Goal: Information Seeking & Learning: Learn about a topic

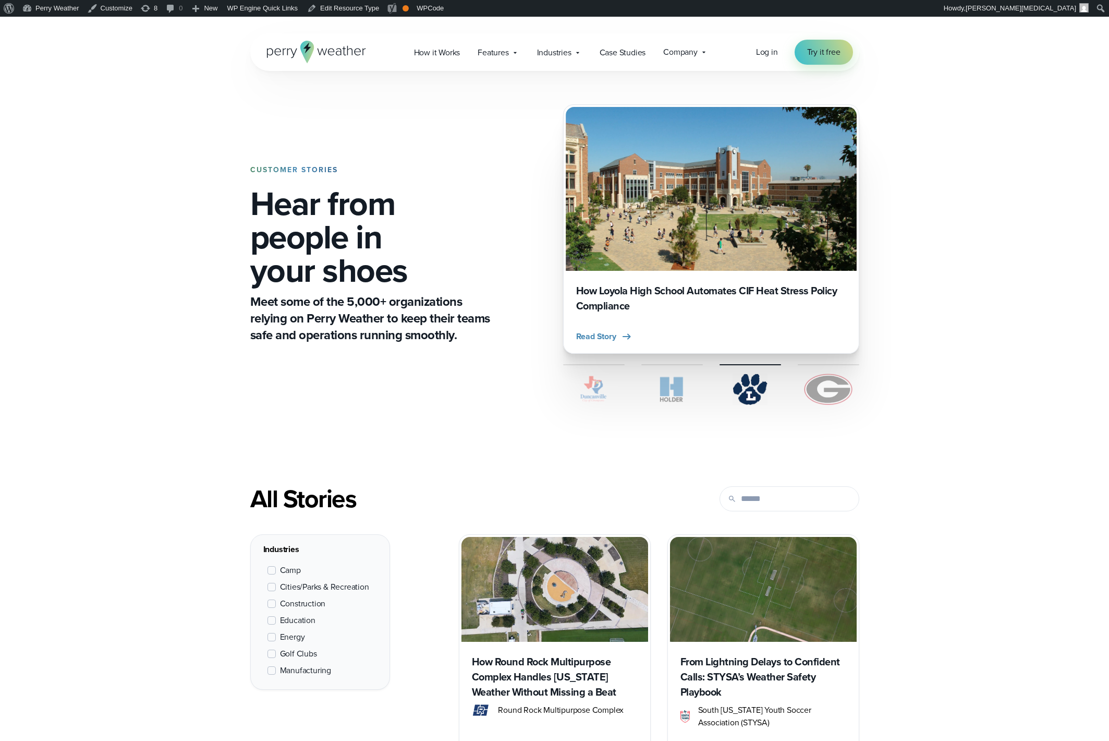
click at [788, 144] on div "CUSTOMER STORIES Hear from people in your shoes Meet some of the 5,000+ organiz…" at bounding box center [554, 227] width 1109 height 421
click at [332, 52] on icon at bounding box center [331, 52] width 7 height 7
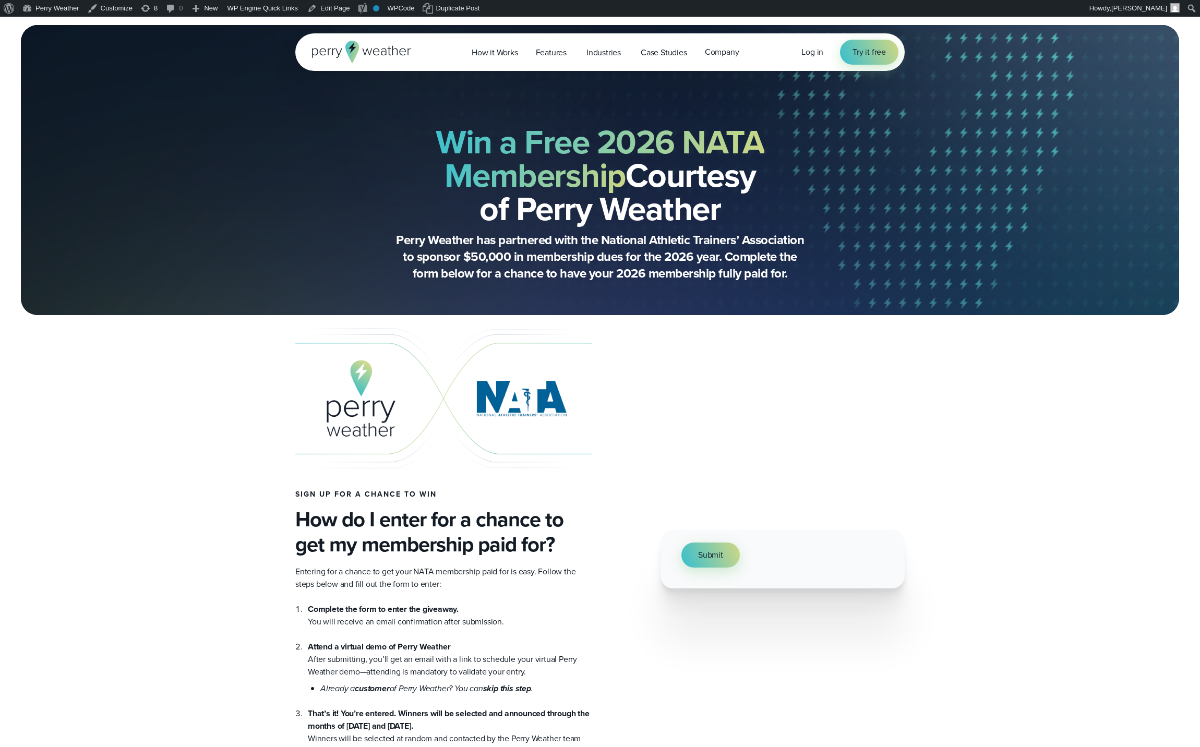
select select "**"
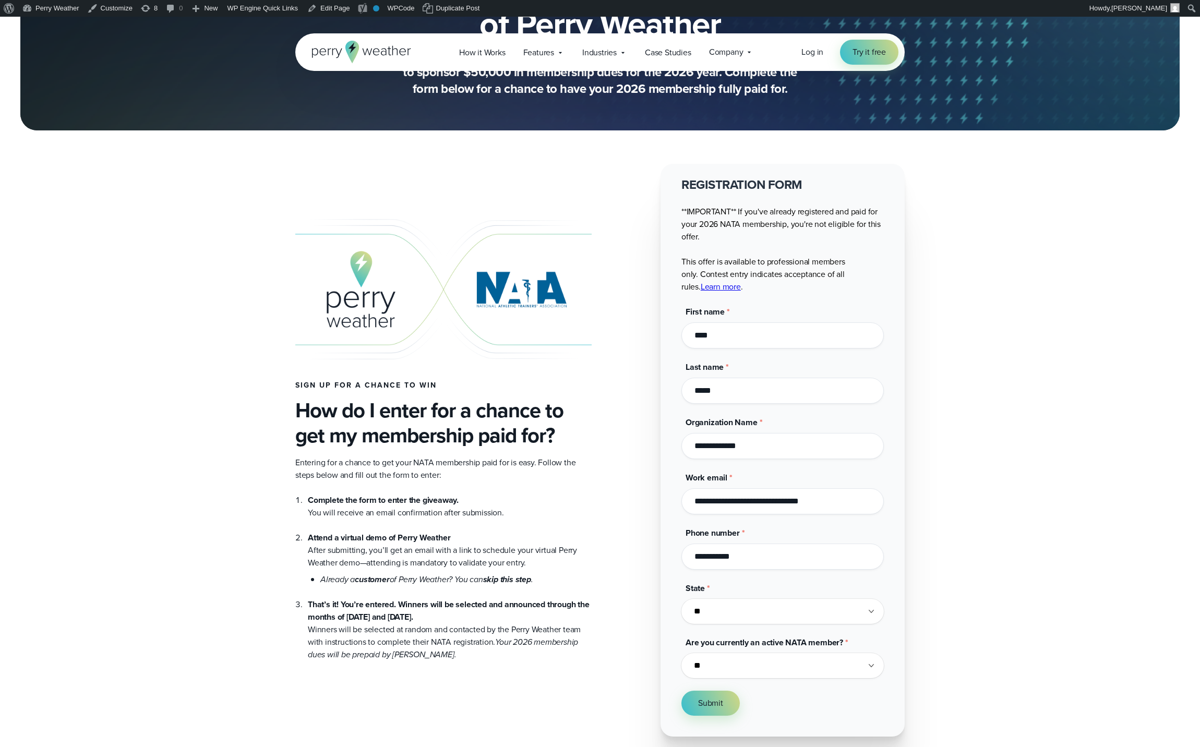
scroll to position [241, 0]
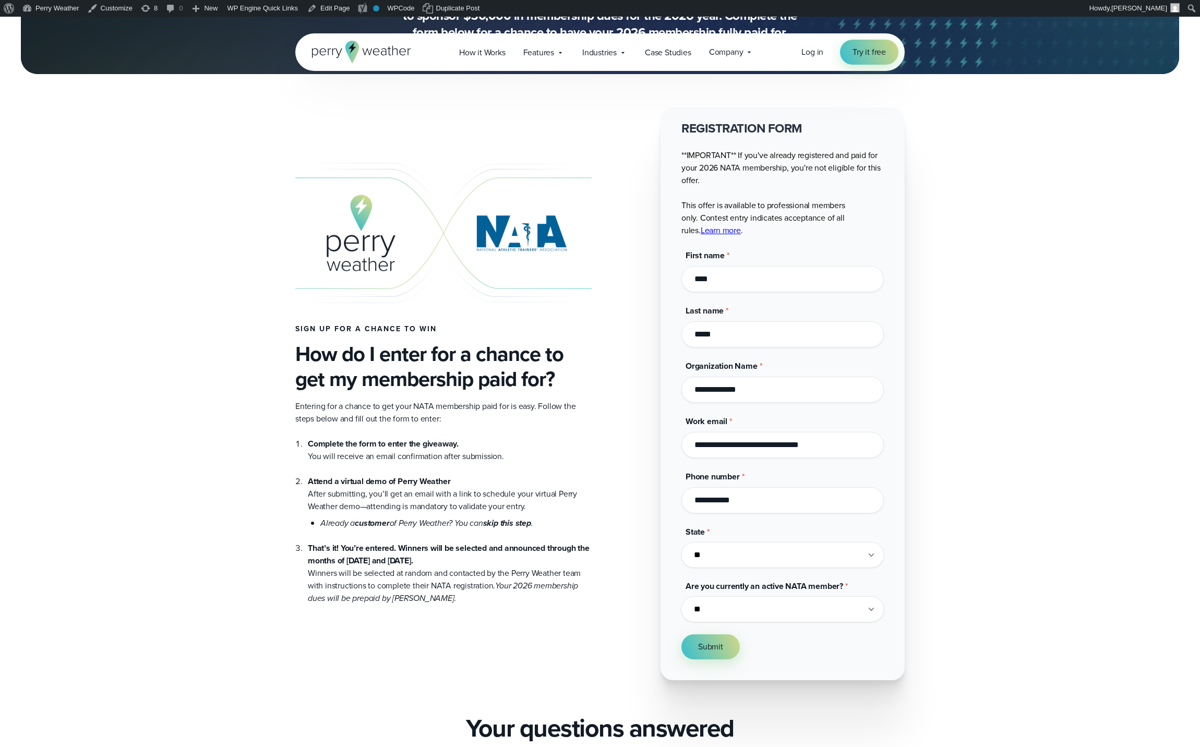
click at [752, 181] on p "**IMPORTANT** If you've already registered and paid for your 2026 NATA membersh…" at bounding box center [782, 193] width 202 height 88
click at [740, 272] on input "****" at bounding box center [782, 279] width 202 height 26
click at [503, 263] on div "Sign up for a chance to win How do I enter for a chance to get my membership pa…" at bounding box center [443, 393] width 296 height 421
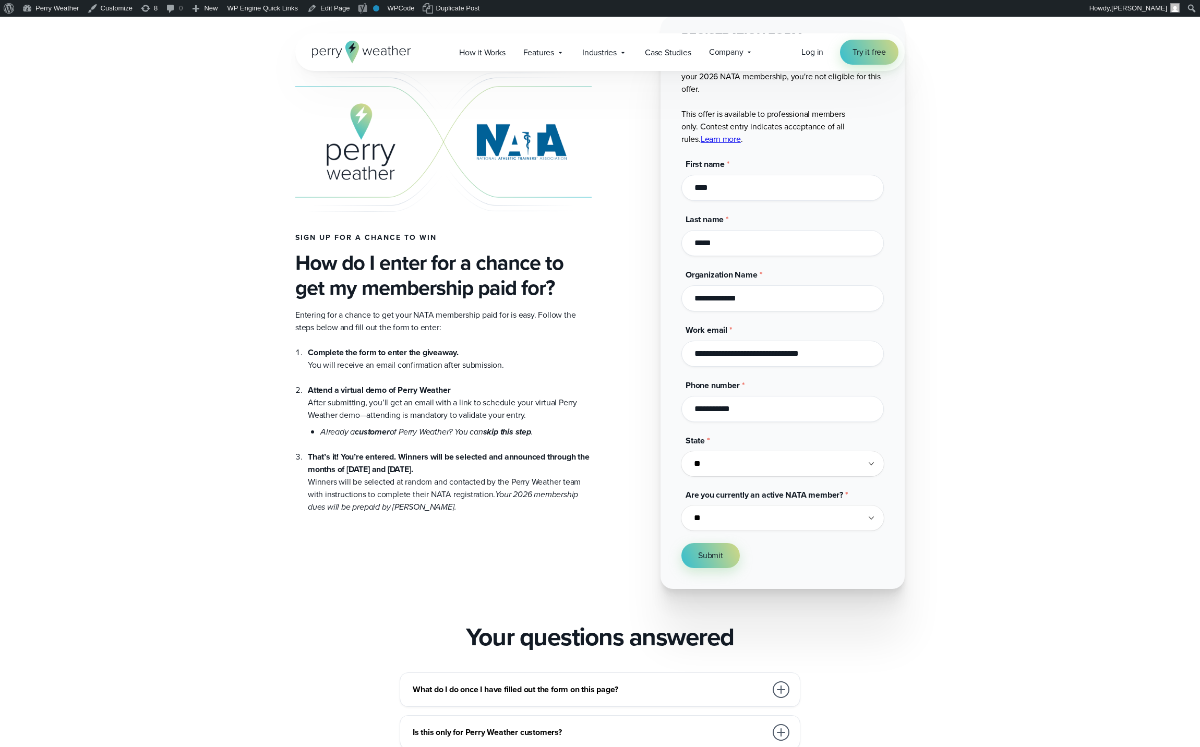
click at [420, 263] on h3 "How do I enter for a chance to get my membership paid for?" at bounding box center [443, 275] width 296 height 50
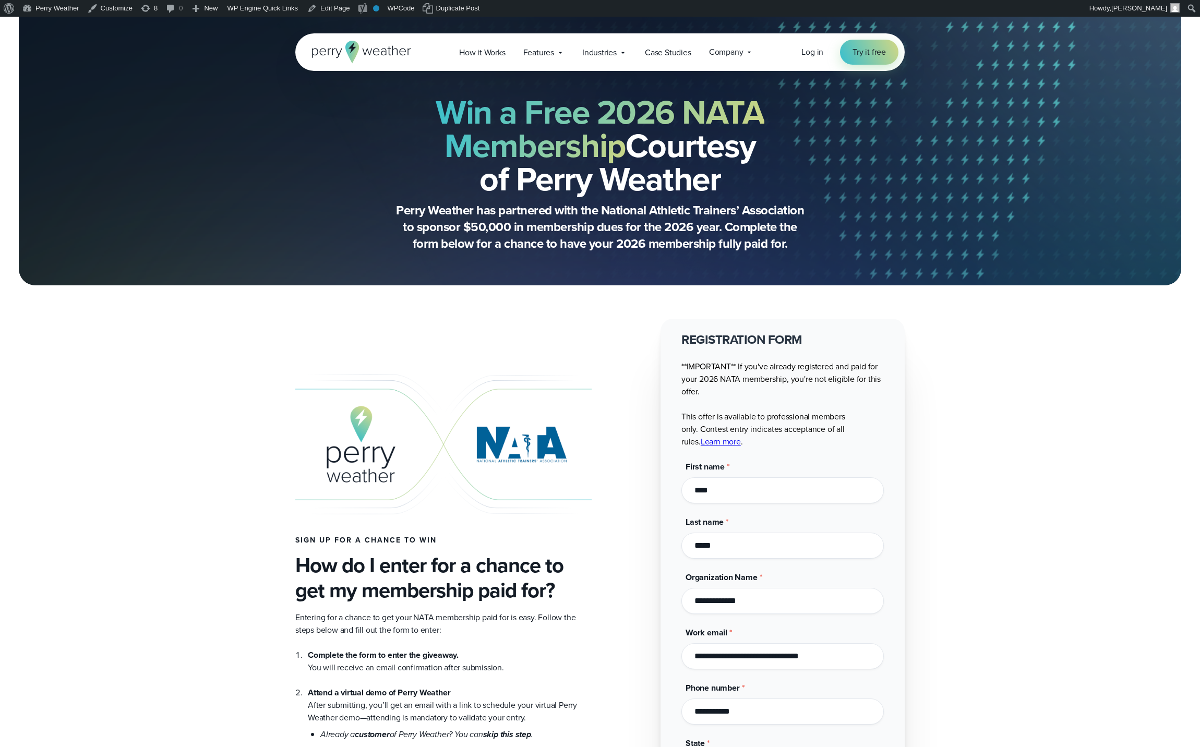
scroll to position [0, 0]
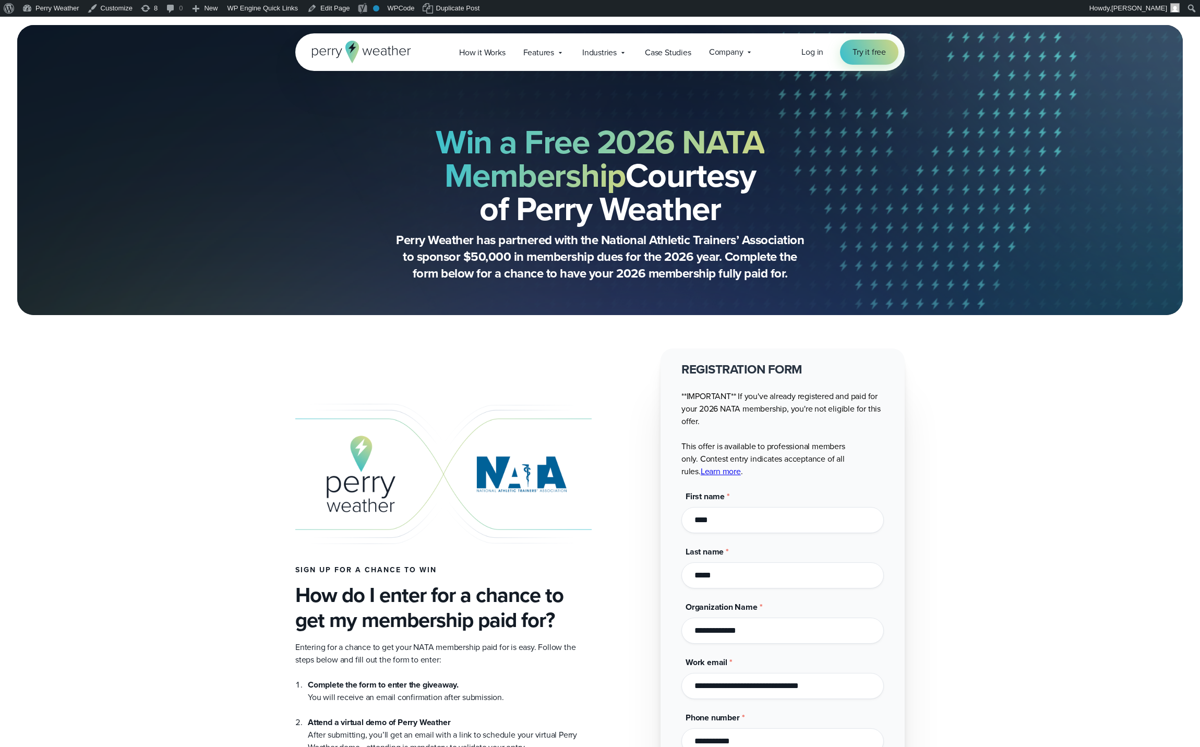
click at [578, 216] on h2 "Win a Free 2026 NATA Membership Courtesy of Perry Weather" at bounding box center [599, 175] width 505 height 100
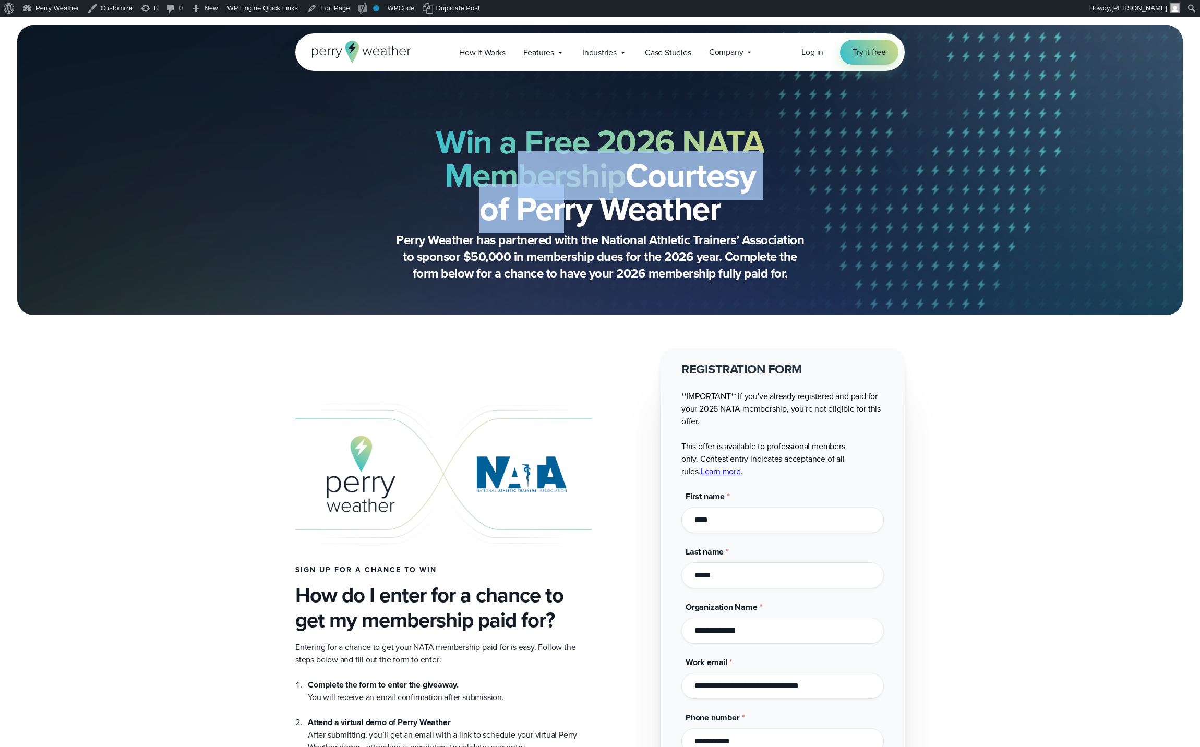
drag, startPoint x: 582, startPoint y: 197, endPoint x: 607, endPoint y: 189, distance: 26.2
click at [593, 198] on h2 "Win a Free 2026 NATA Membership Courtesy of Perry Weather" at bounding box center [599, 175] width 505 height 100
click at [604, 184] on h2 "Win a Free 2026 NATA Membership Courtesy of Perry Weather" at bounding box center [599, 175] width 505 height 100
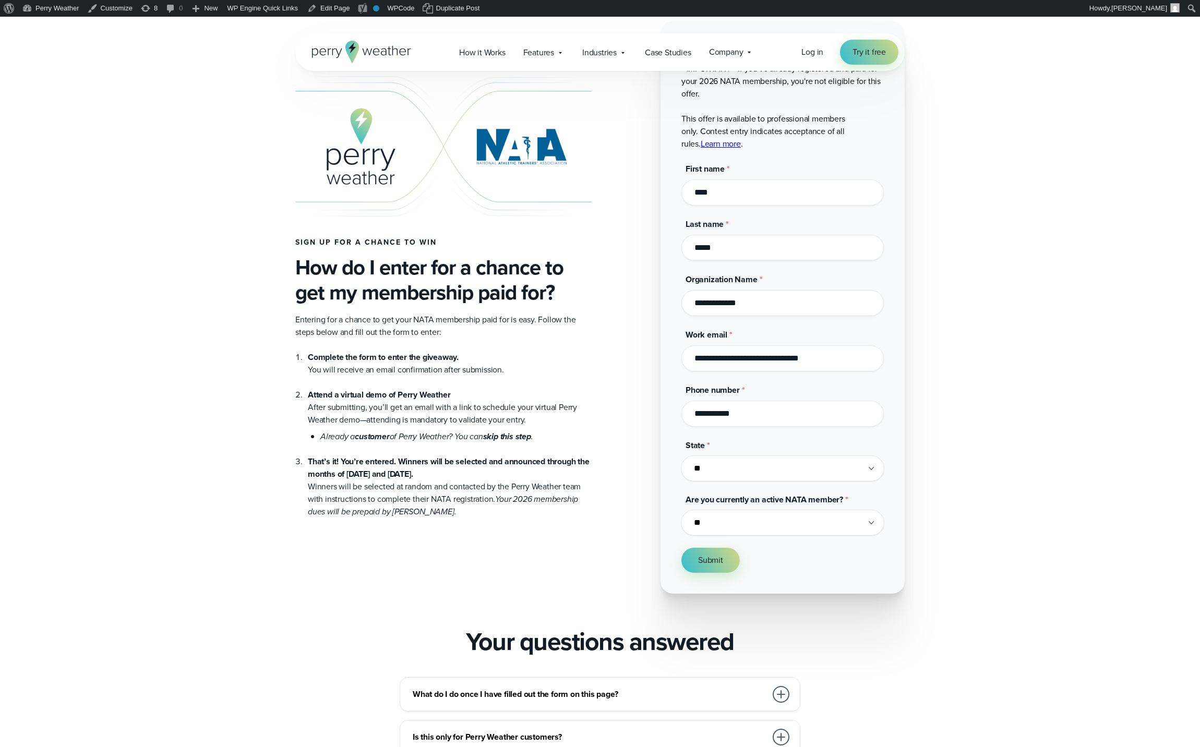
scroll to position [317, 0]
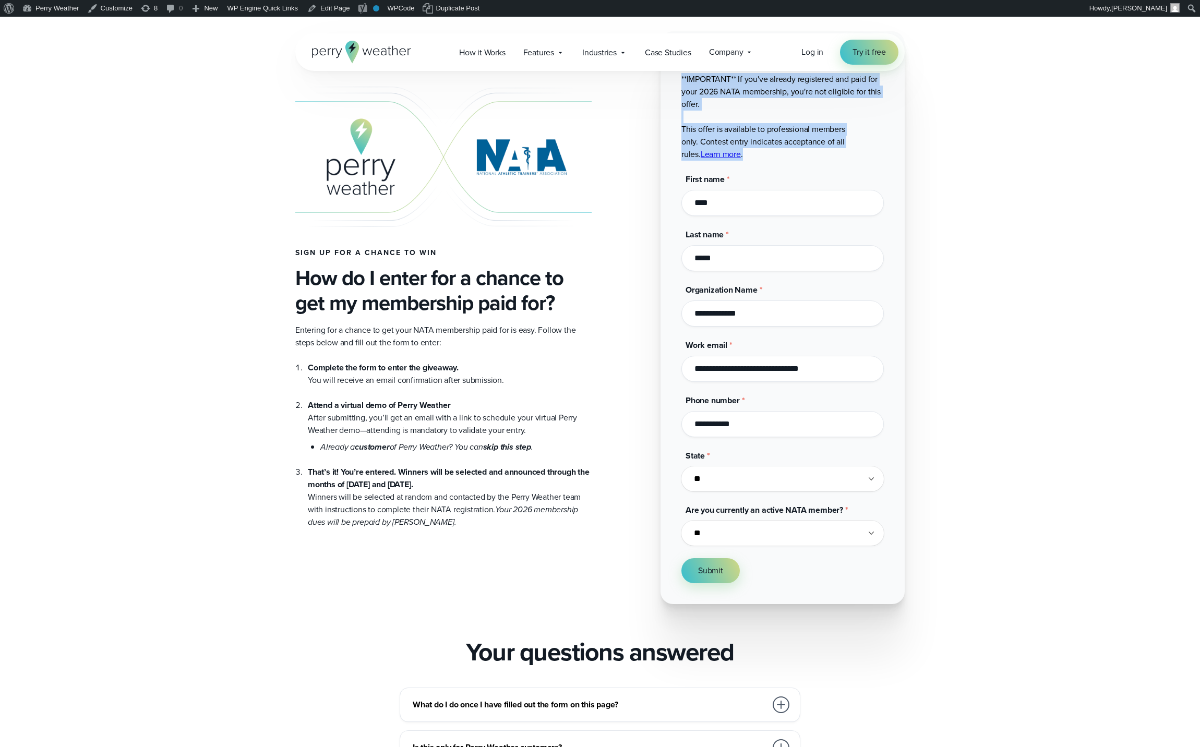
drag, startPoint x: 753, startPoint y: 161, endPoint x: 668, endPoint y: 78, distance: 118.4
click at [668, 78] on div "**********" at bounding box center [782, 317] width 244 height 573
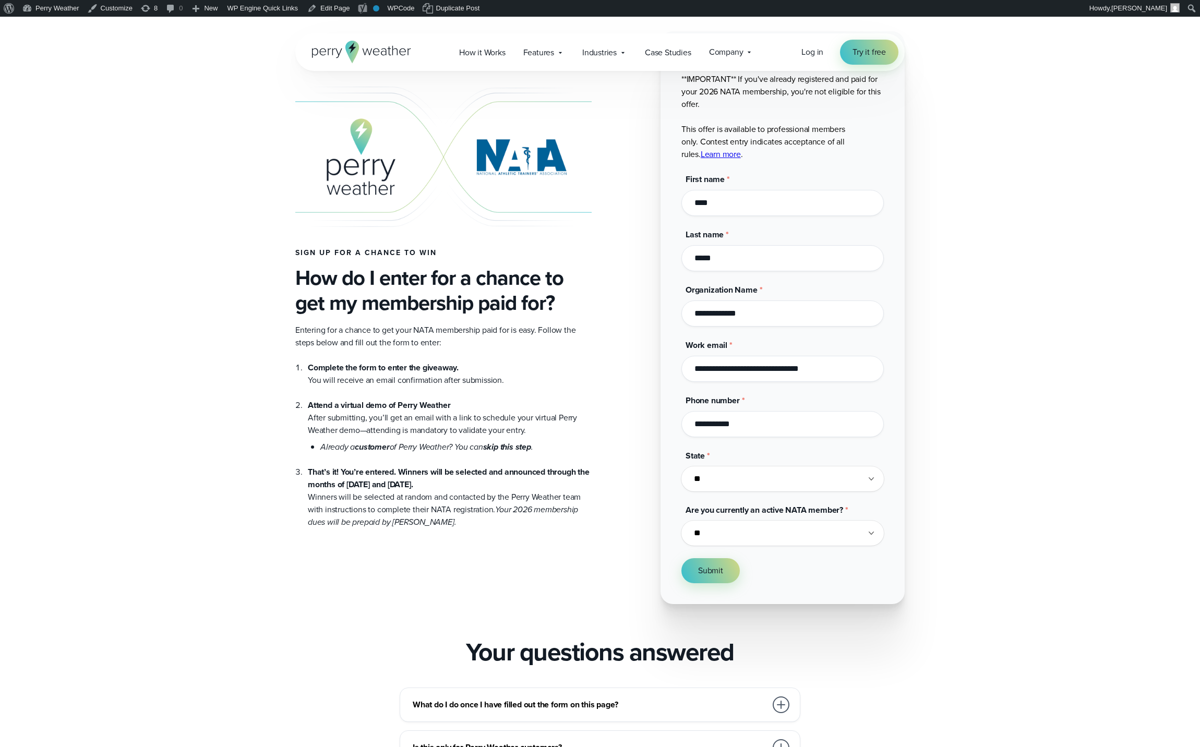
drag, startPoint x: 701, startPoint y: 89, endPoint x: 672, endPoint y: 88, distance: 28.7
click at [701, 90] on p "**IMPORTANT** If you've already registered and paid for your 2026 NATA membersh…" at bounding box center [782, 117] width 202 height 88
click at [296, 253] on h4 "Sign up for a chance to win" at bounding box center [443, 253] width 296 height 8
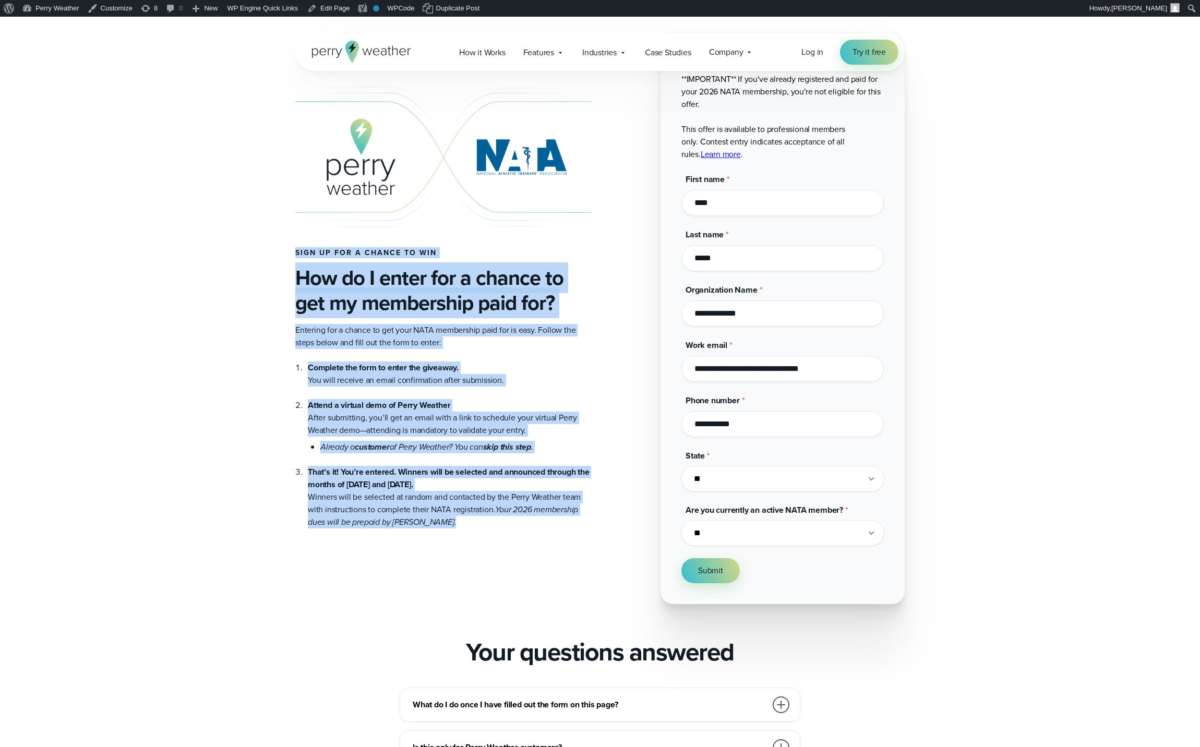
drag, startPoint x: 296, startPoint y: 254, endPoint x: 522, endPoint y: 538, distance: 362.7
click at [522, 538] on div "Sign up for a chance to win How do I enter for a chance to get my membership pa…" at bounding box center [599, 317] width 751 height 573
click at [469, 527] on li "That’s it! You’re entered. Winners will be selected and announced through the m…" at bounding box center [450, 490] width 284 height 75
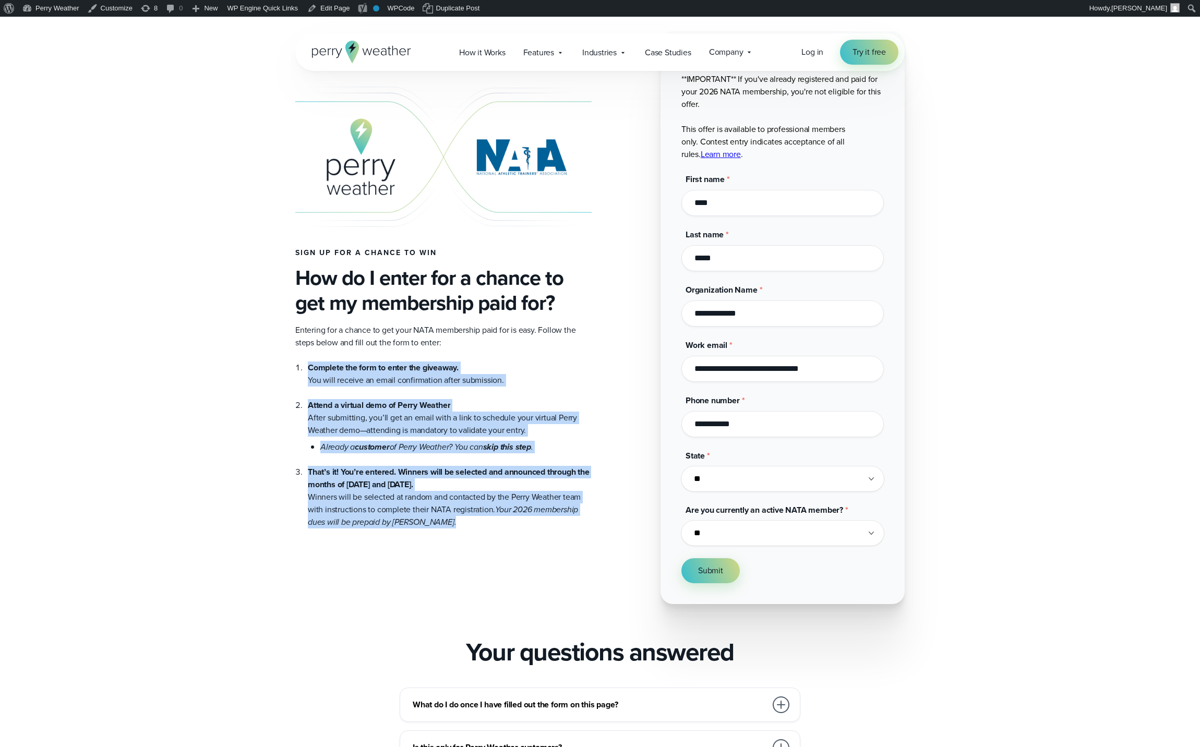
drag, startPoint x: 451, startPoint y: 482, endPoint x: 325, endPoint y: 306, distance: 217.0
click at [331, 331] on div "Entering for a chance to get your NATA membership paid for is easy. Follow the …" at bounding box center [443, 426] width 296 height 204
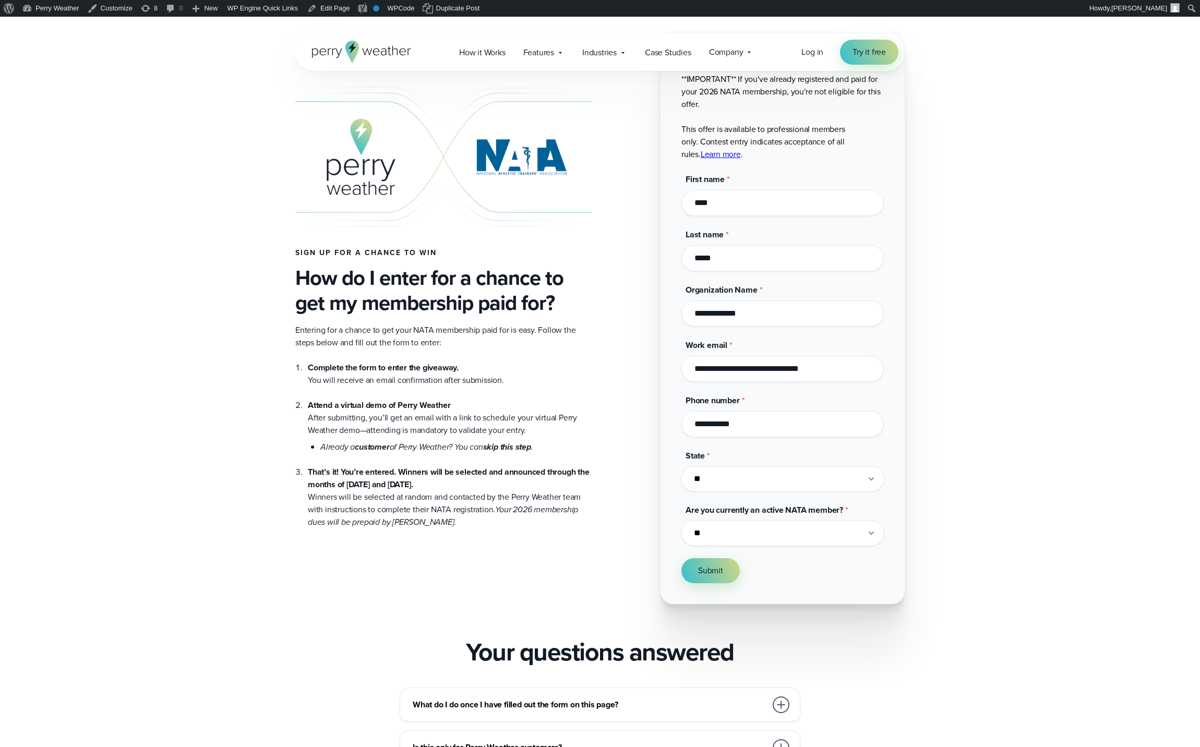
click at [325, 305] on h3 "How do I enter for a chance to get my membership paid for?" at bounding box center [443, 290] width 296 height 50
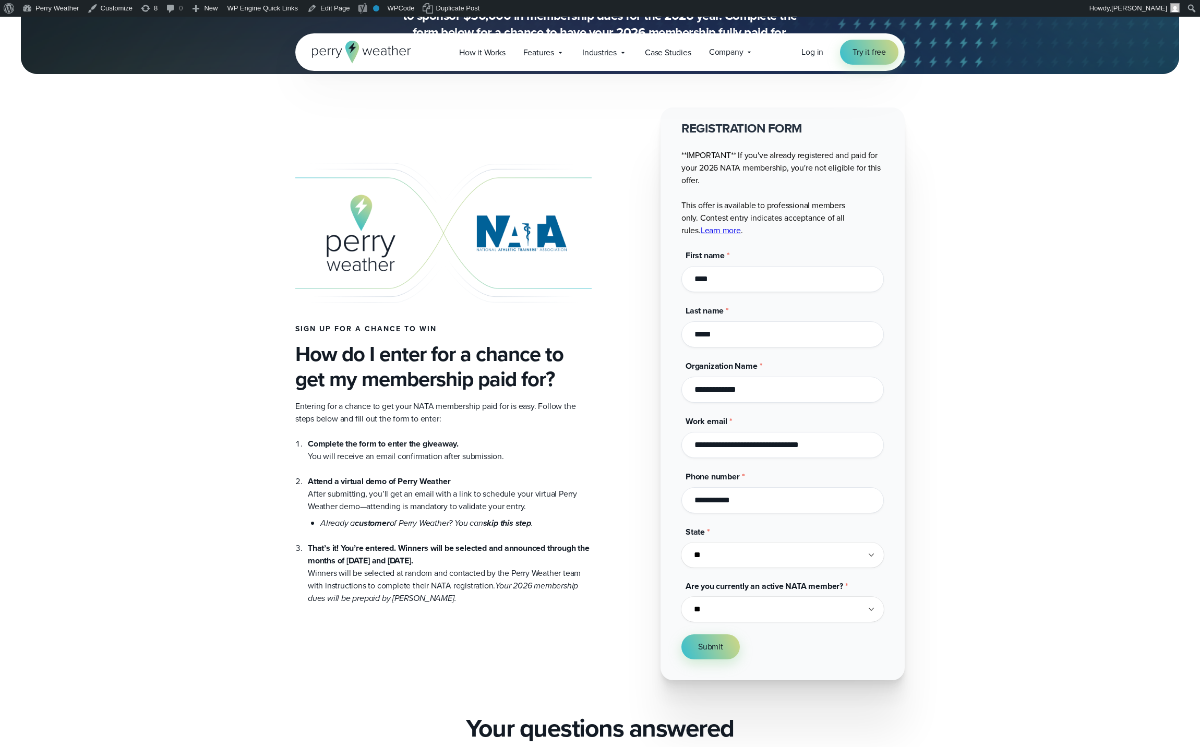
scroll to position [0, 0]
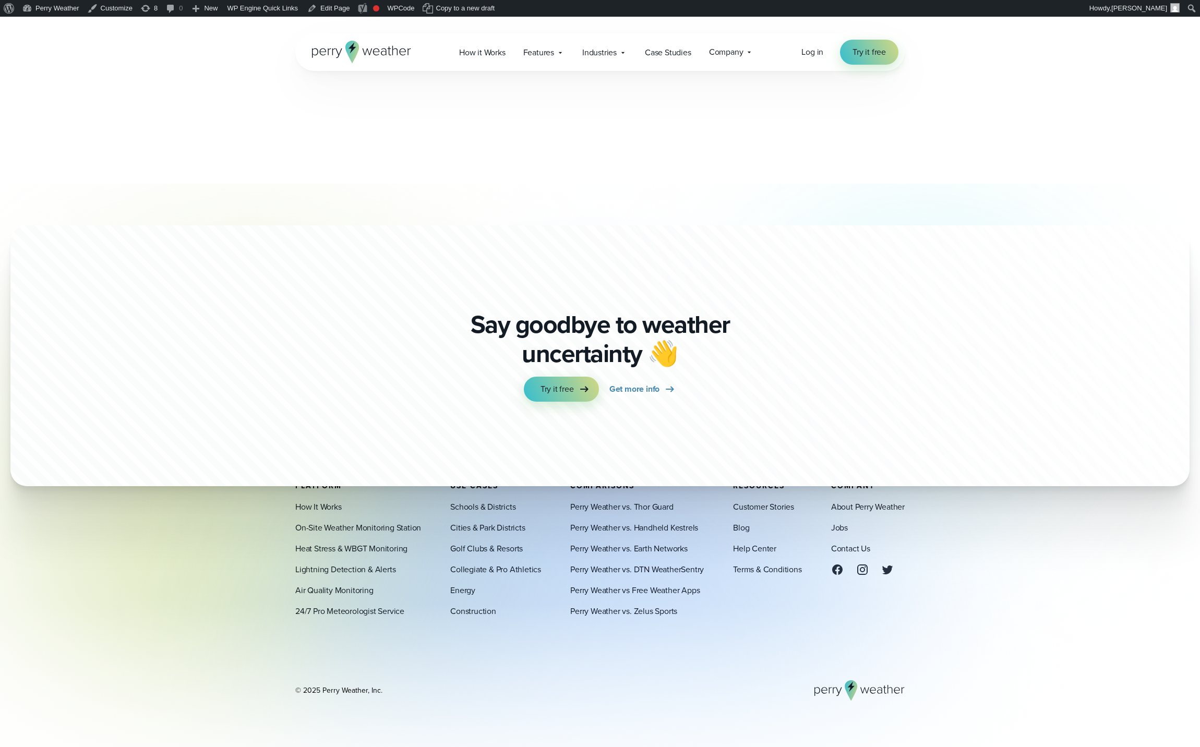
click at [574, 221] on div "Say goodbye to weather uncertainty 👋 Try it free Get more info" at bounding box center [600, 282] width 1200 height 407
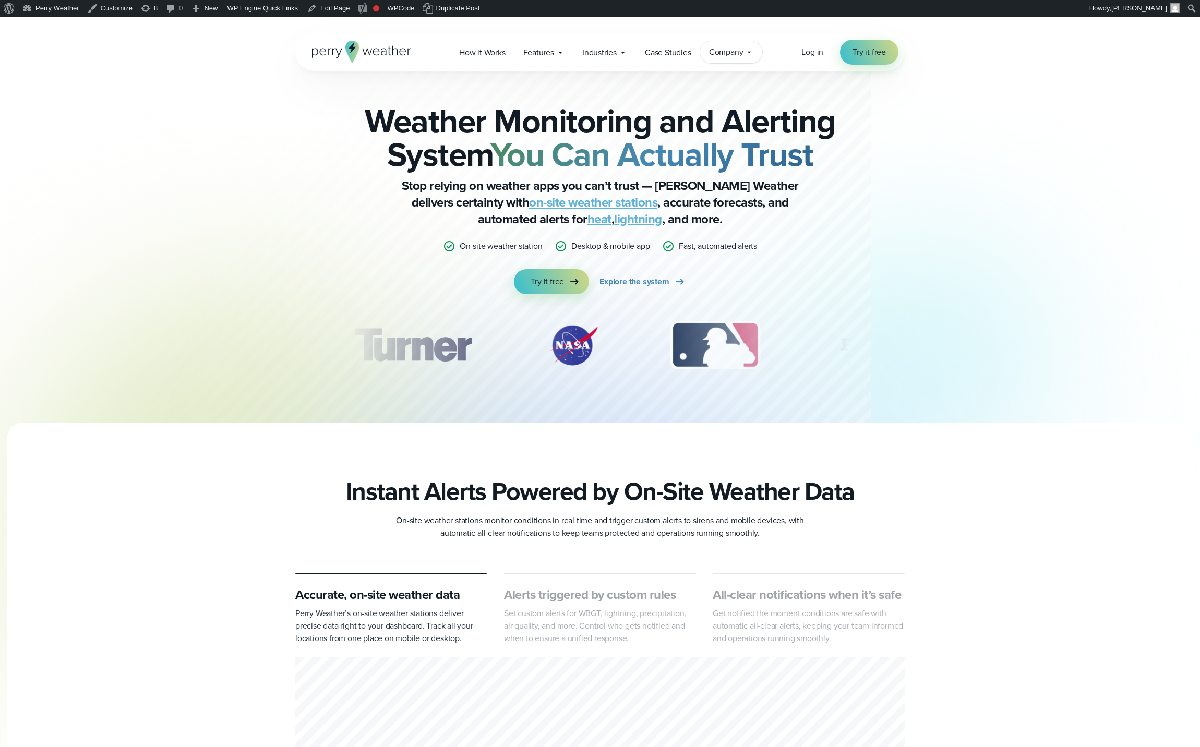
click at [721, 52] on span "Company" at bounding box center [726, 52] width 34 height 13
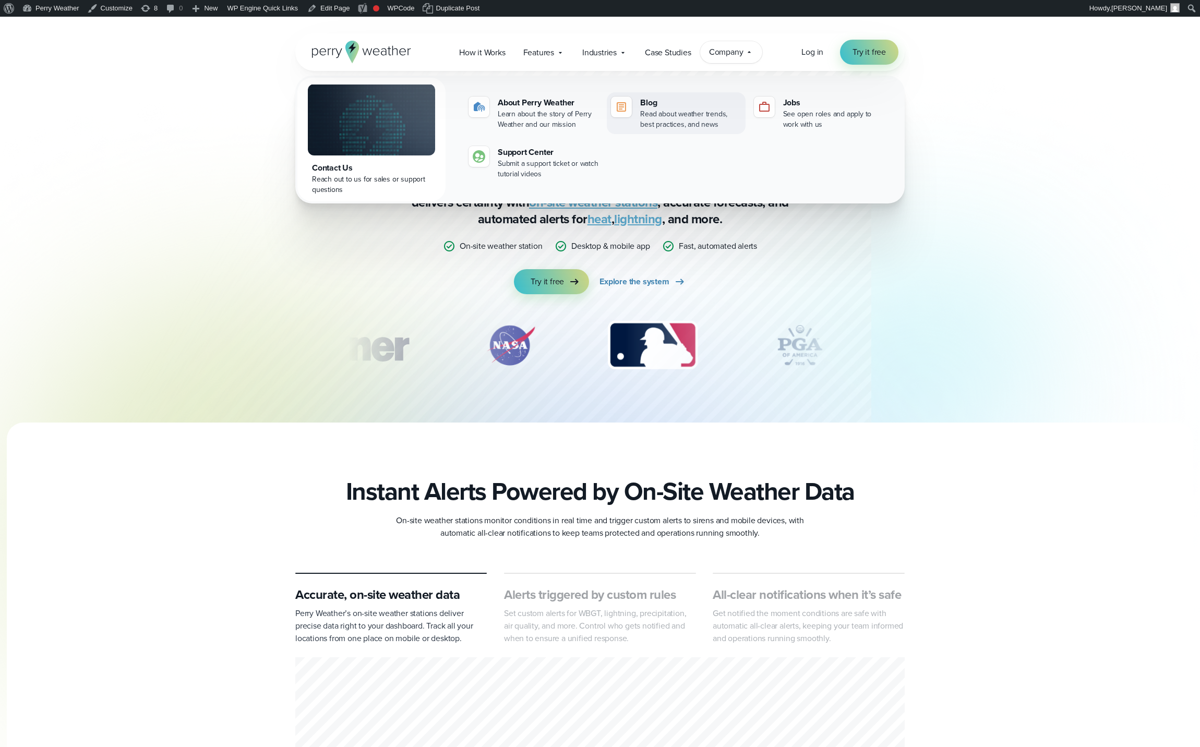
click at [665, 114] on div "Read about weather trends, best practices, and news" at bounding box center [690, 119] width 101 height 21
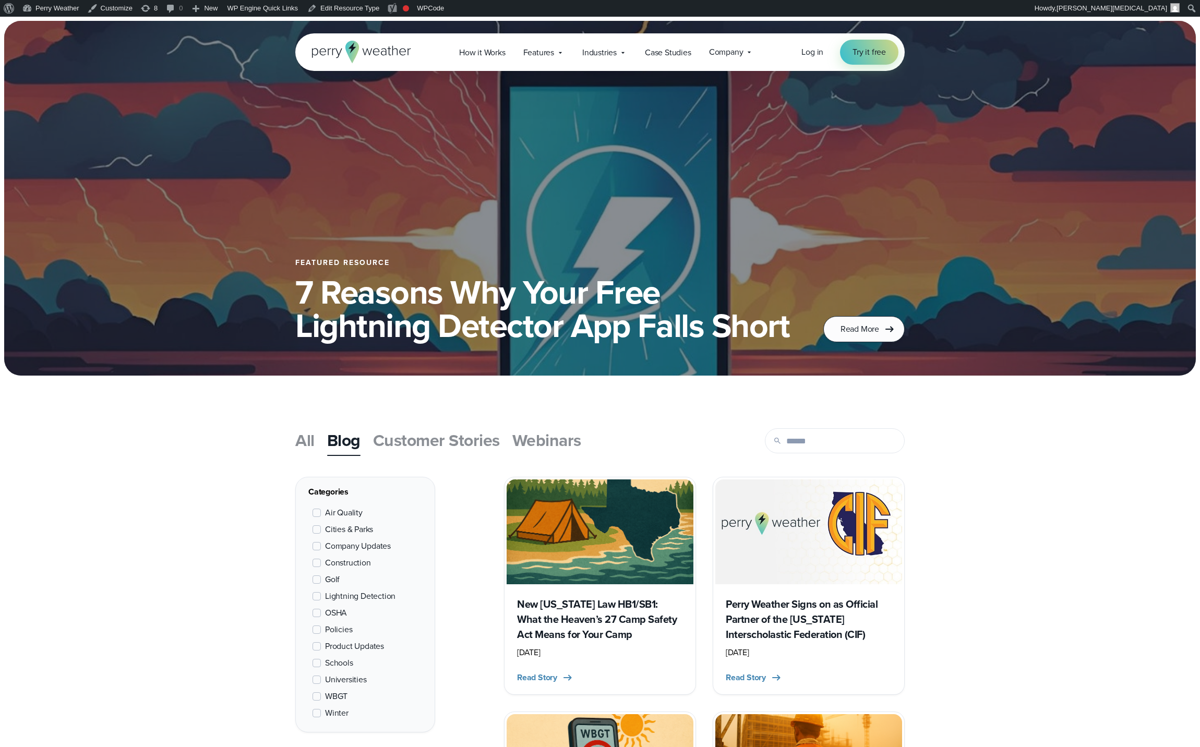
scroll to position [201, 0]
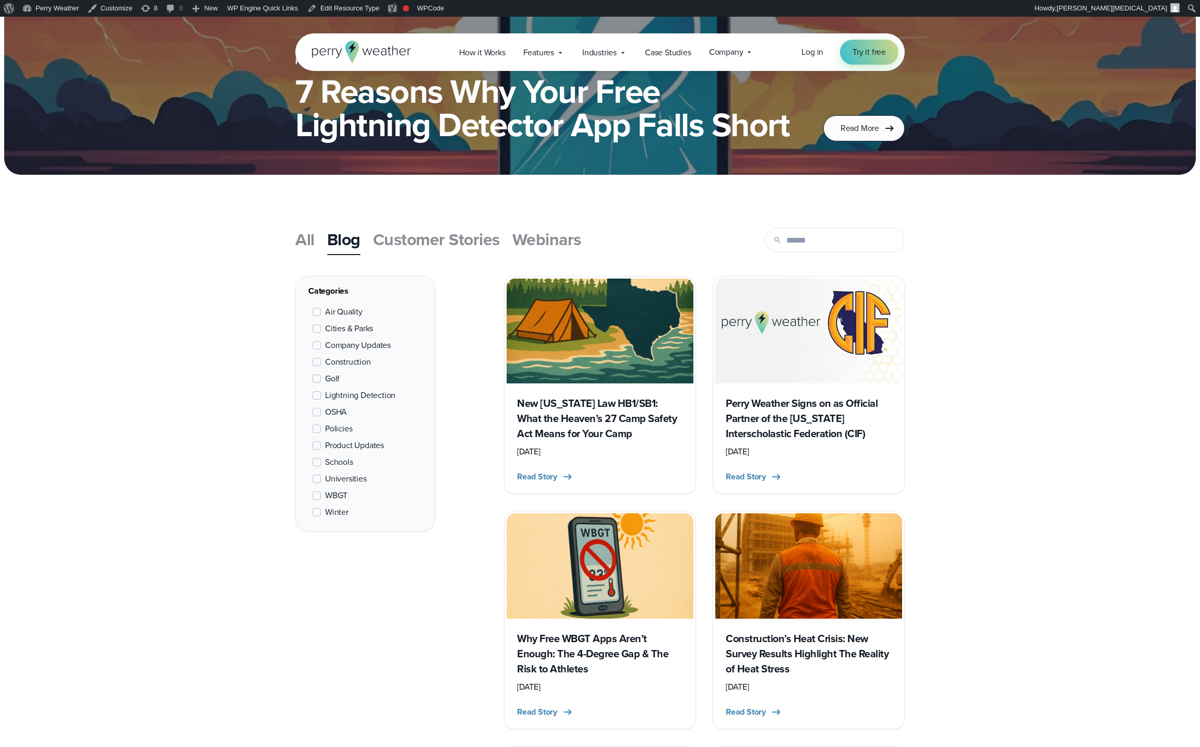
click at [332, 465] on span "Schools" at bounding box center [339, 462] width 28 height 13
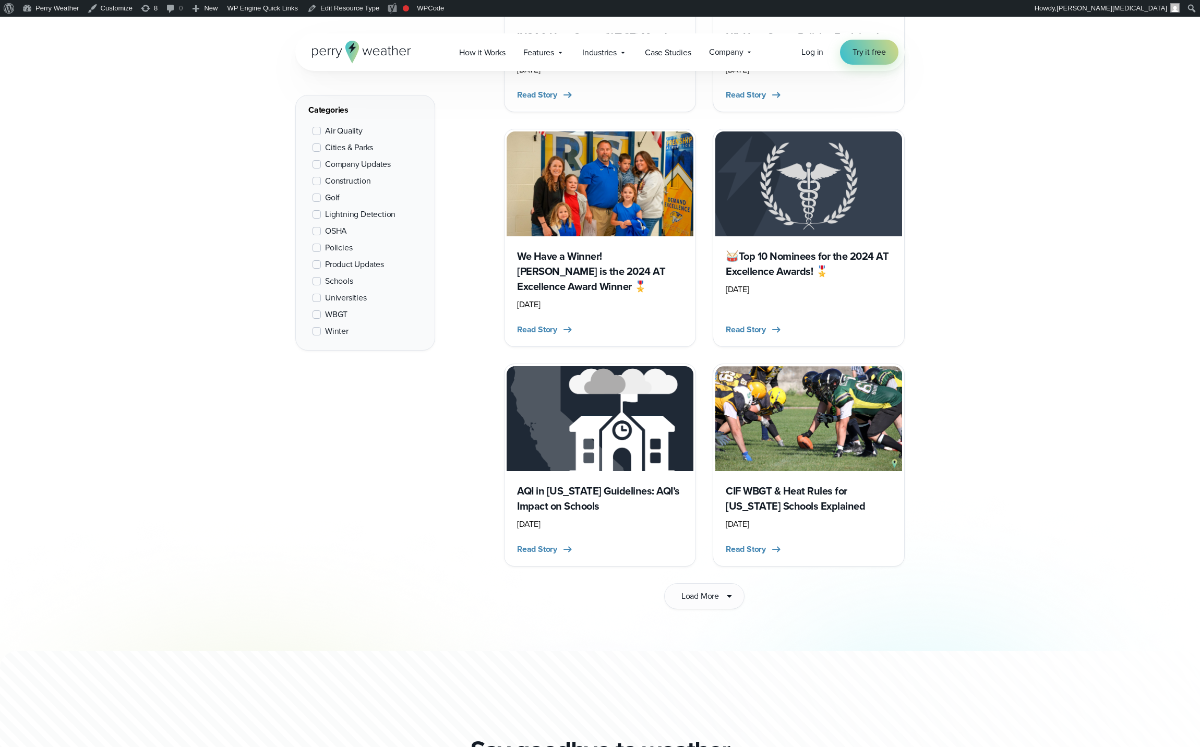
scroll to position [1282, 0]
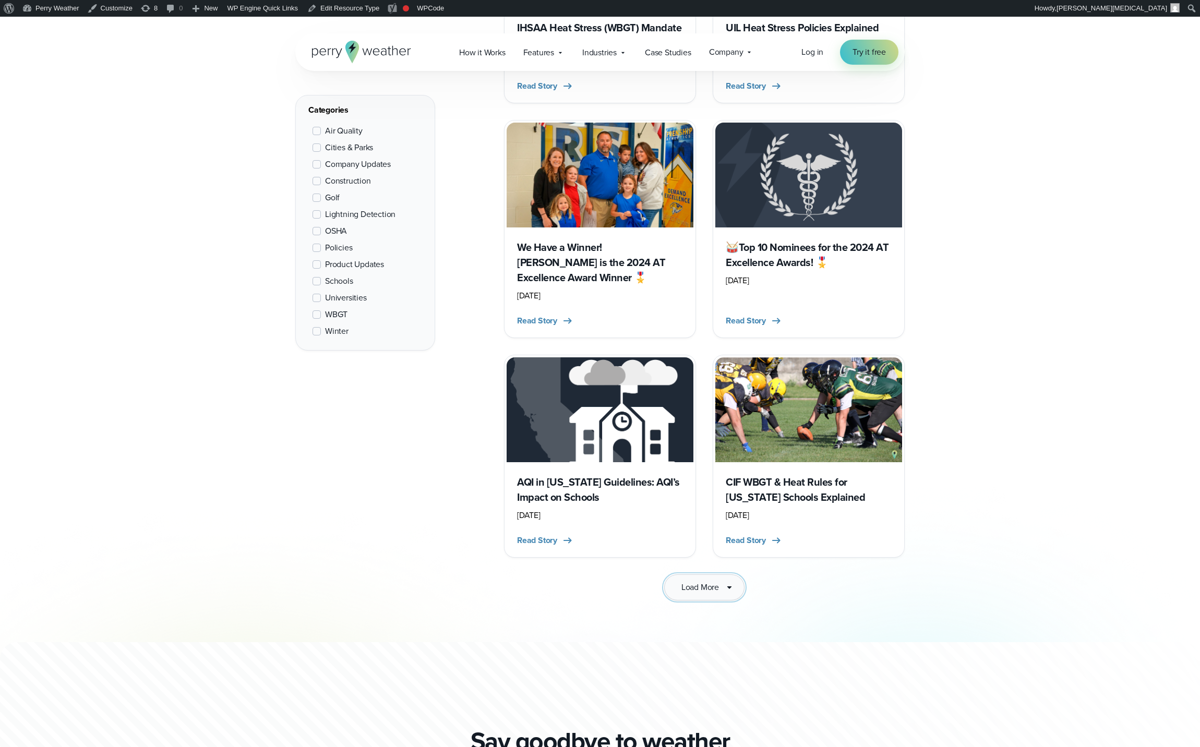
click at [717, 581] on span "Load More" at bounding box center [700, 587] width 38 height 13
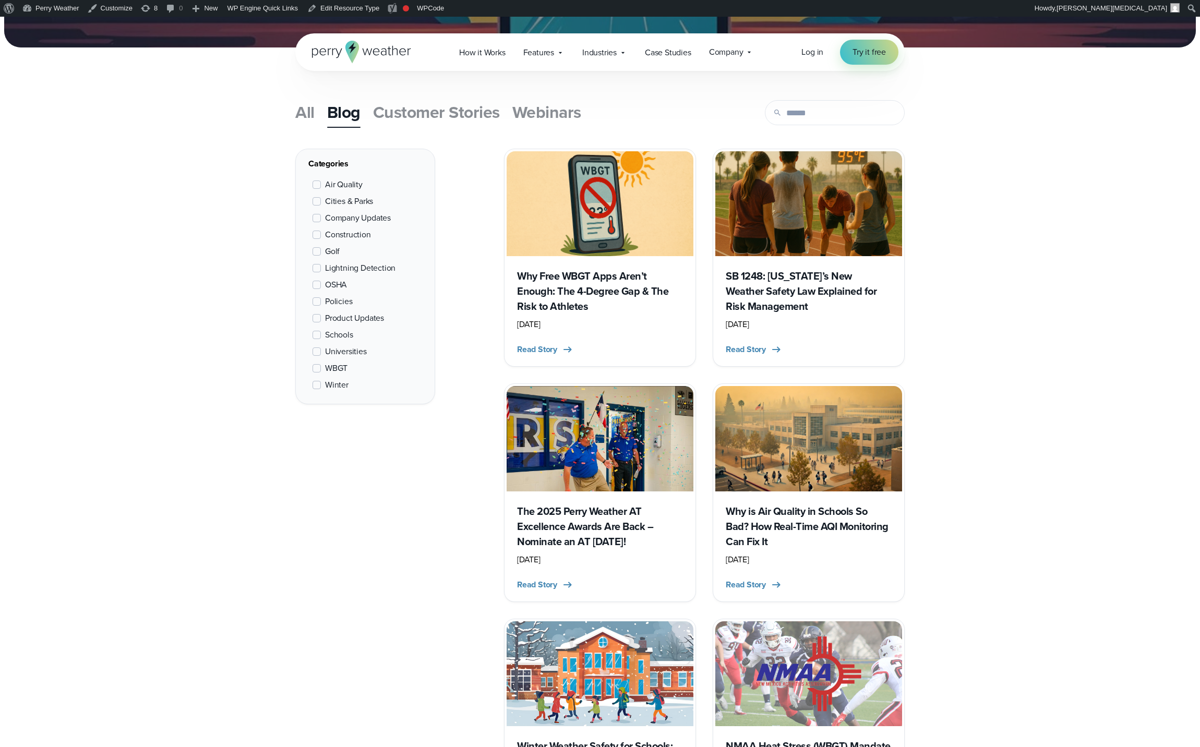
scroll to position [163, 0]
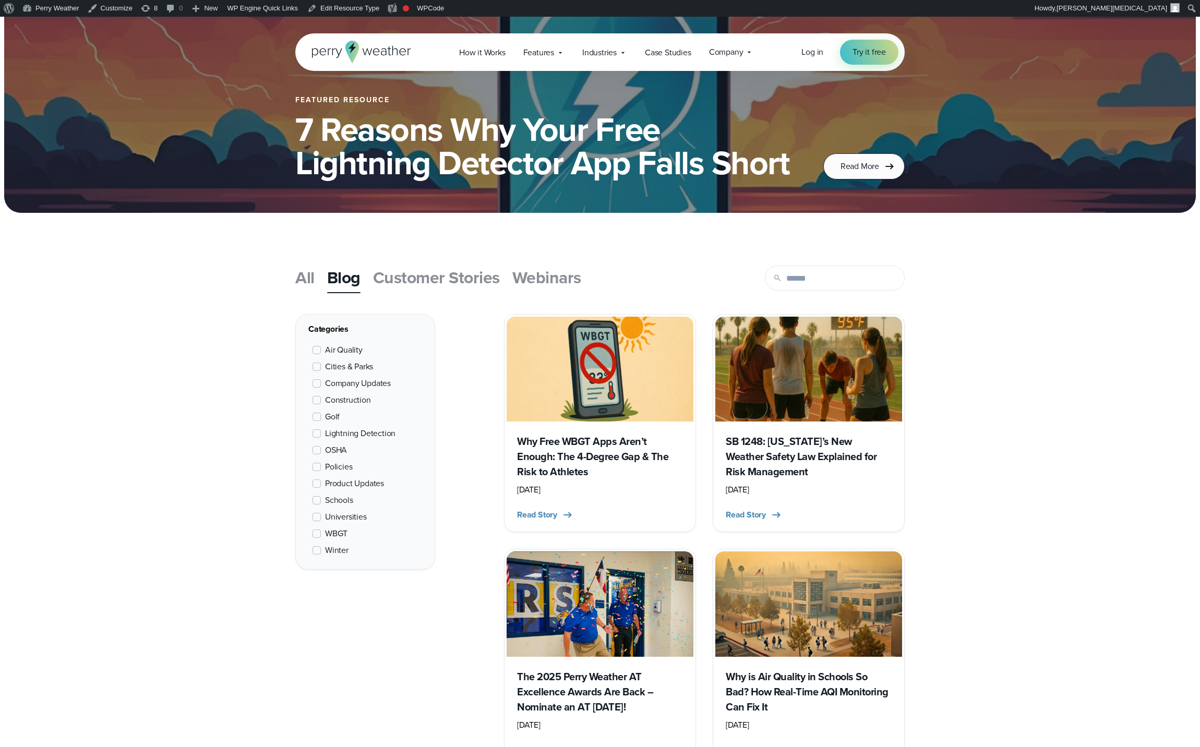
click at [341, 500] on span "Schools" at bounding box center [339, 500] width 28 height 13
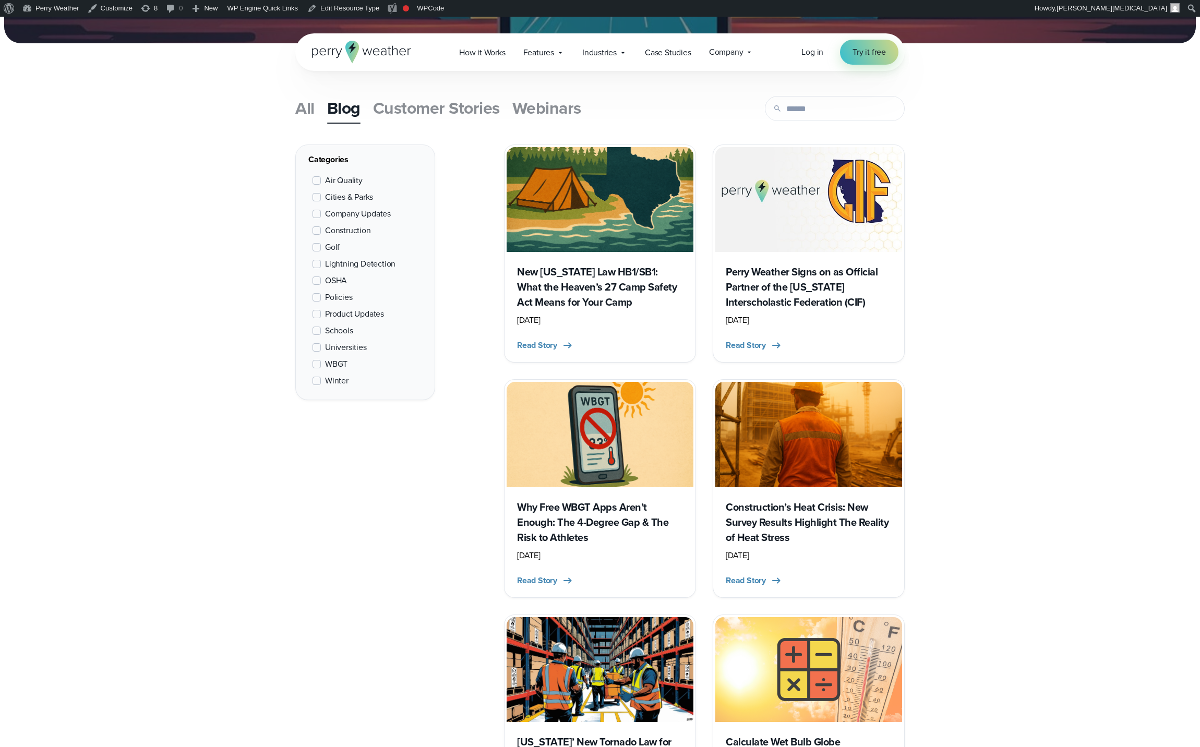
scroll to position [334, 0]
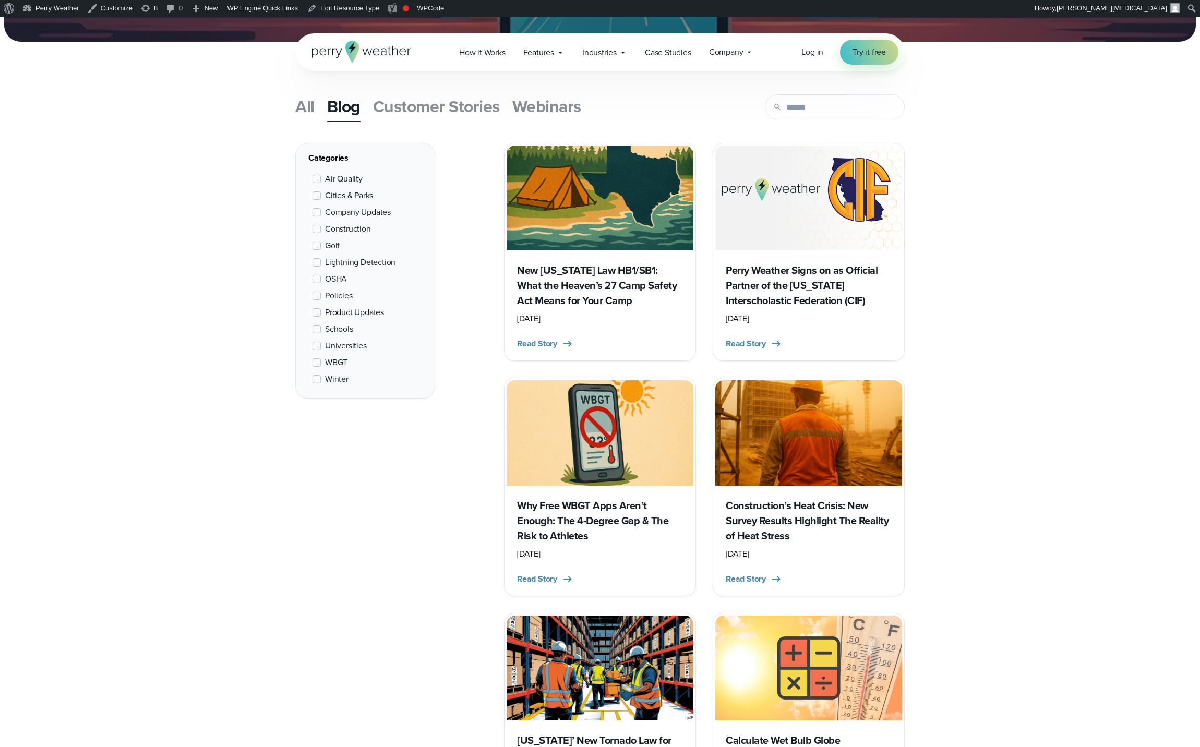
click at [354, 259] on span "Lightning Detection" at bounding box center [360, 262] width 70 height 13
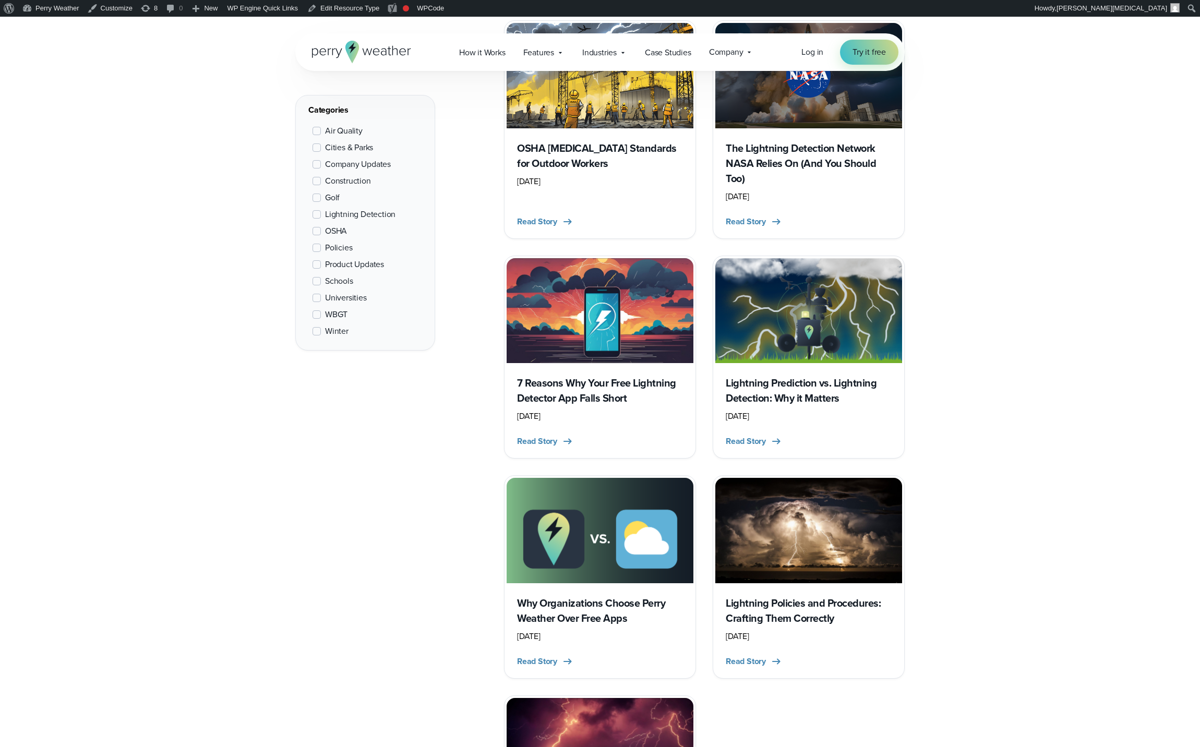
scroll to position [872, 0]
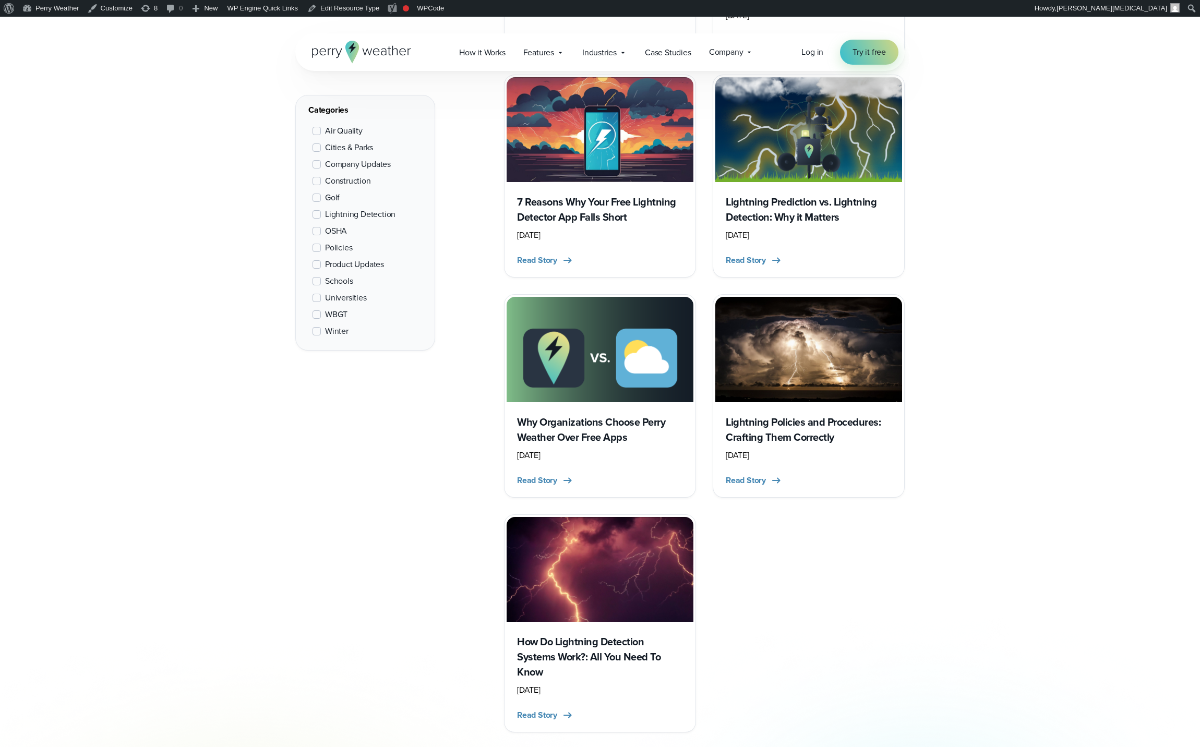
click at [336, 217] on span "Lightning Detection" at bounding box center [360, 214] width 70 height 13
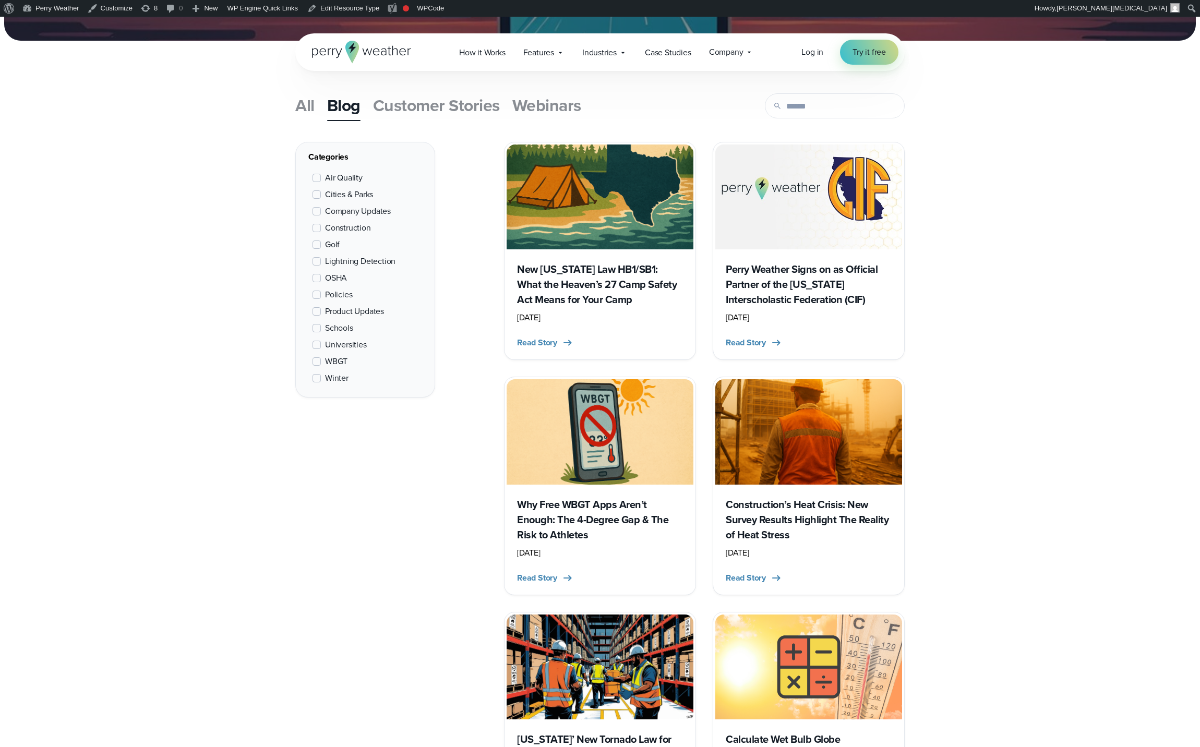
scroll to position [334, 0]
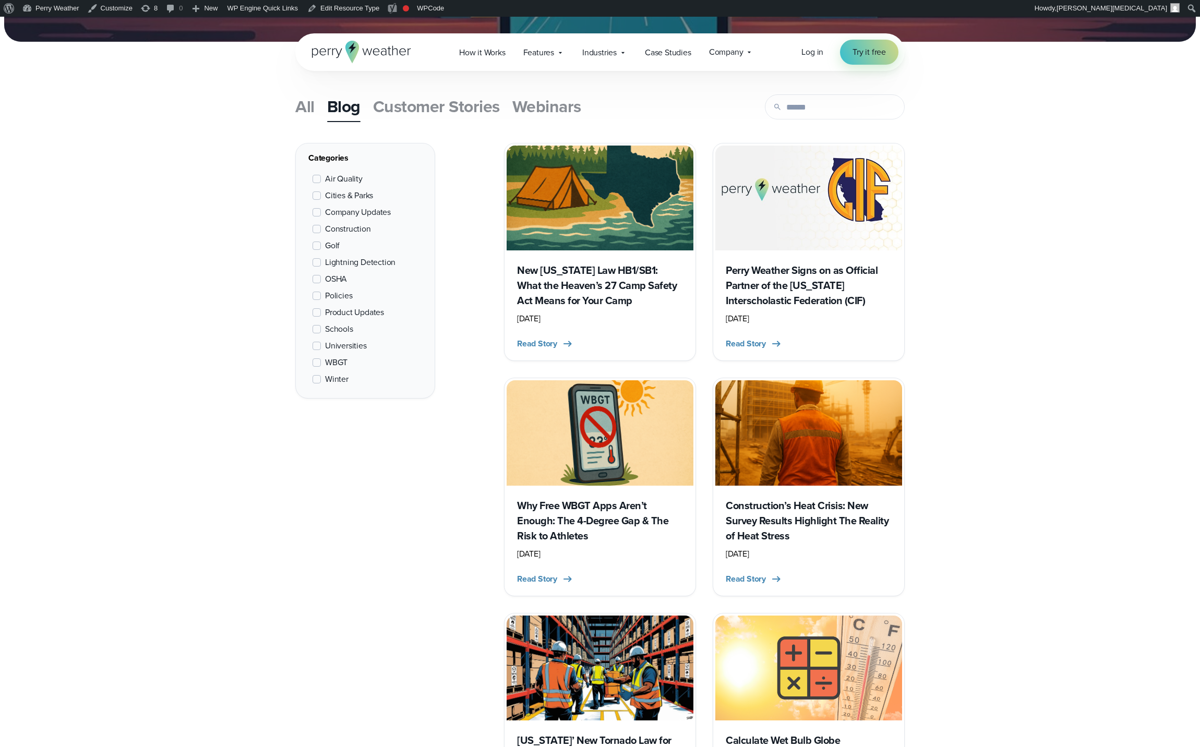
click at [332, 359] on span "WBGT" at bounding box center [336, 362] width 22 height 13
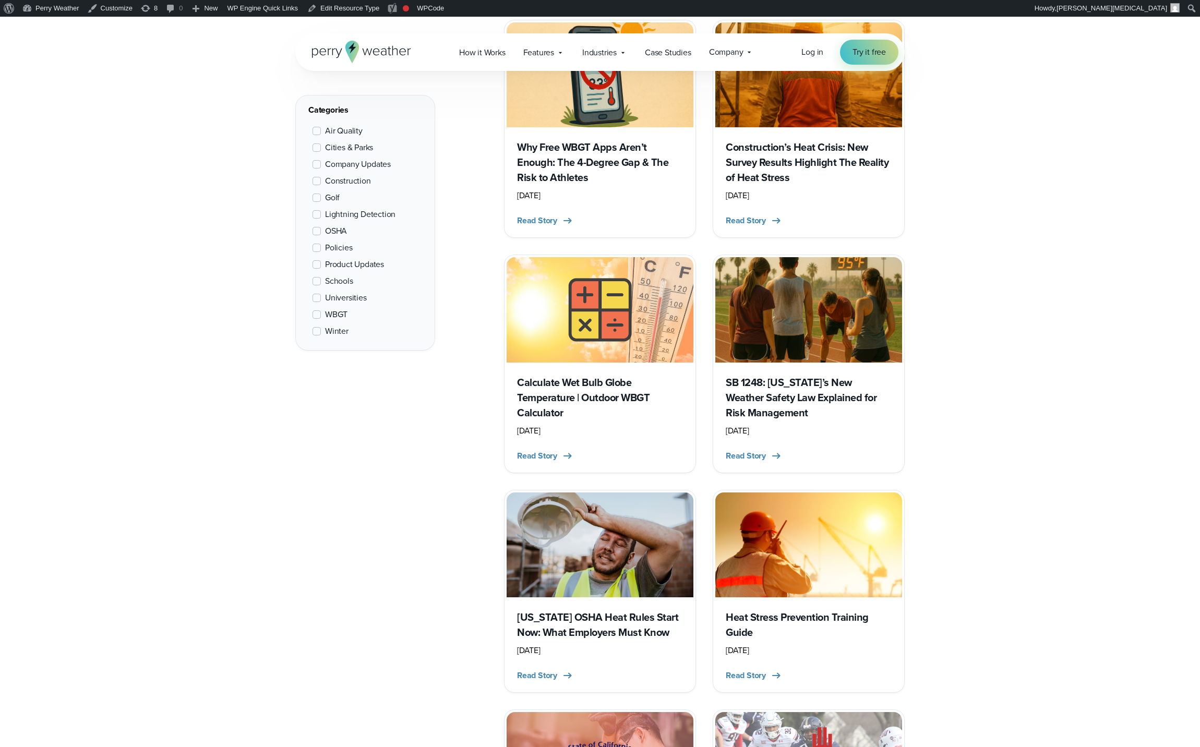
scroll to position [317, 0]
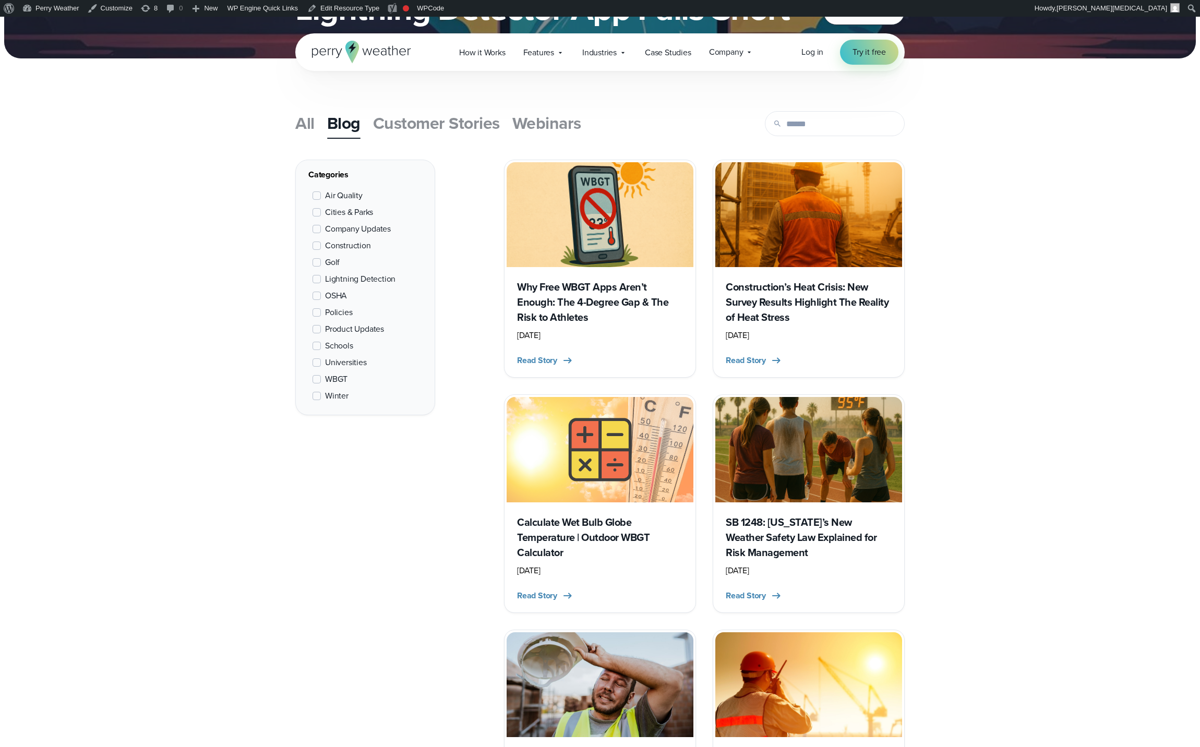
click at [336, 377] on span "WBGT" at bounding box center [336, 379] width 22 height 13
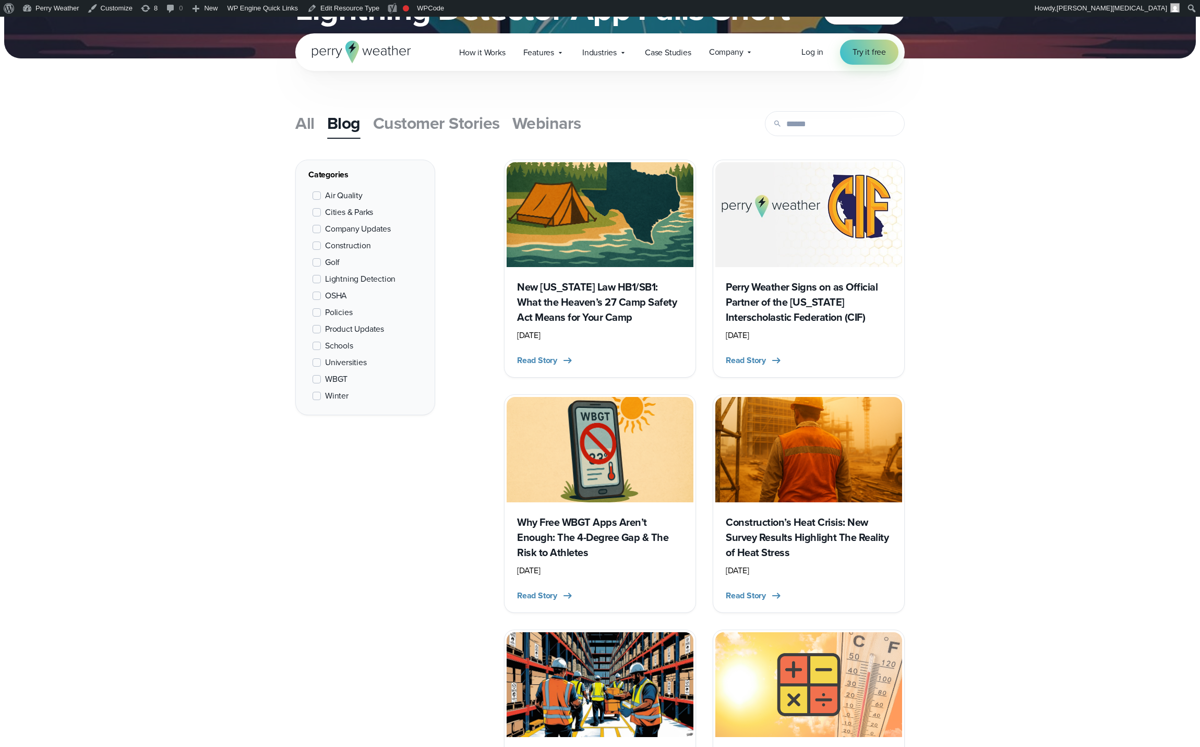
scroll to position [334, 0]
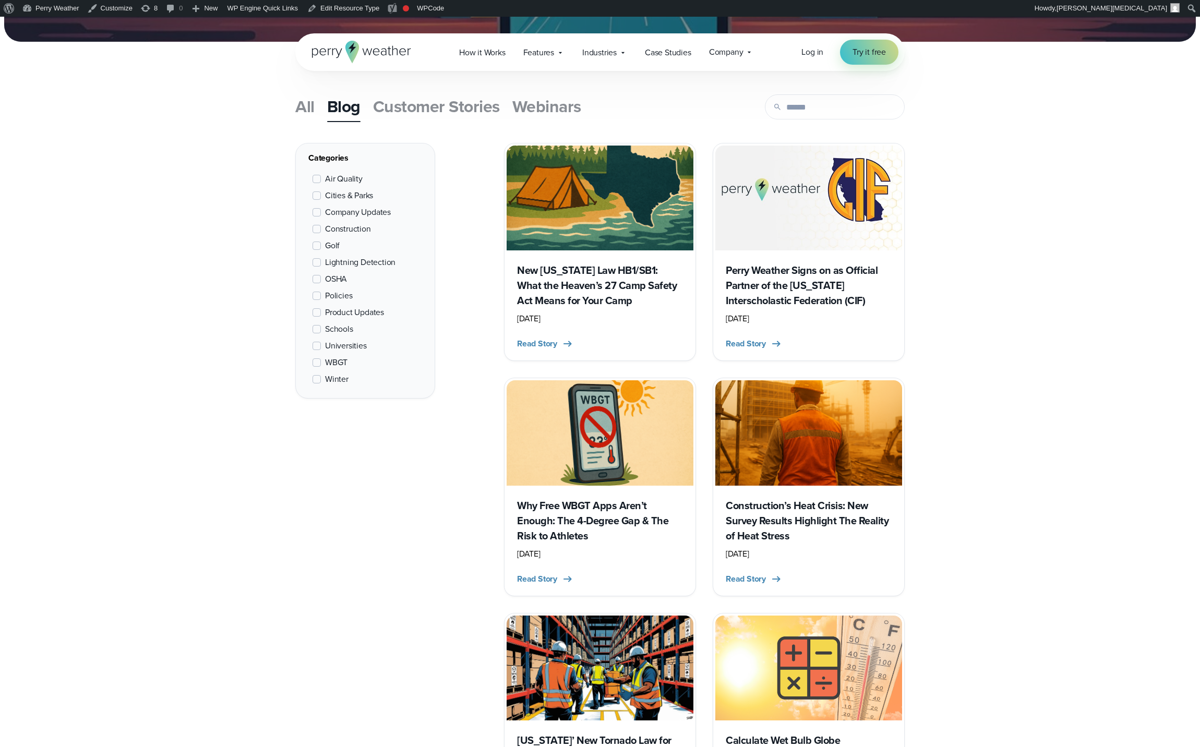
click at [339, 330] on span "Schools" at bounding box center [339, 329] width 28 height 13
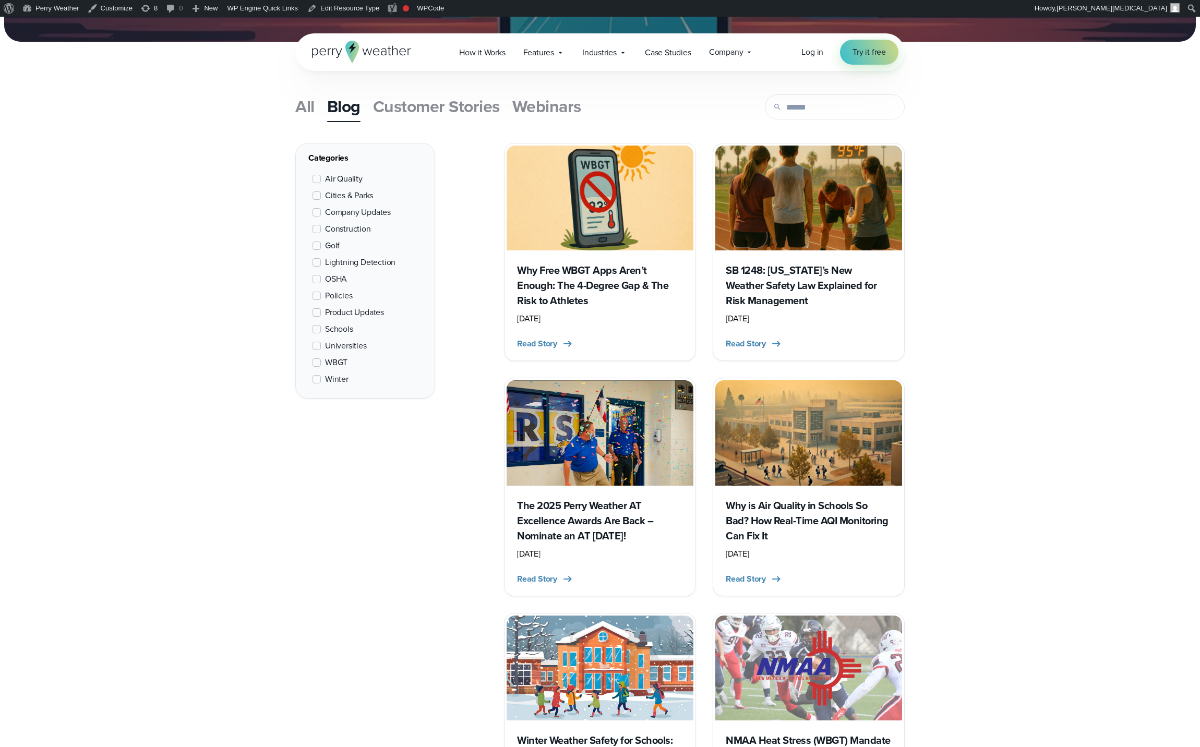
click at [355, 348] on span "Universities" at bounding box center [346, 346] width 42 height 13
click at [334, 330] on span "Schools" at bounding box center [339, 329] width 28 height 13
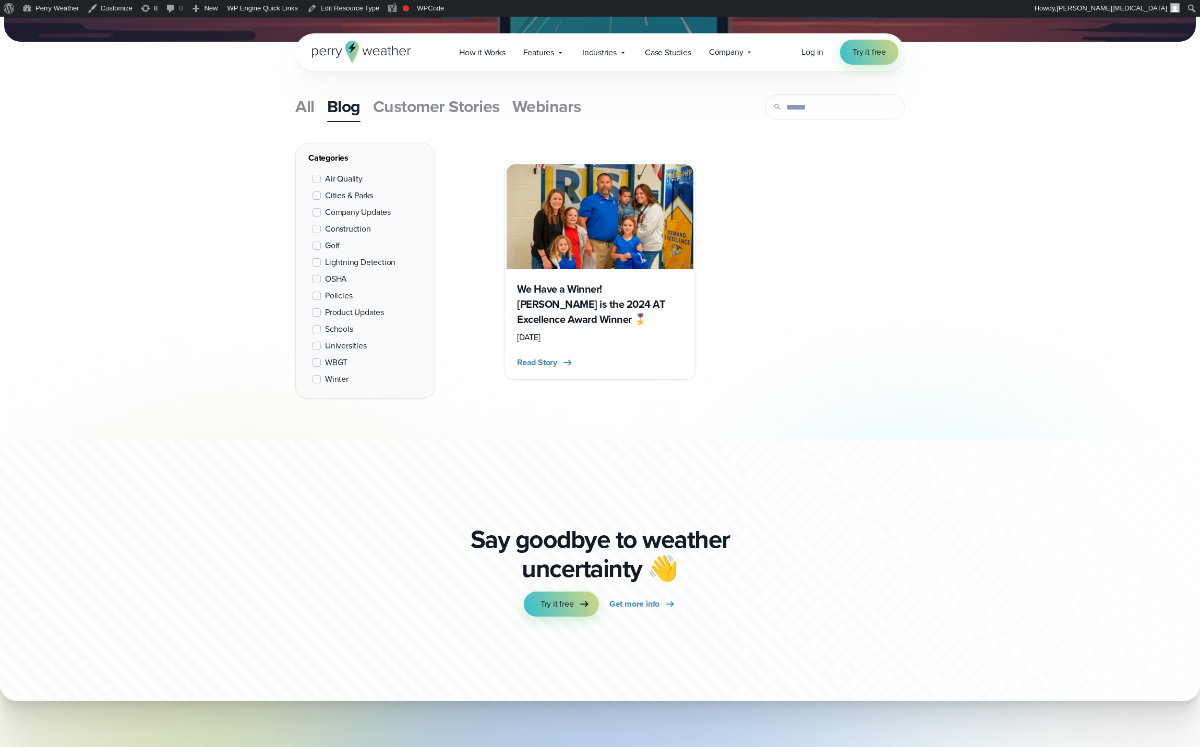
click at [344, 345] on span "Universities" at bounding box center [346, 346] width 42 height 13
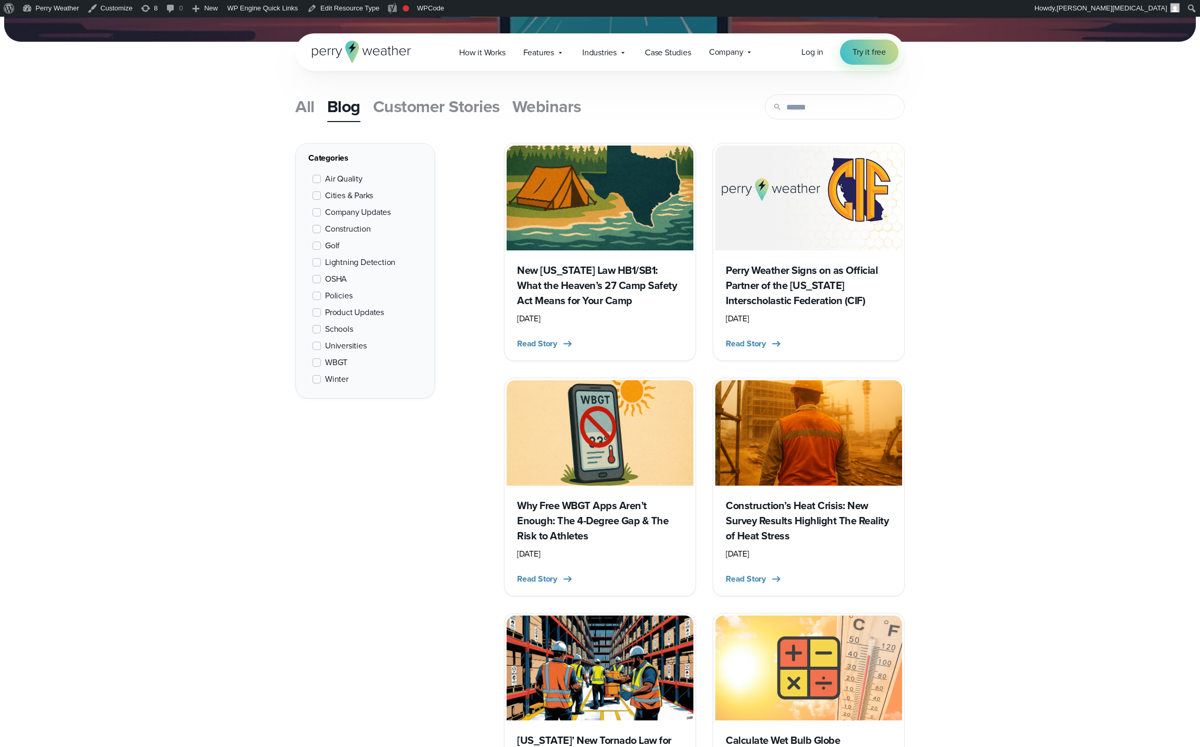
click at [344, 214] on span "Company Updates" at bounding box center [358, 212] width 66 height 13
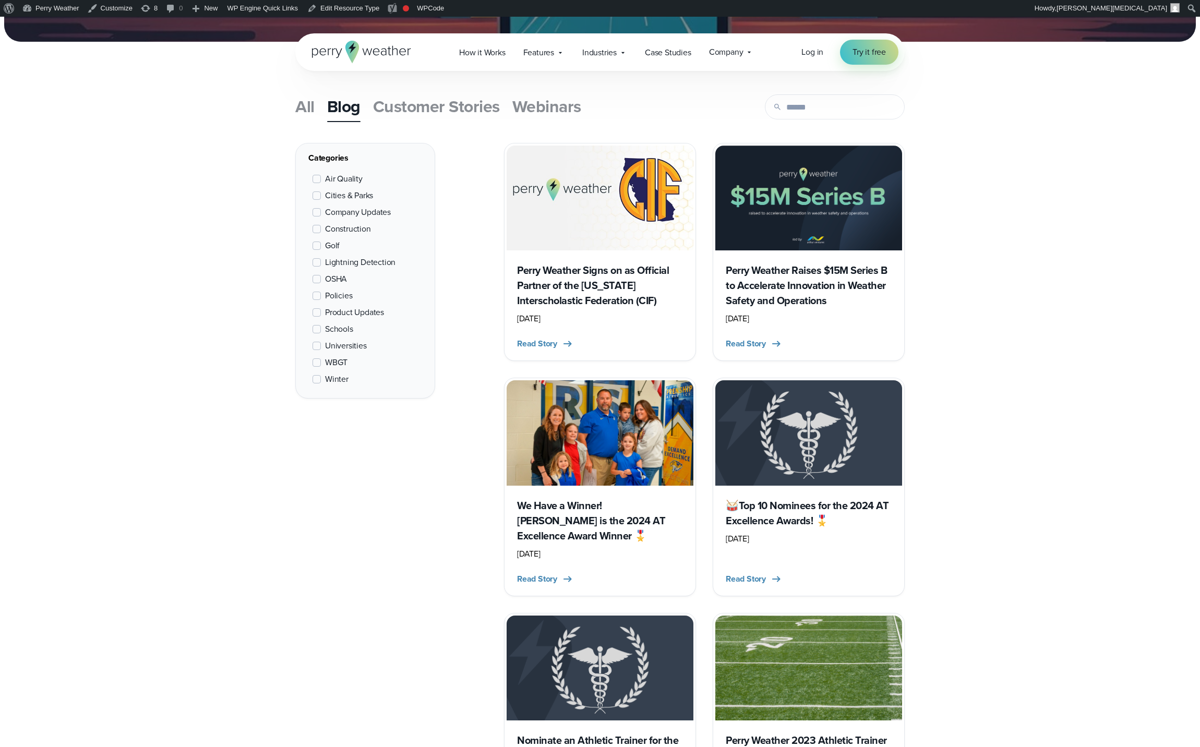
click at [356, 213] on span "Company Updates" at bounding box center [358, 212] width 66 height 13
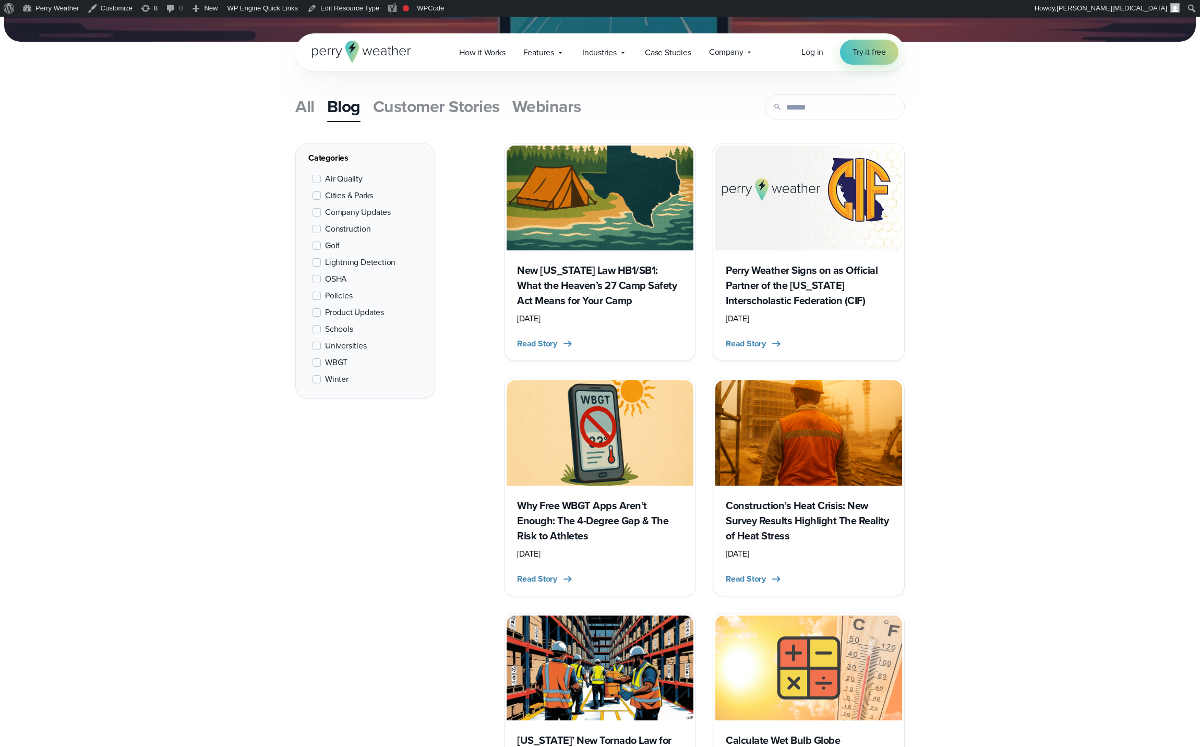
click at [337, 295] on span "Policies" at bounding box center [338, 295] width 27 height 13
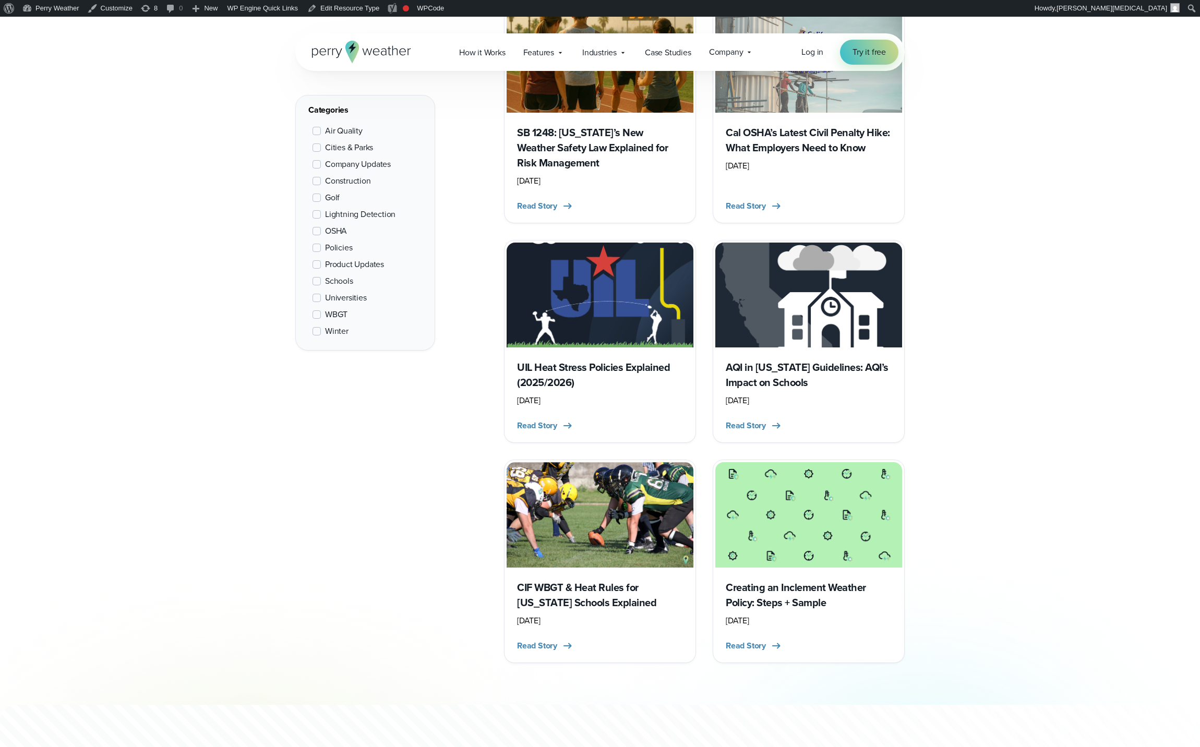
scroll to position [895, 0]
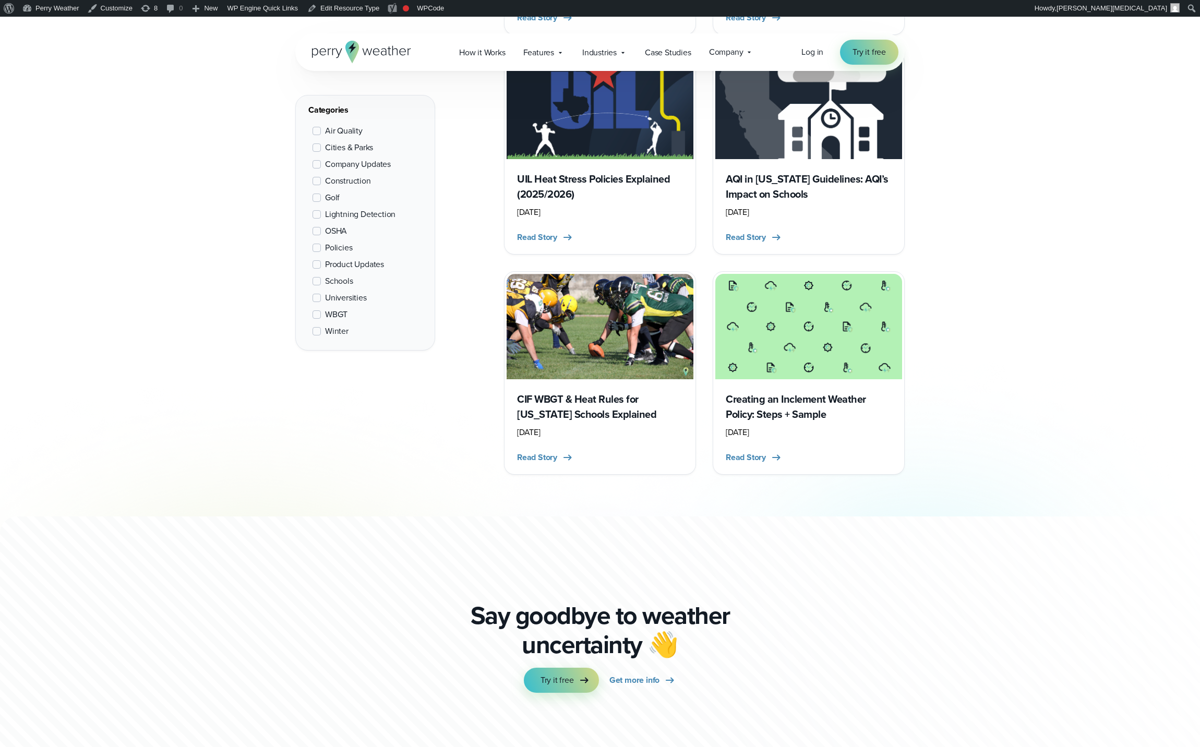
click at [838, 362] on img at bounding box center [808, 326] width 187 height 105
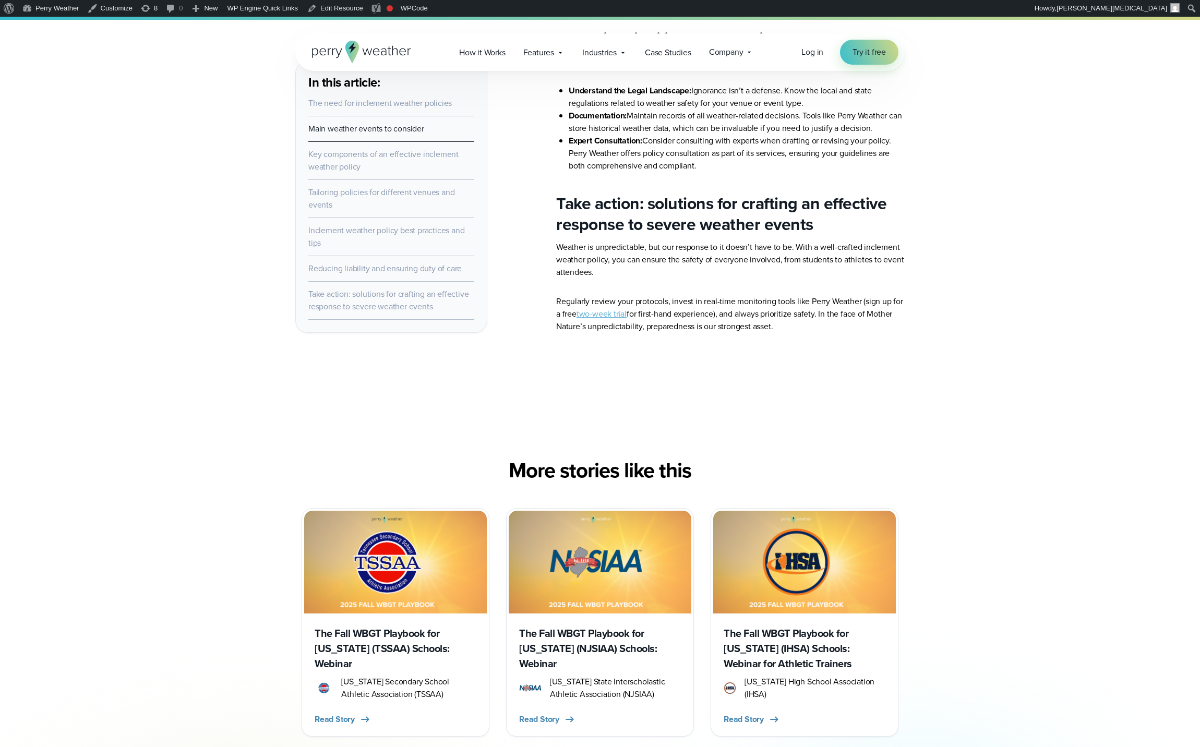
scroll to position [3563, 0]
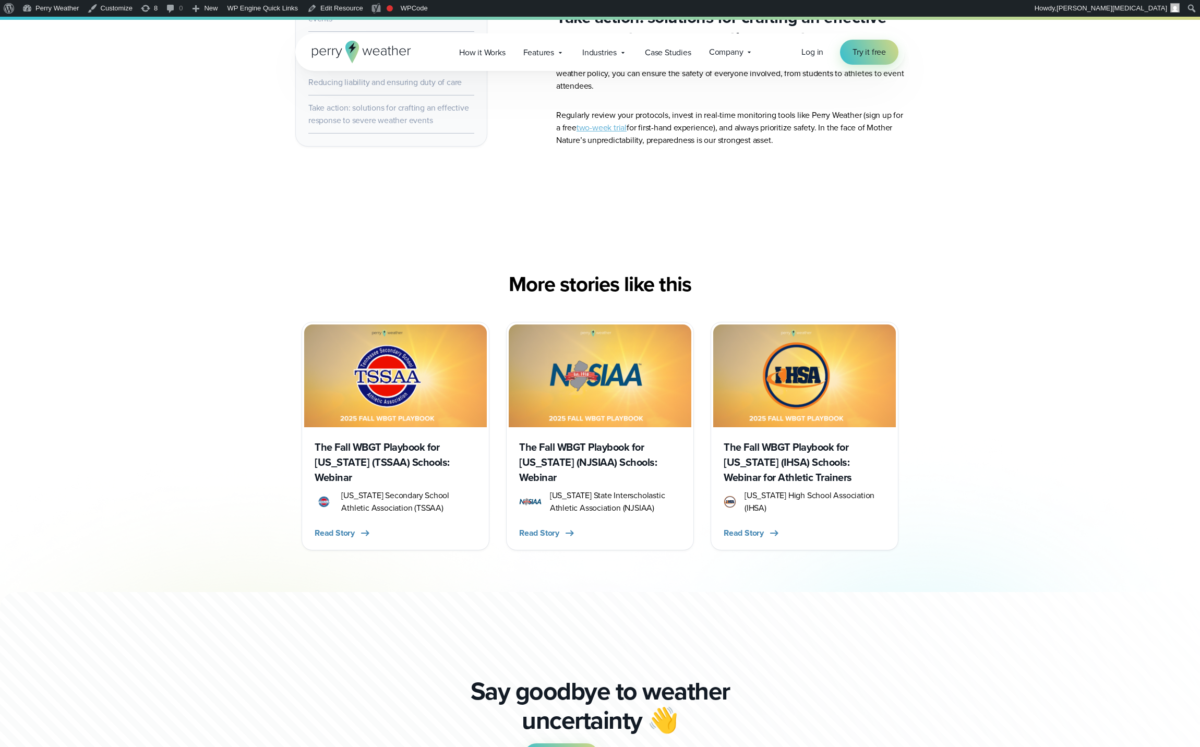
click at [434, 366] on img at bounding box center [395, 375] width 183 height 103
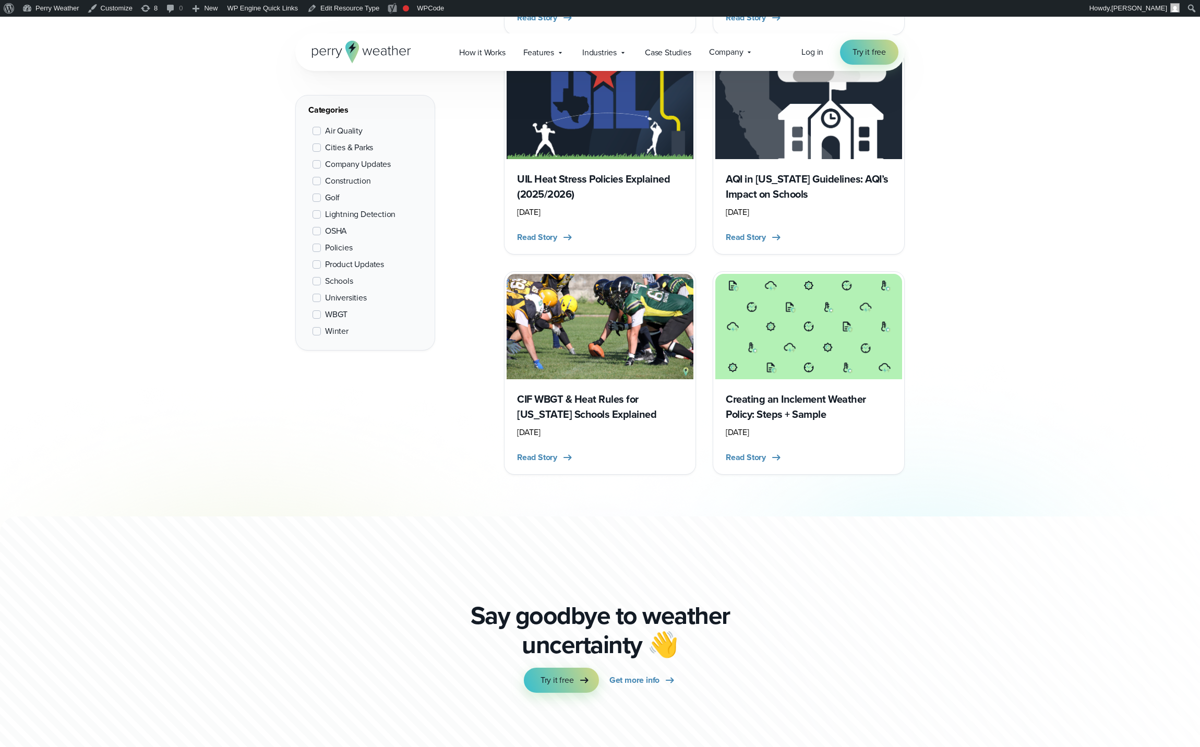
scroll to position [896, 0]
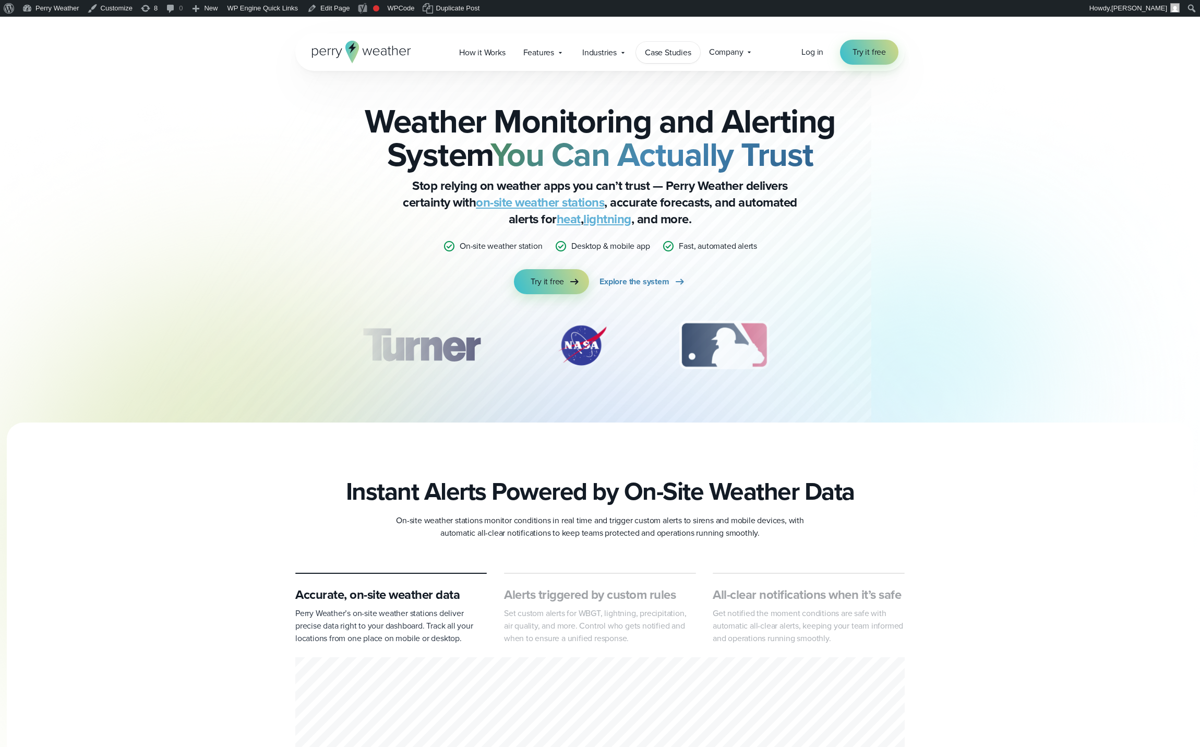
click at [673, 57] on span "Case Studies" at bounding box center [668, 52] width 46 height 13
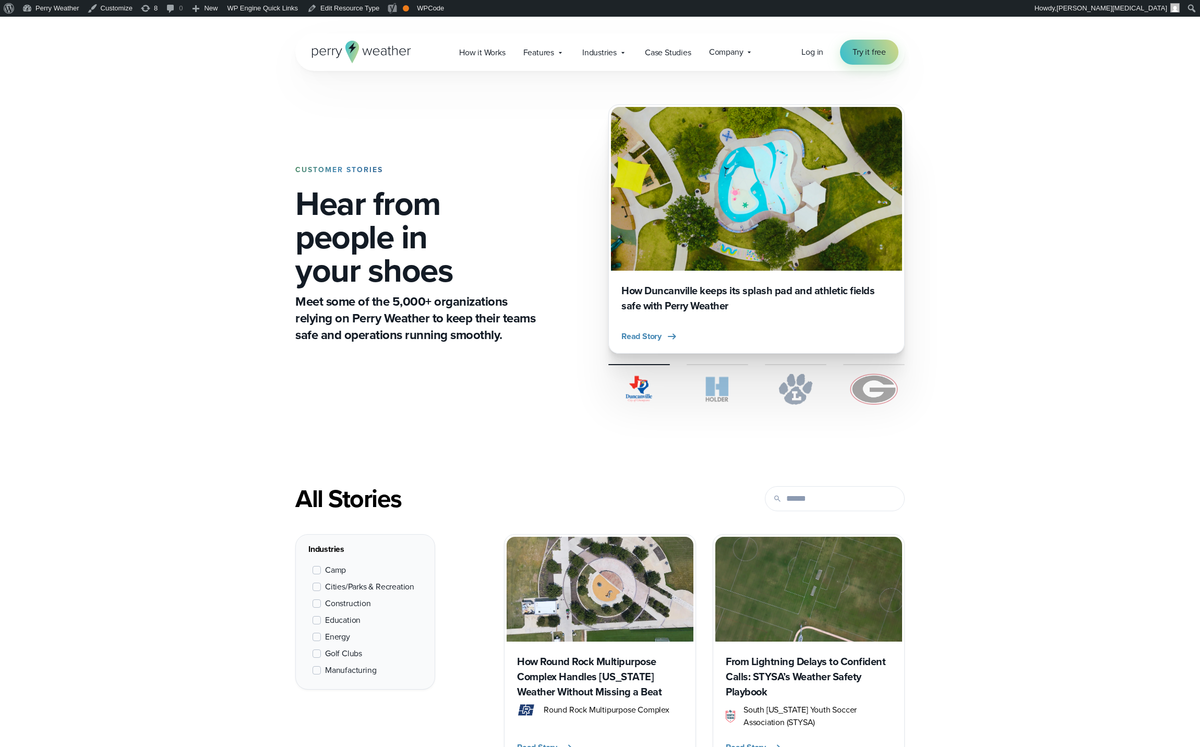
scroll to position [331, 0]
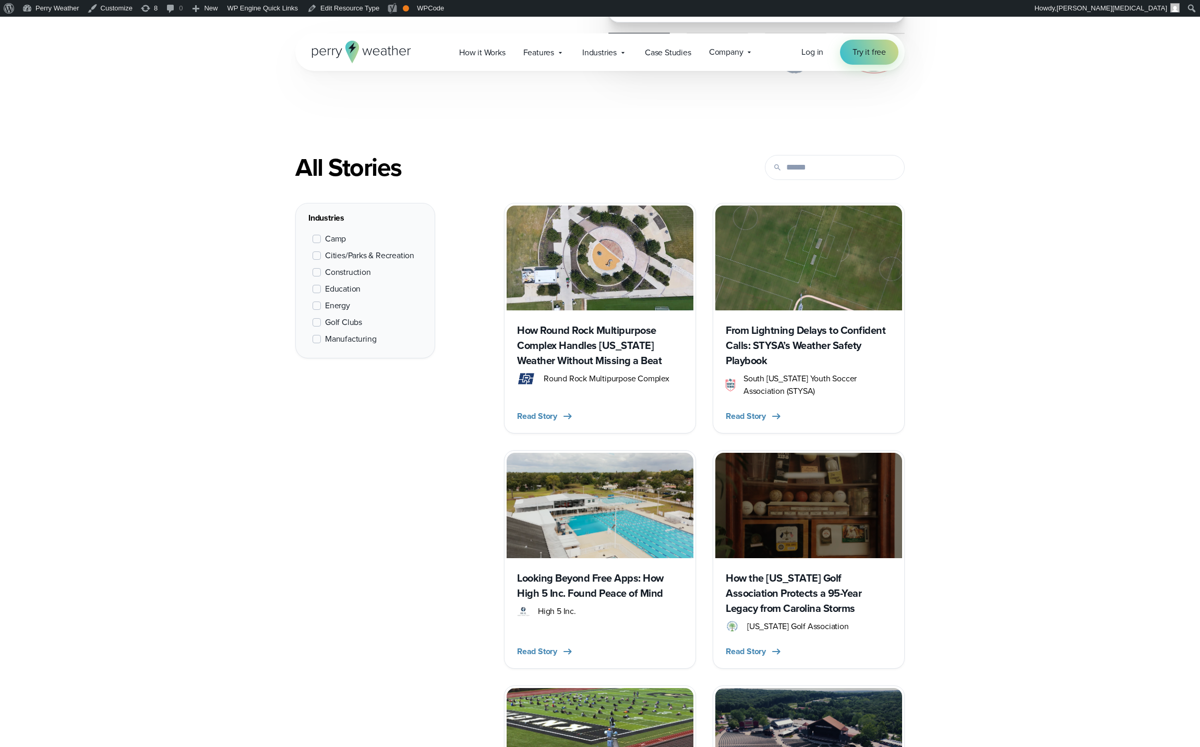
click at [339, 287] on span "Education" at bounding box center [342, 289] width 35 height 13
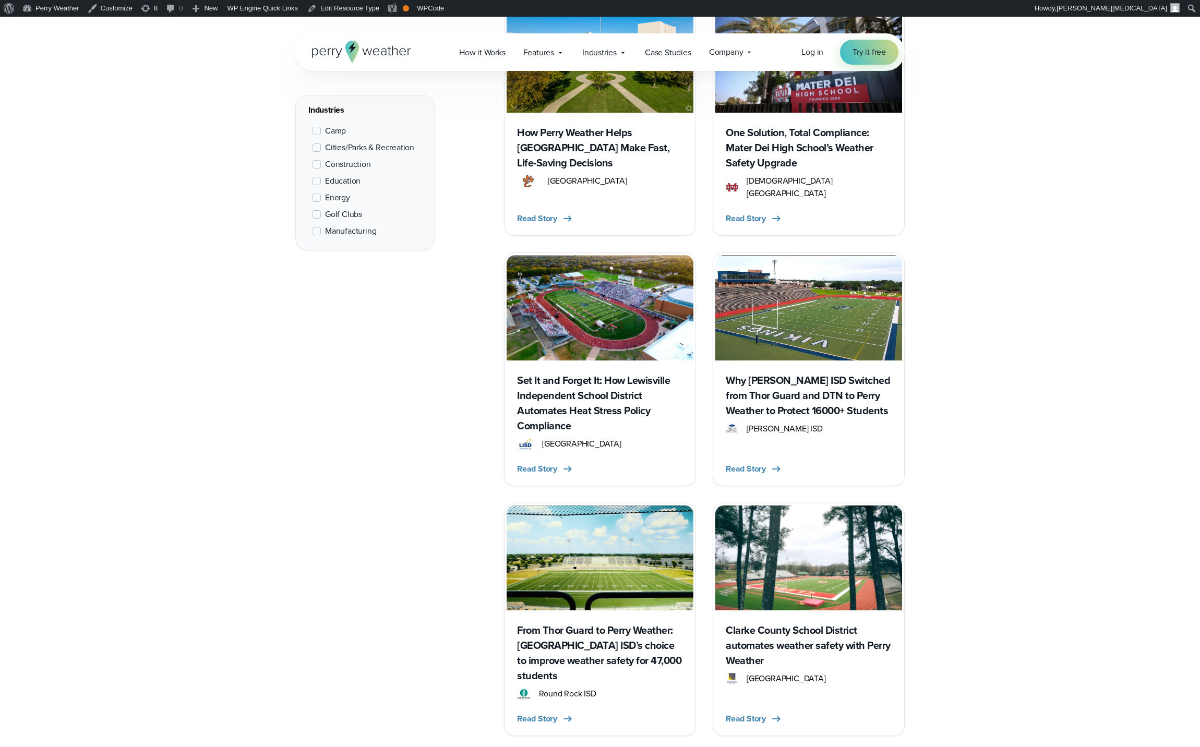
scroll to position [1330, 0]
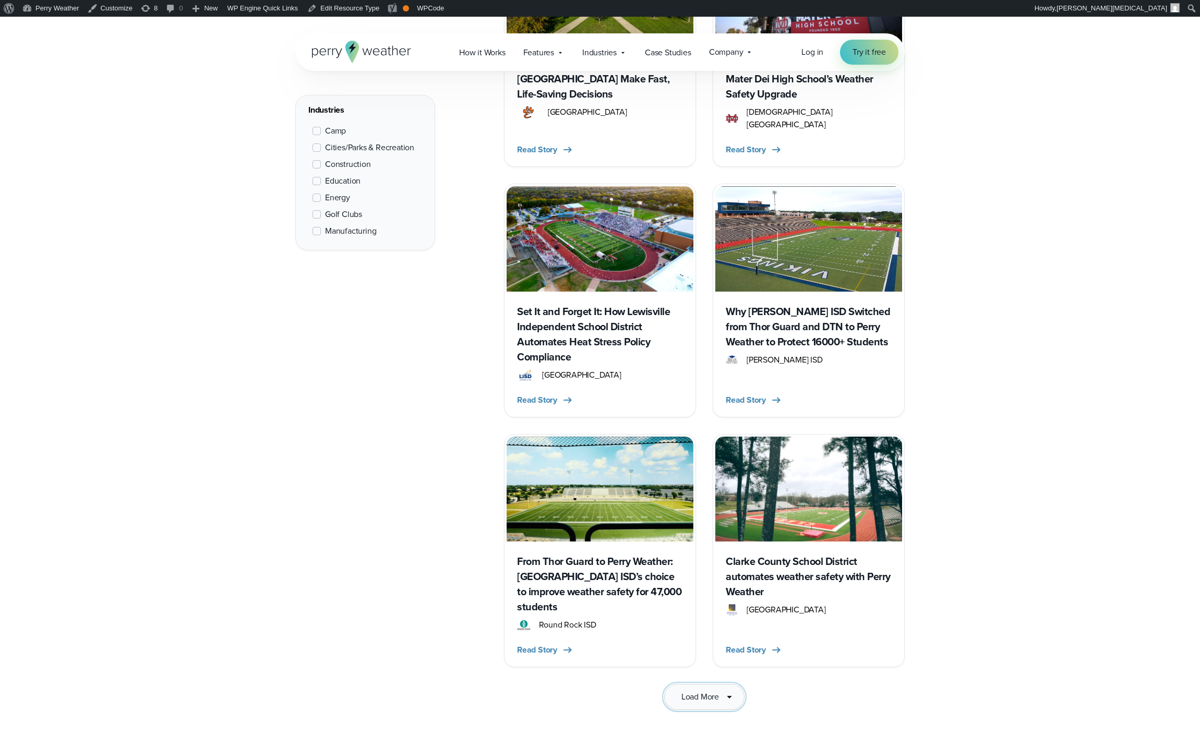
click at [723, 691] on icon at bounding box center [729, 697] width 13 height 13
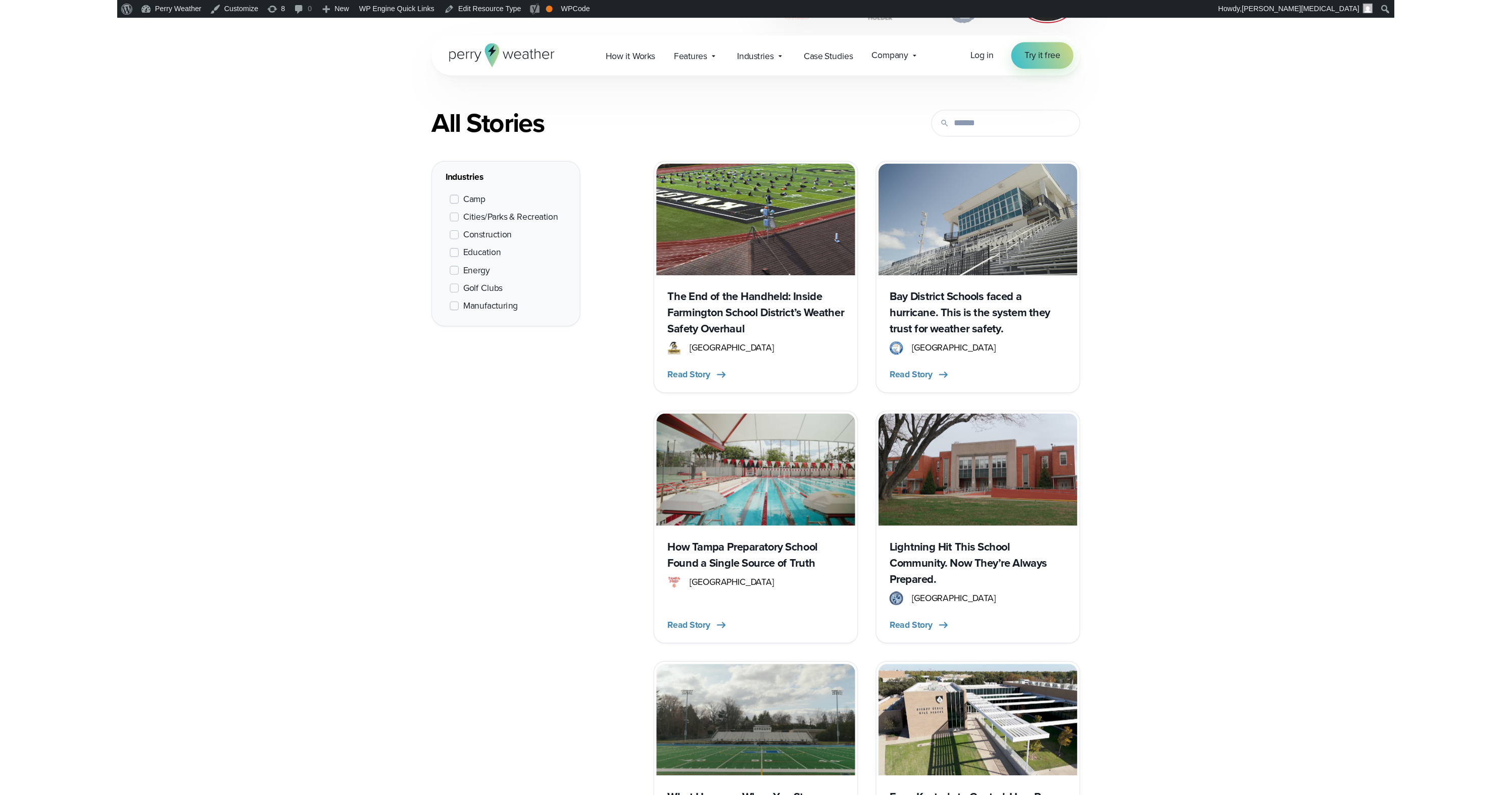
scroll to position [512, 0]
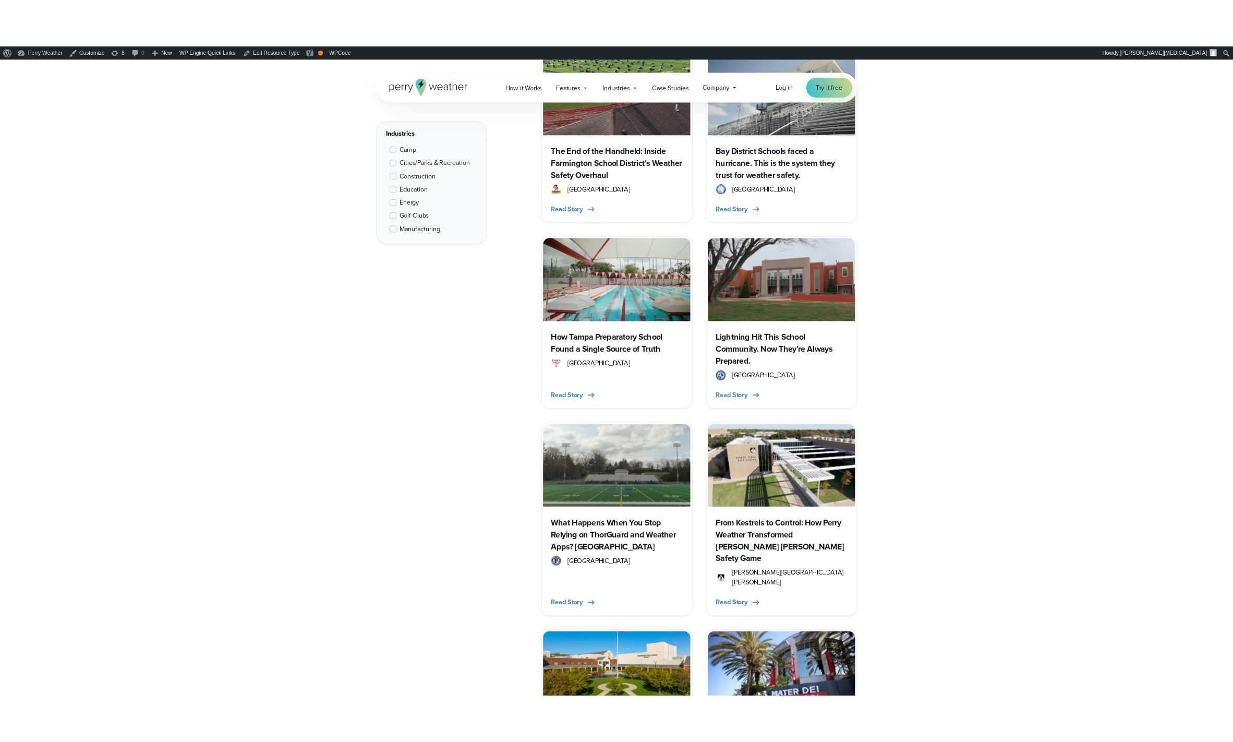
scroll to position [529, 0]
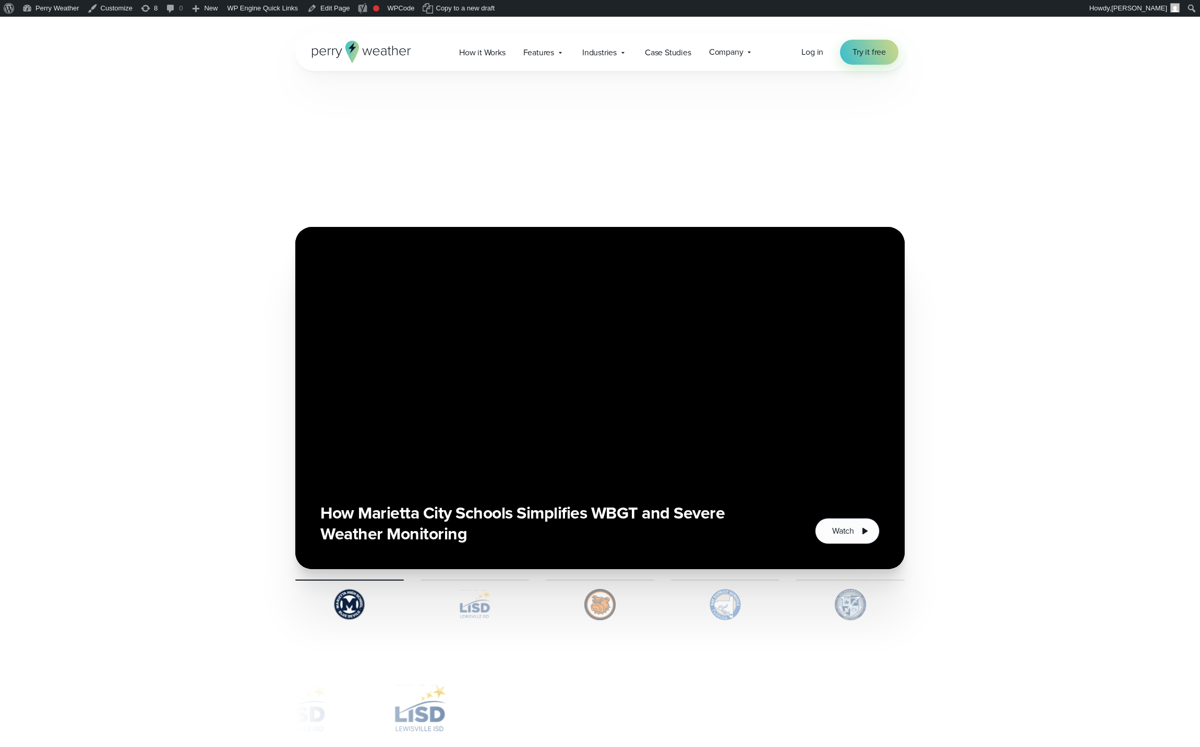
scroll to position [64, 0]
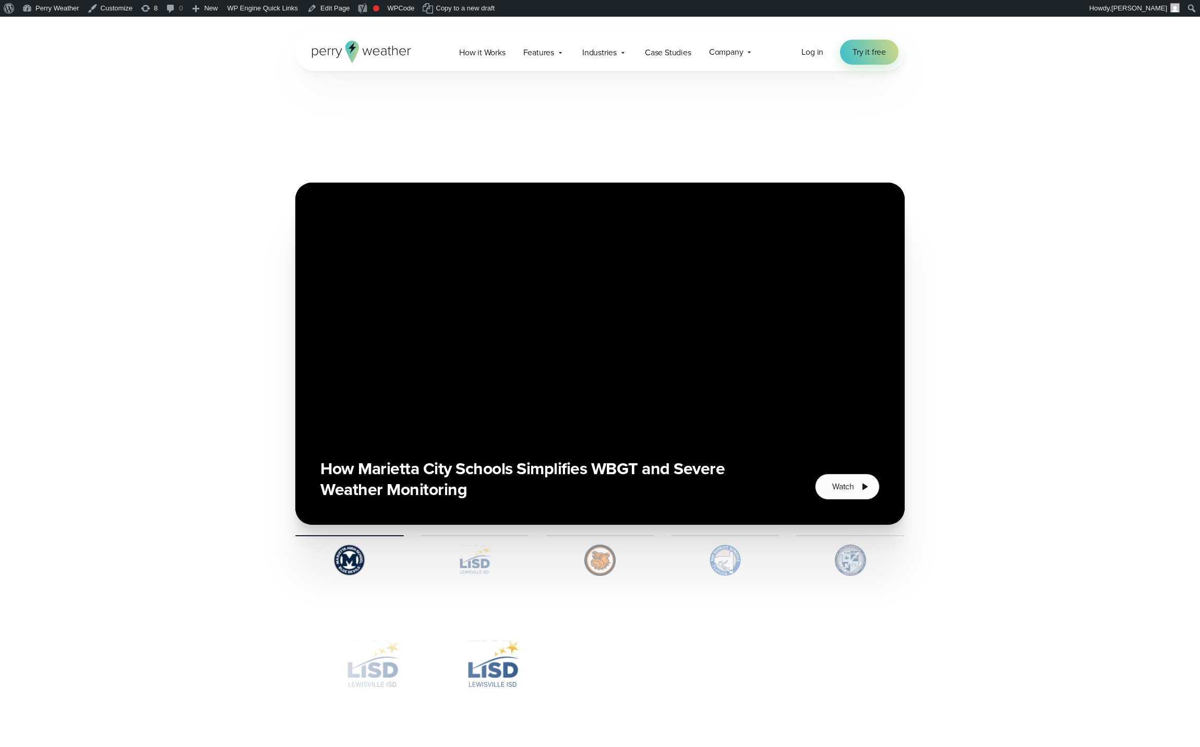
click at [482, 567] on img at bounding box center [474, 560] width 108 height 31
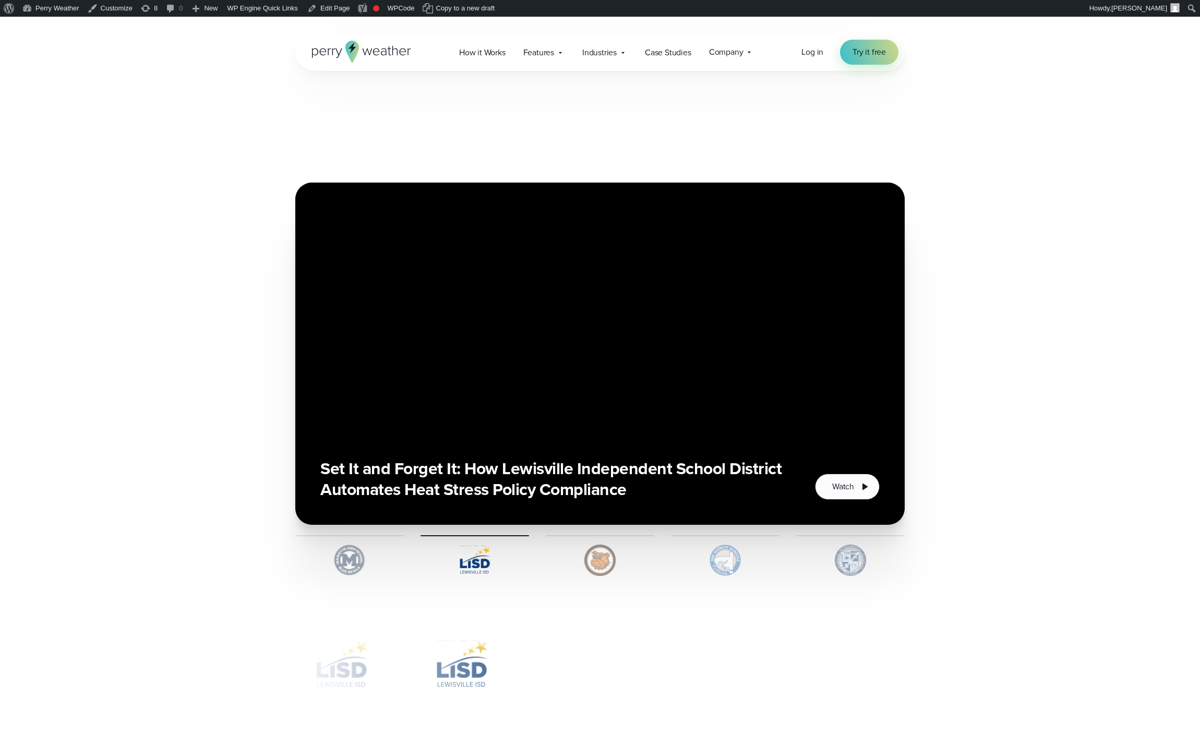
click at [594, 565] on img at bounding box center [600, 560] width 108 height 31
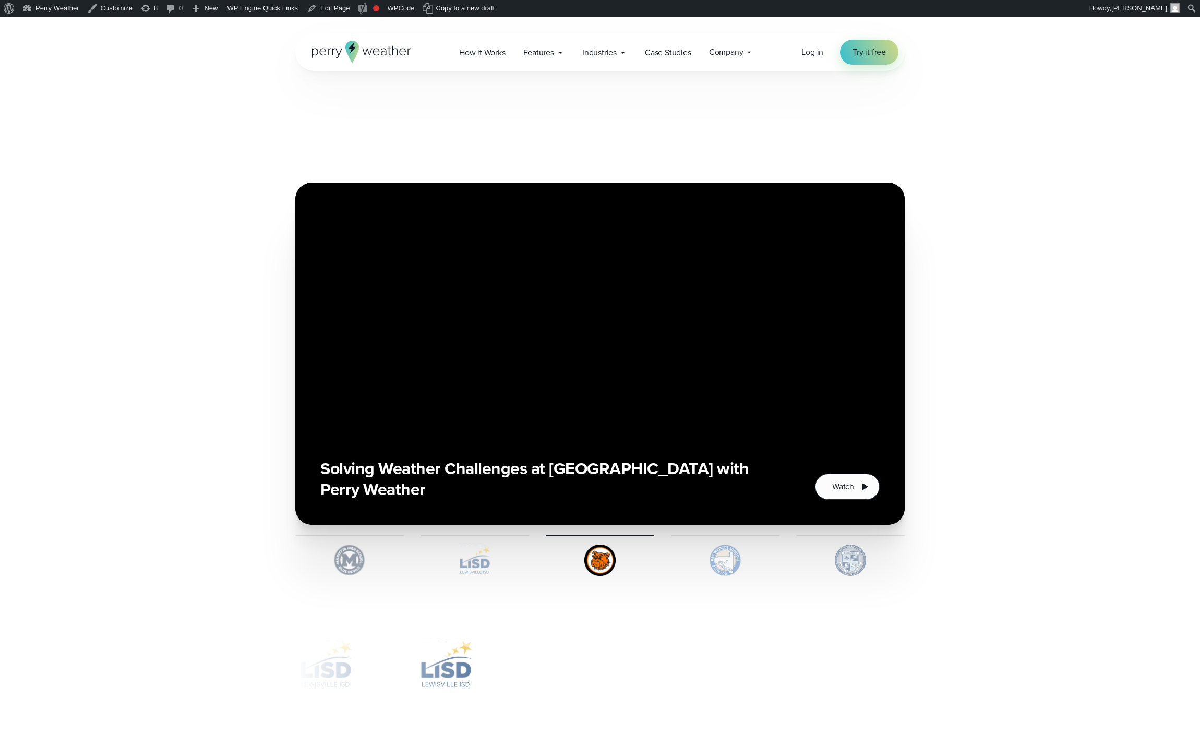
click at [723, 561] on img at bounding box center [725, 560] width 108 height 31
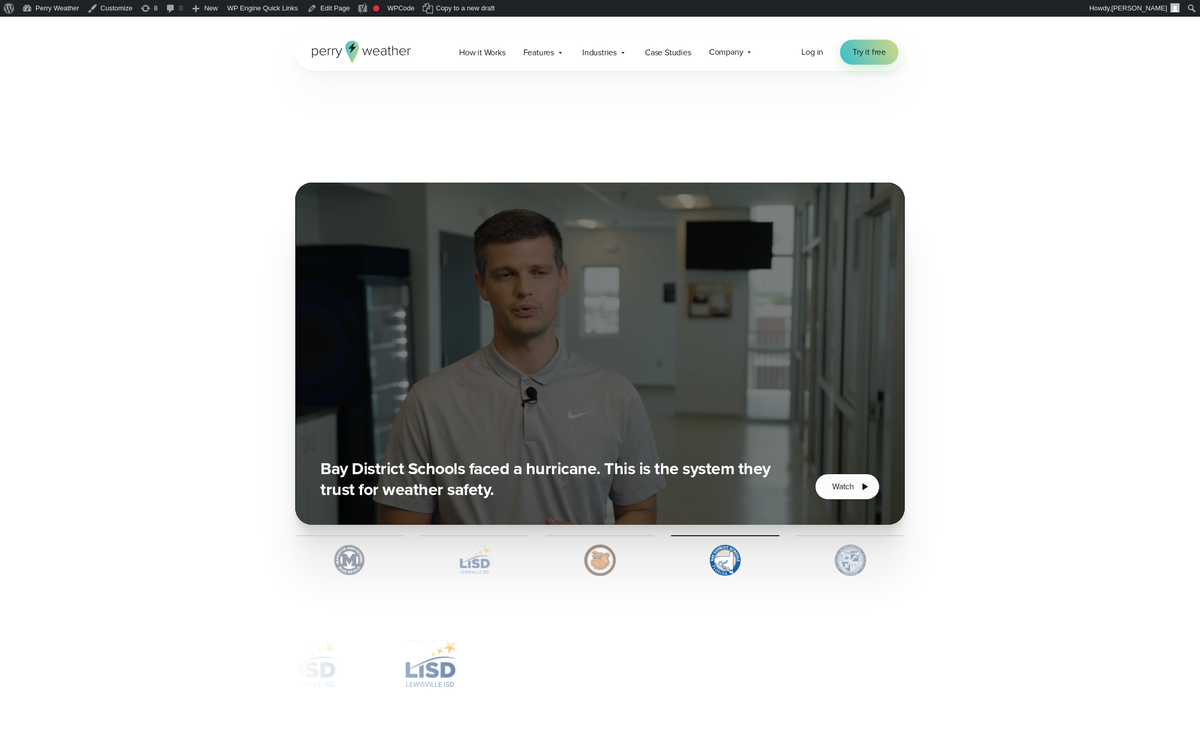
click at [827, 558] on img at bounding box center [850, 560] width 108 height 31
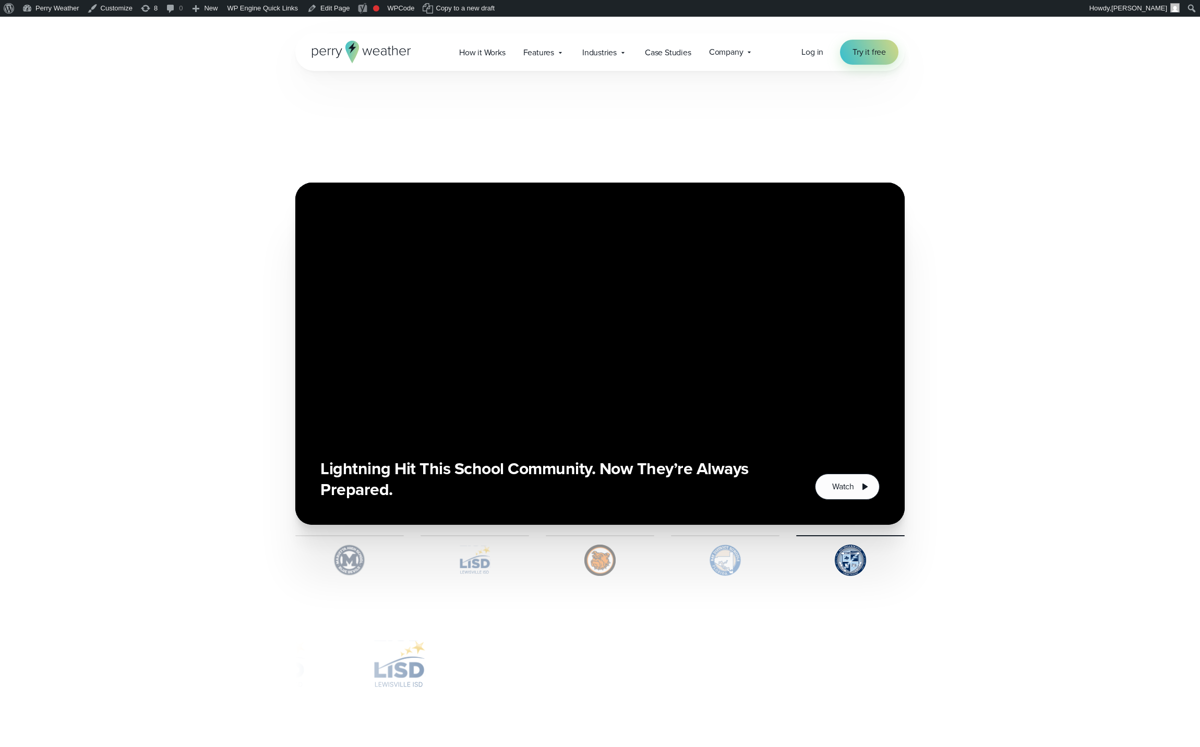
click at [361, 562] on img at bounding box center [349, 560] width 108 height 31
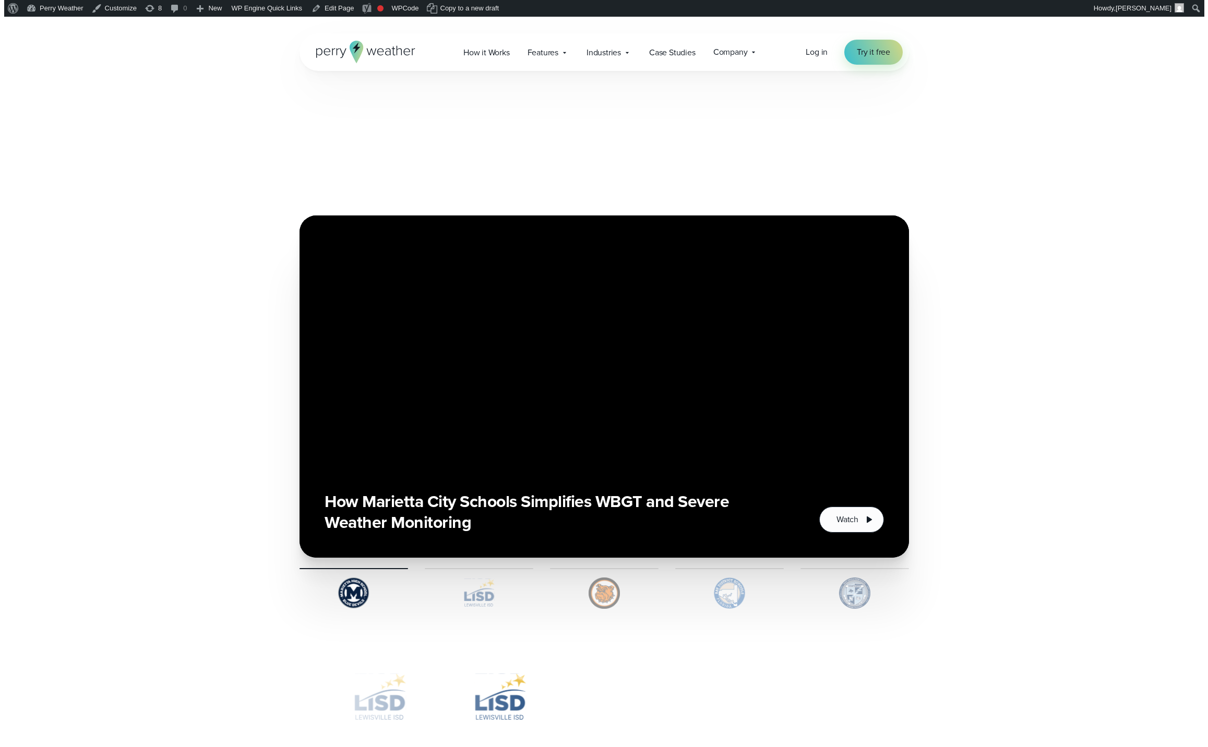
scroll to position [0, 0]
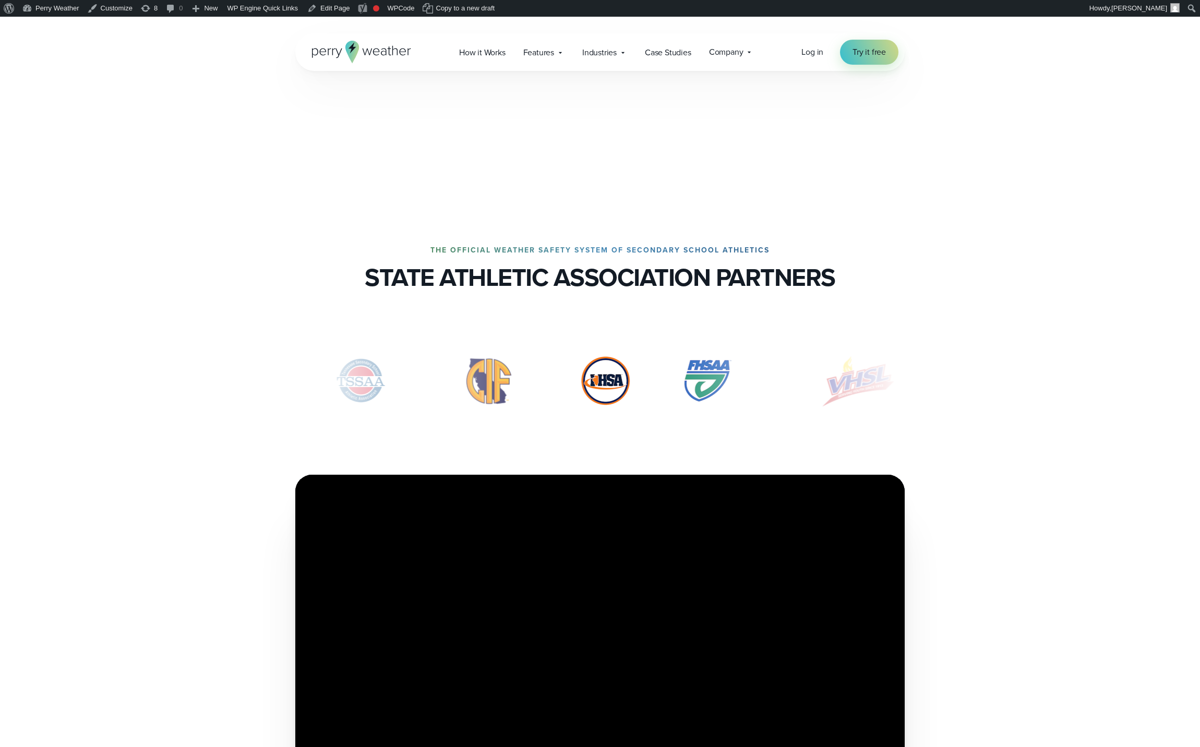
click at [553, 276] on h3 "STATE ATHLETIC ASSOCIATION PARTNERS" at bounding box center [600, 277] width 470 height 29
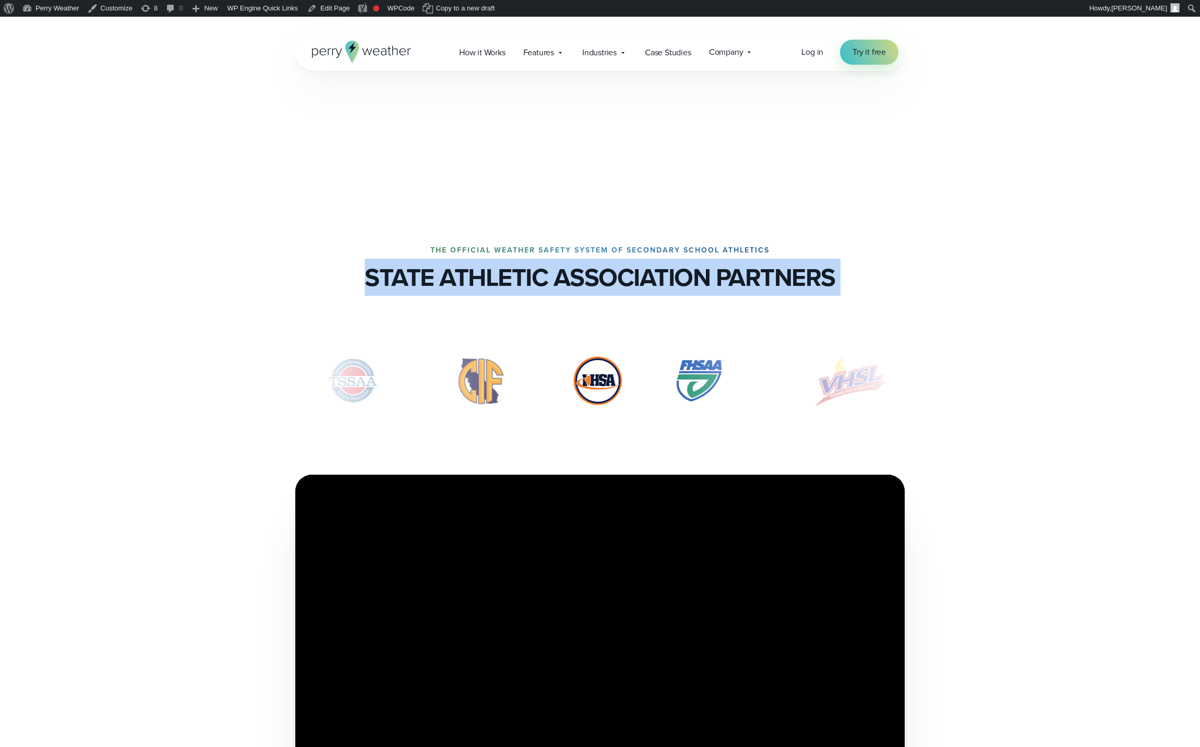
drag, startPoint x: 553, startPoint y: 276, endPoint x: 606, endPoint y: 278, distance: 52.7
click at [554, 276] on h3 "STATE ATHLETIC ASSOCIATION PARTNERS" at bounding box center [600, 277] width 470 height 29
click at [611, 278] on h3 "STATE ATHLETIC ASSOCIATION PARTNERS" at bounding box center [600, 277] width 470 height 29
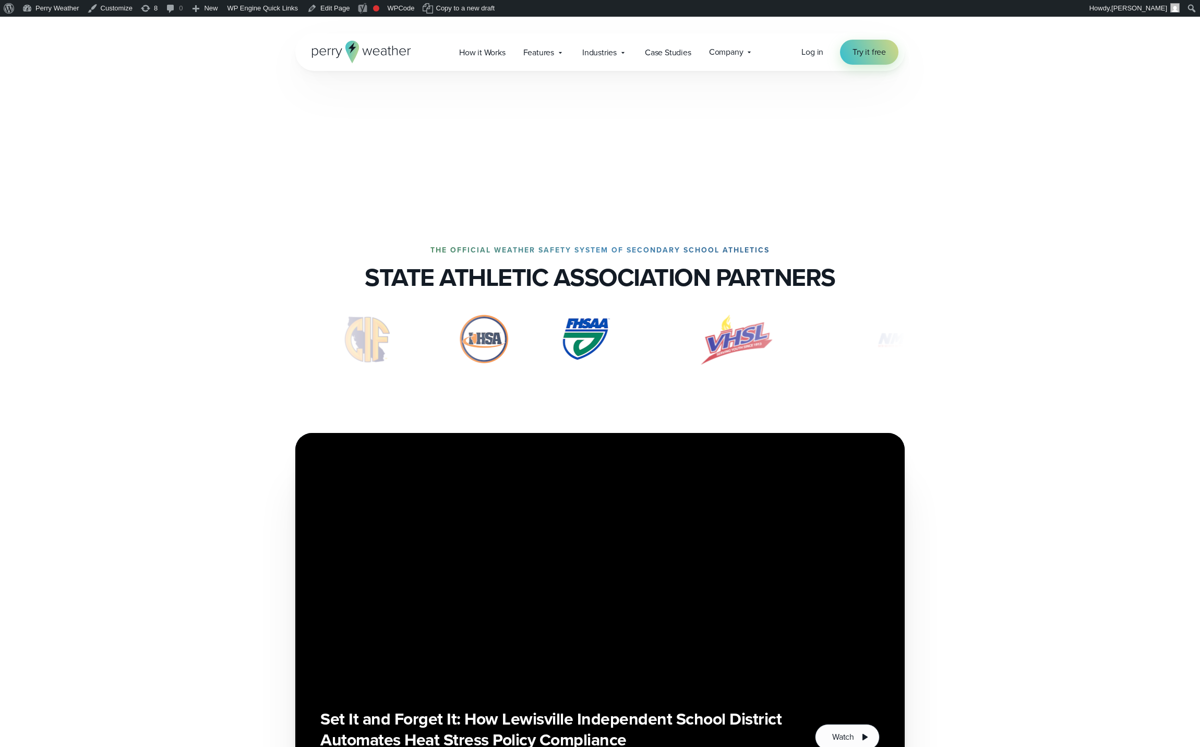
click at [584, 275] on h3 "STATE ATHLETIC ASSOCIATION PARTNERS" at bounding box center [600, 277] width 470 height 29
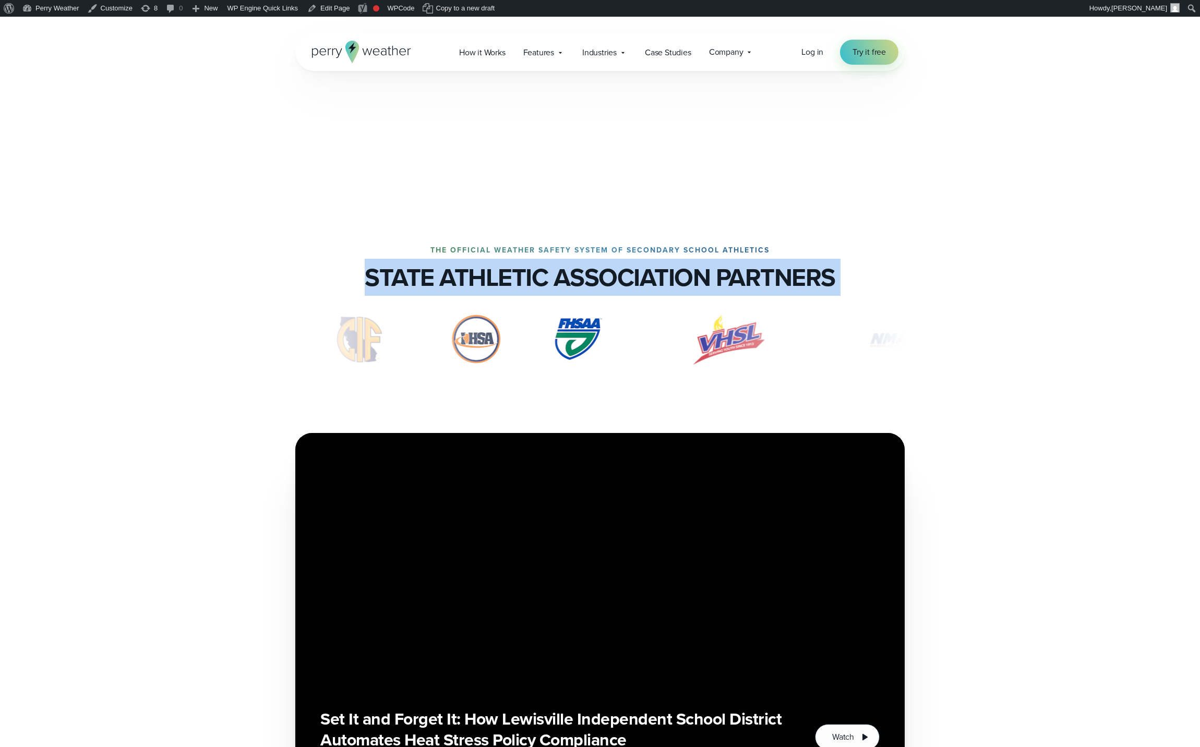
drag, startPoint x: 584, startPoint y: 275, endPoint x: 648, endPoint y: 273, distance: 64.7
click at [584, 275] on h3 "STATE ATHLETIC ASSOCIATION PARTNERS" at bounding box center [600, 277] width 470 height 29
click at [654, 273] on h3 "STATE ATHLETIC ASSOCIATION PARTNERS" at bounding box center [600, 277] width 470 height 29
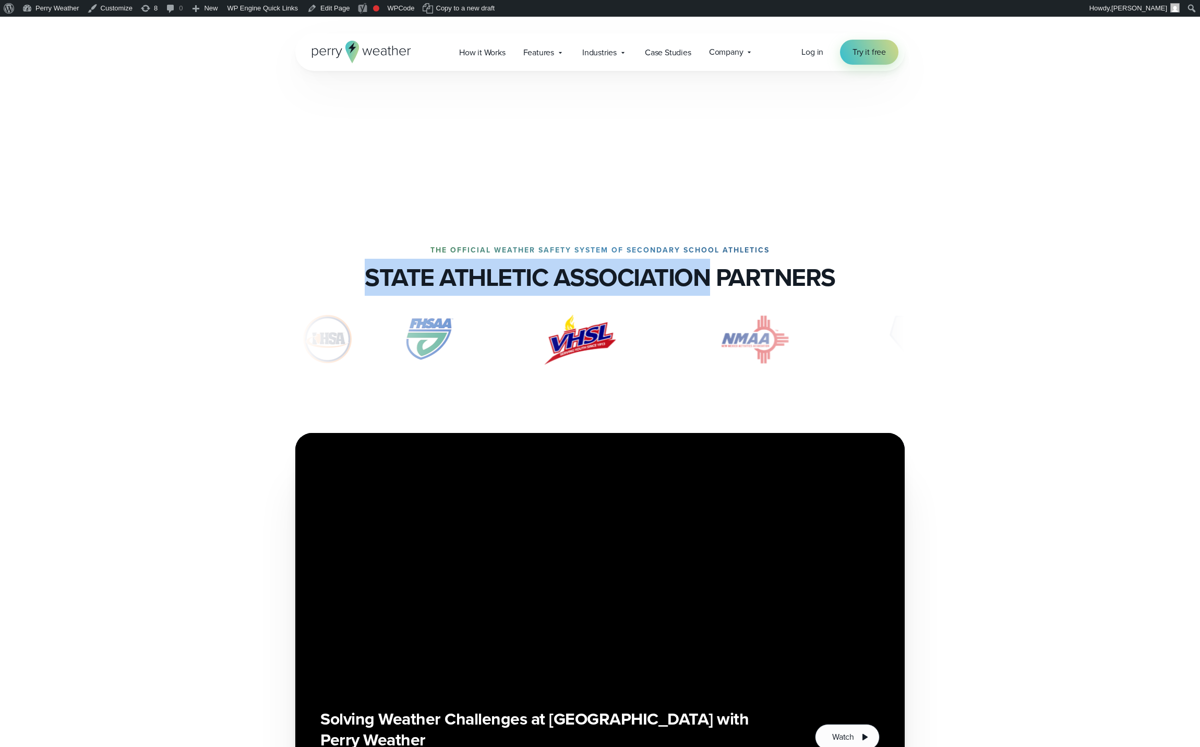
drag, startPoint x: 376, startPoint y: 278, endPoint x: 710, endPoint y: 273, distance: 334.9
click at [710, 273] on h3 "STATE ATHLETIC ASSOCIATION PARTNERS" at bounding box center [600, 277] width 470 height 29
copy h3 "STATE ATHLETIC ASSOCIATION"
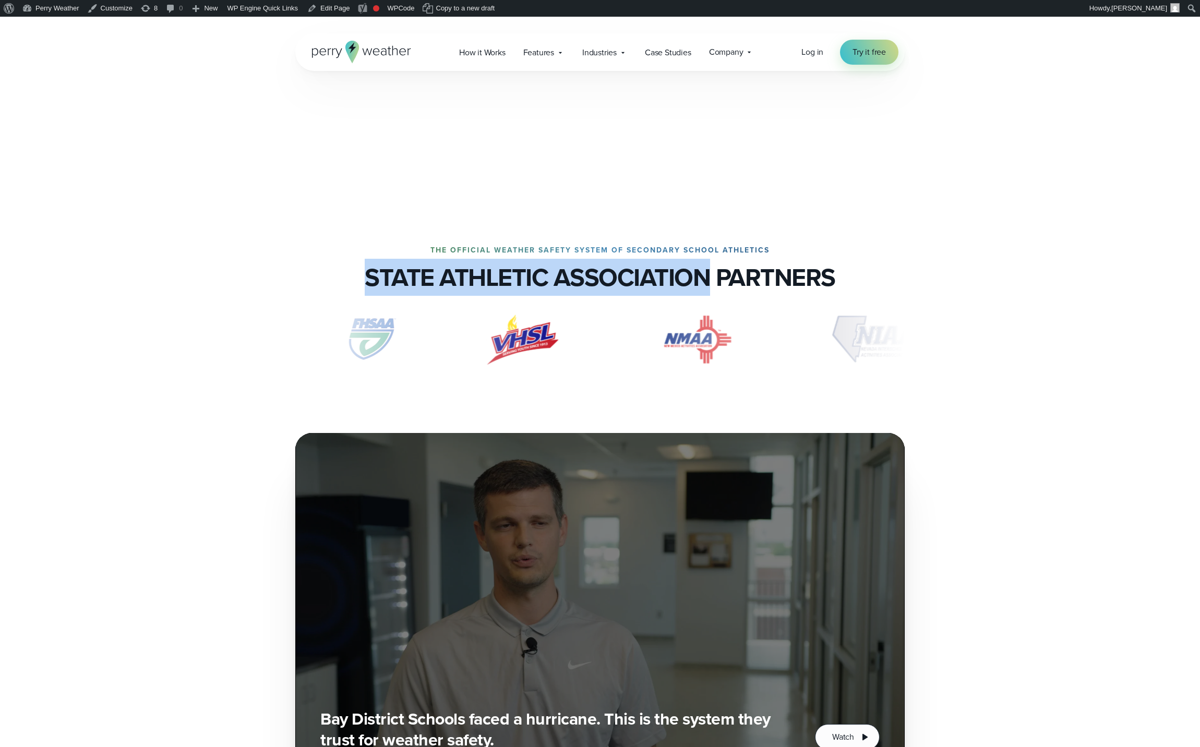
click at [607, 272] on h3 "STATE ATHLETIC ASSOCIATION PARTNERS" at bounding box center [600, 277] width 470 height 29
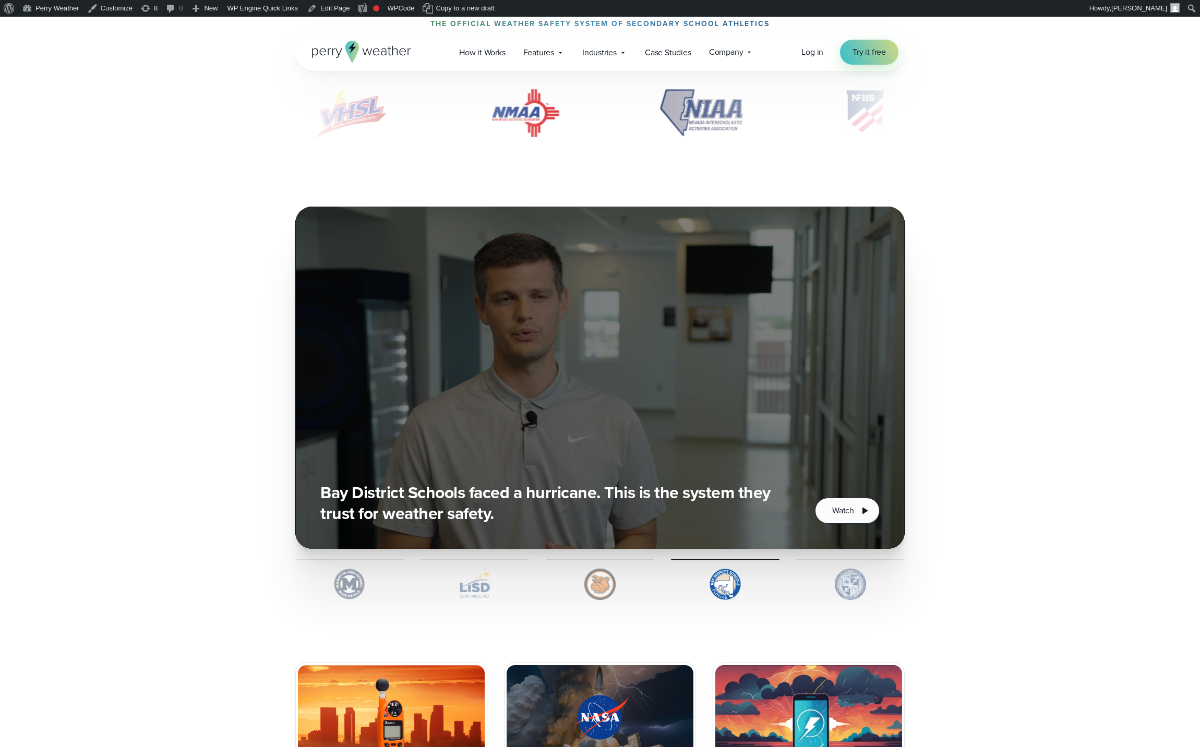
scroll to position [344, 0]
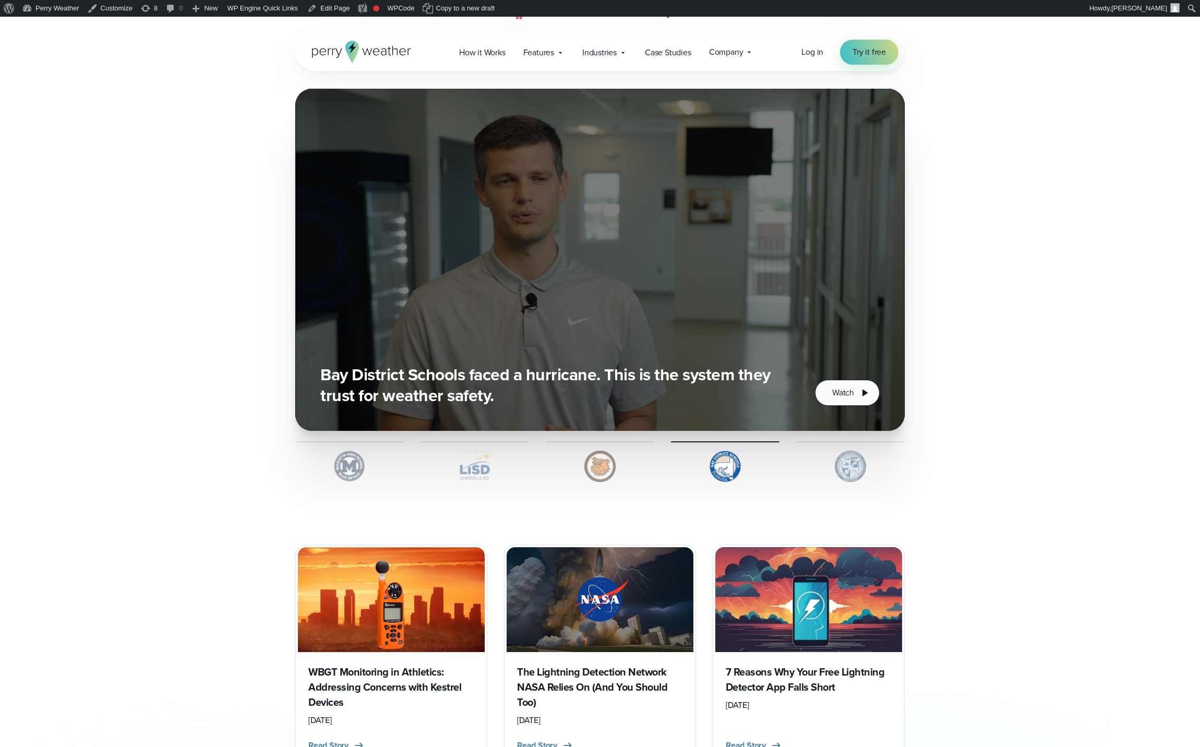
click at [371, 463] on img at bounding box center [349, 466] width 108 height 31
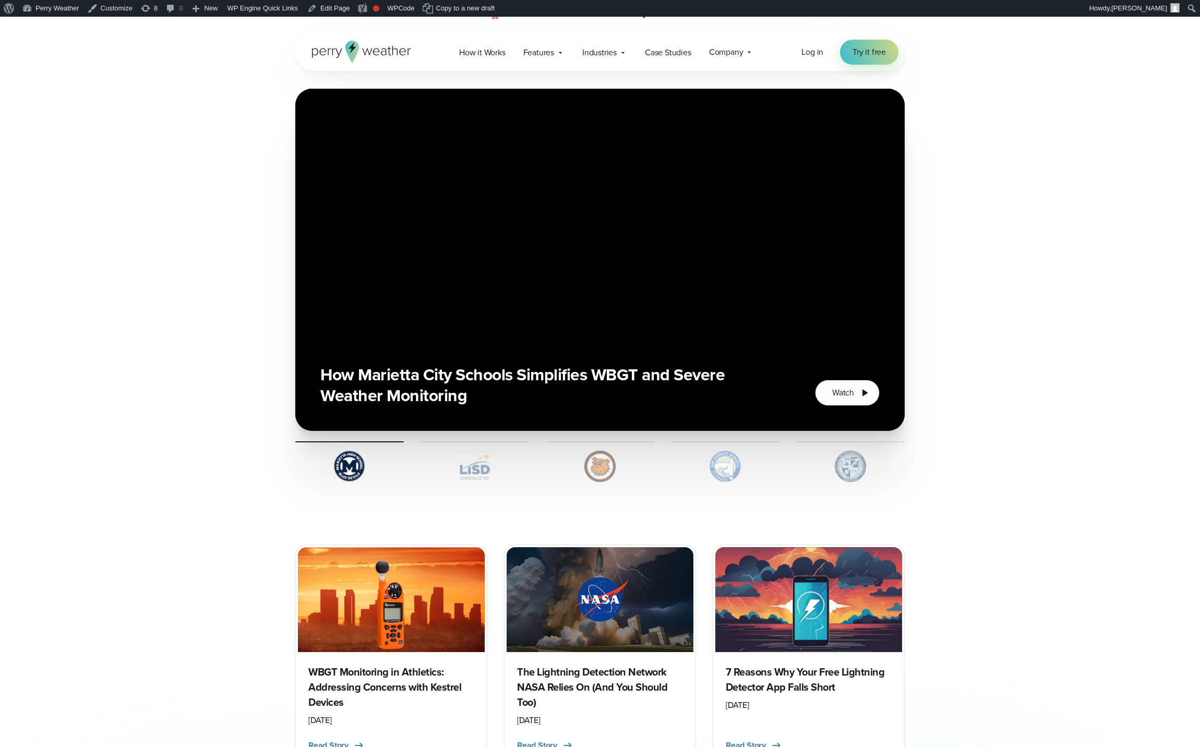
click at [447, 466] on img at bounding box center [474, 466] width 108 height 31
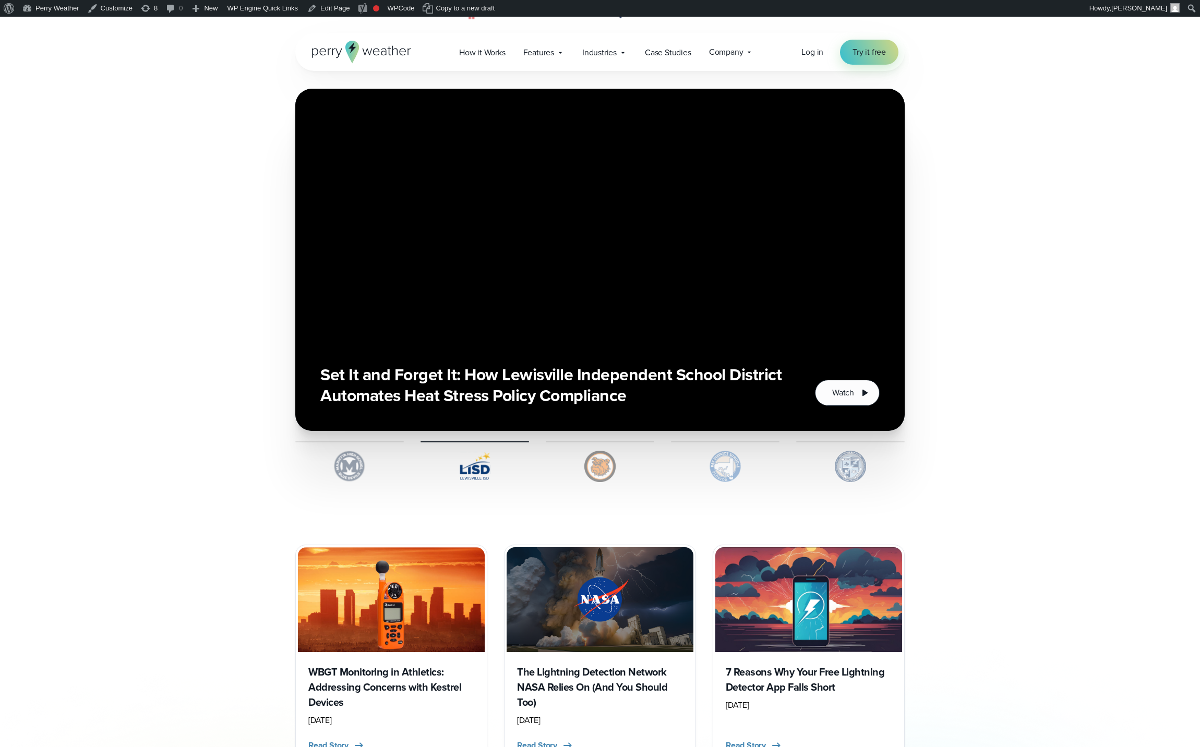
click at [611, 470] on img at bounding box center [600, 466] width 108 height 31
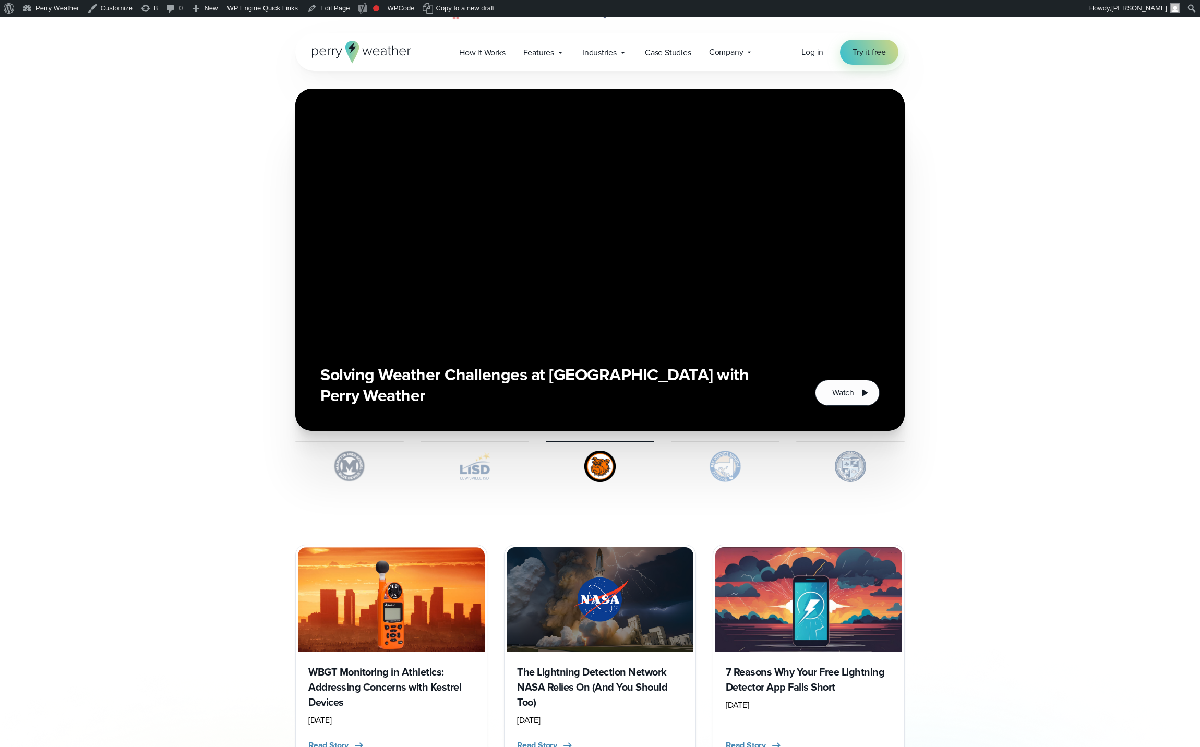
click at [744, 469] on img at bounding box center [725, 466] width 108 height 31
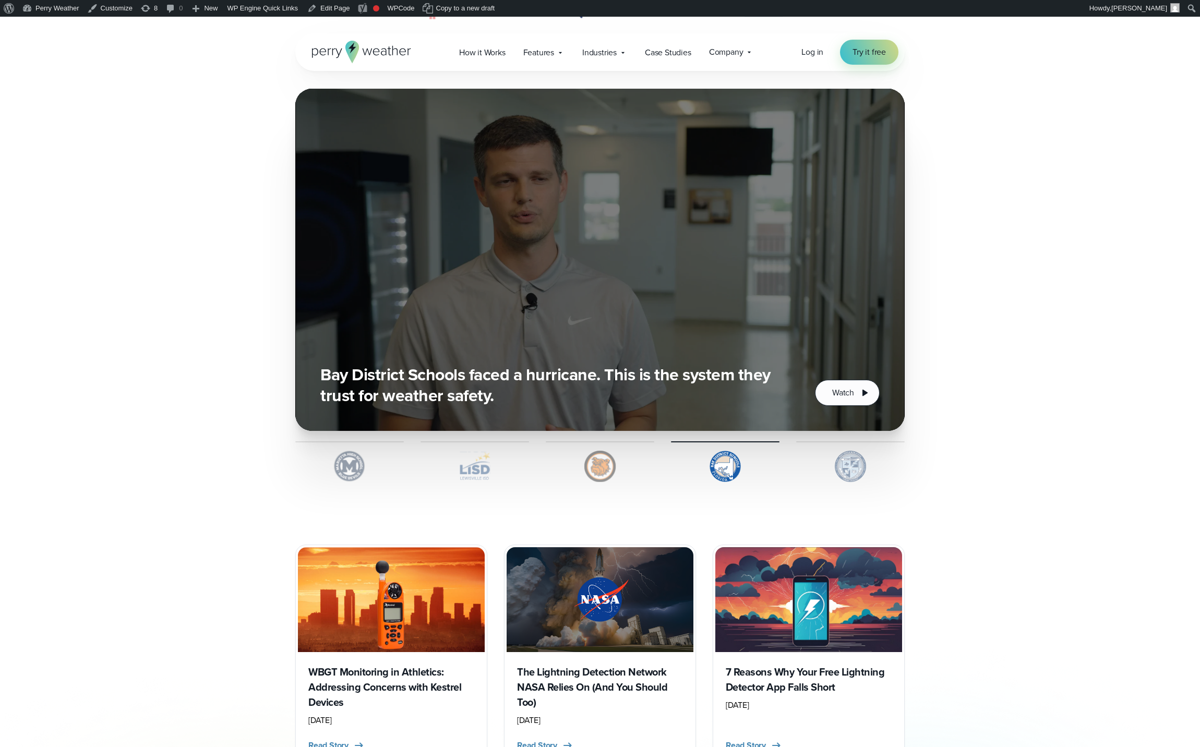
click at [870, 464] on img at bounding box center [850, 466] width 108 height 31
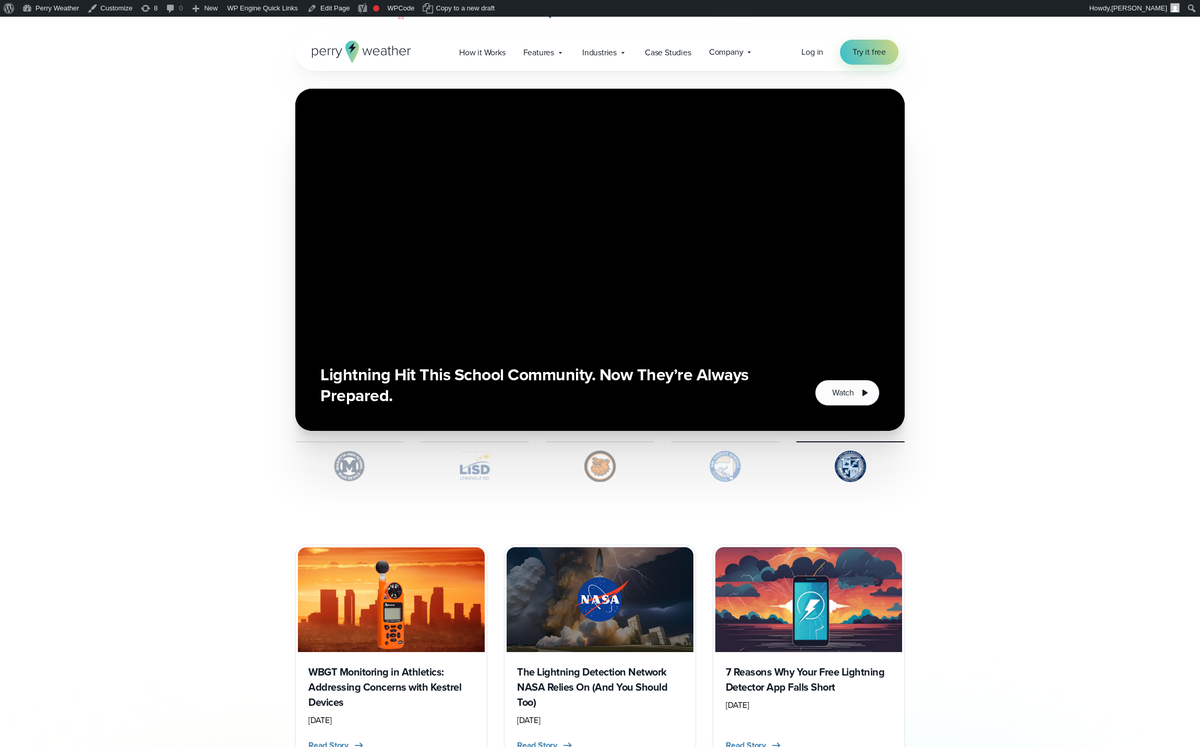
click at [358, 466] on img at bounding box center [349, 466] width 108 height 31
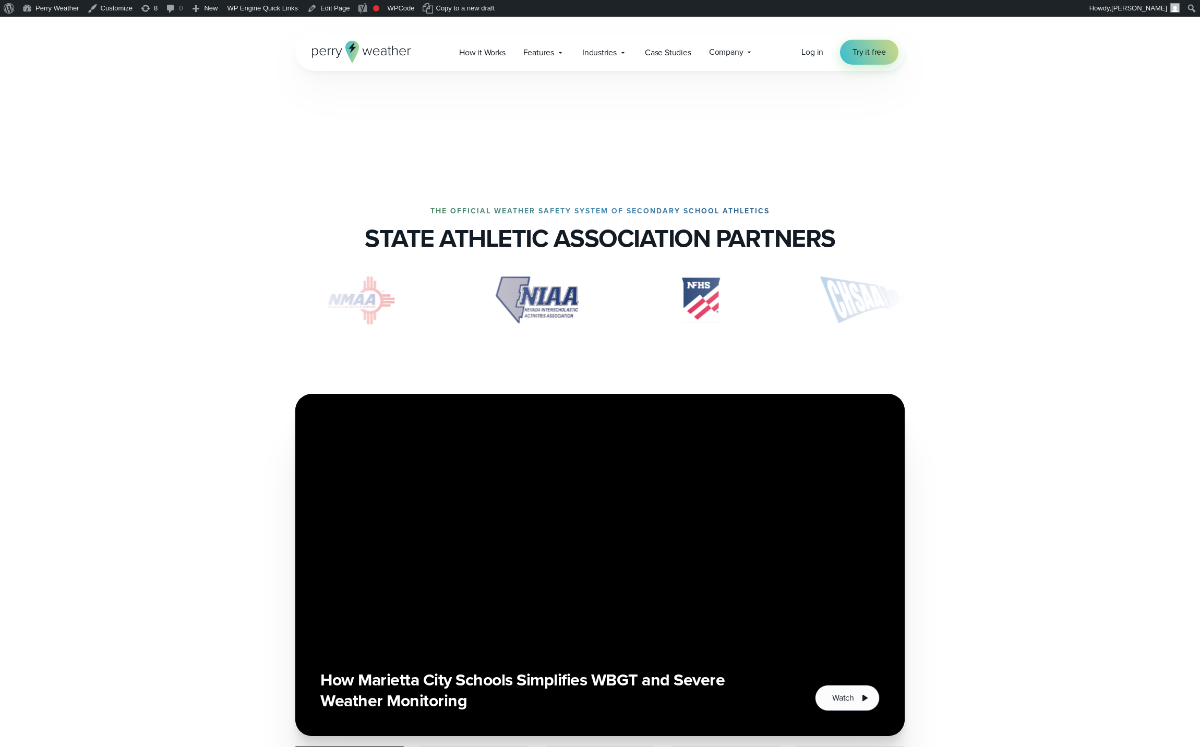
scroll to position [0, 0]
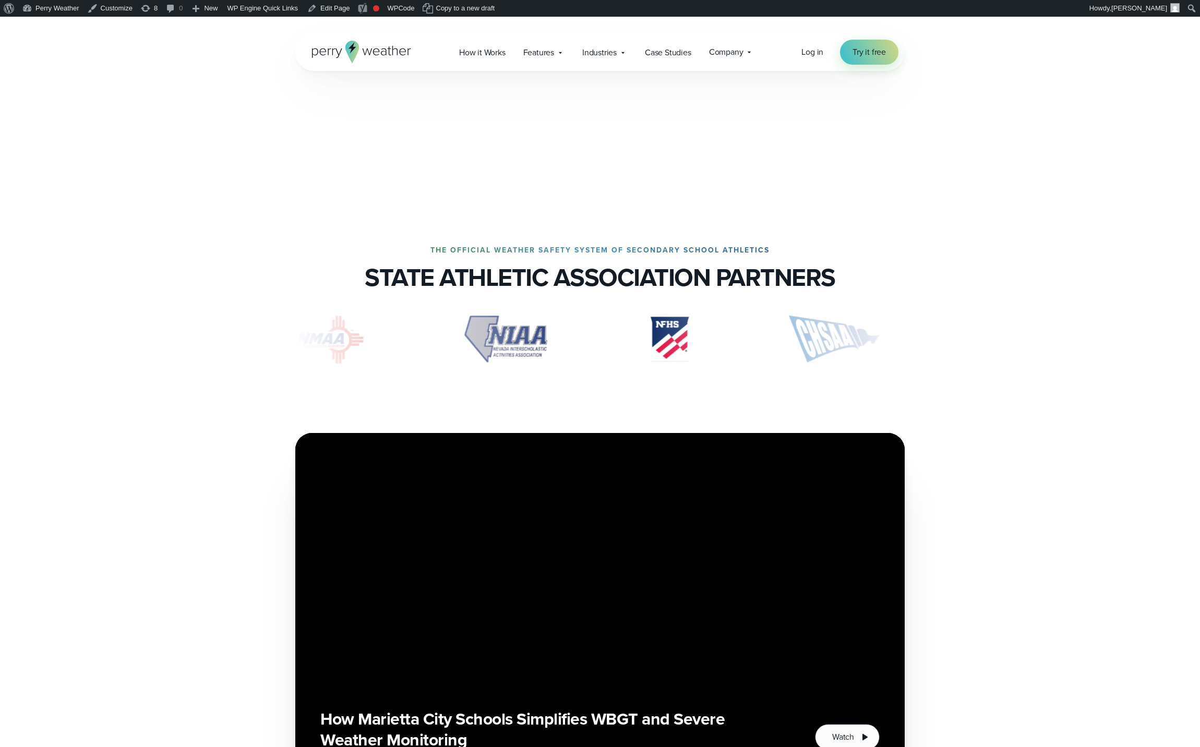
click at [499, 273] on h3 "STATE ATHLETIC ASSOCIATION PARTNERS" at bounding box center [600, 277] width 470 height 29
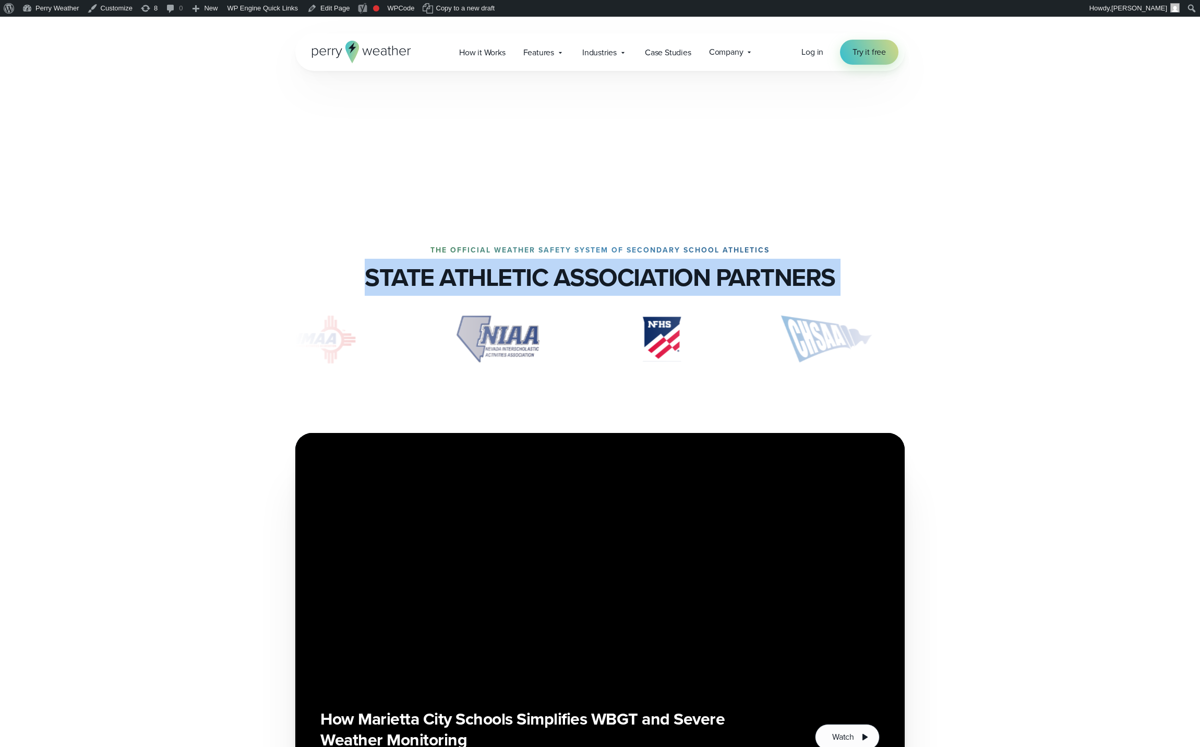
drag, startPoint x: 499, startPoint y: 273, endPoint x: 544, endPoint y: 270, distance: 45.5
click at [499, 273] on h3 "STATE ATHLETIC ASSOCIATION PARTNERS" at bounding box center [600, 277] width 470 height 29
click at [544, 270] on h3 "STATE ATHLETIC ASSOCIATION PARTNERS" at bounding box center [600, 277] width 470 height 29
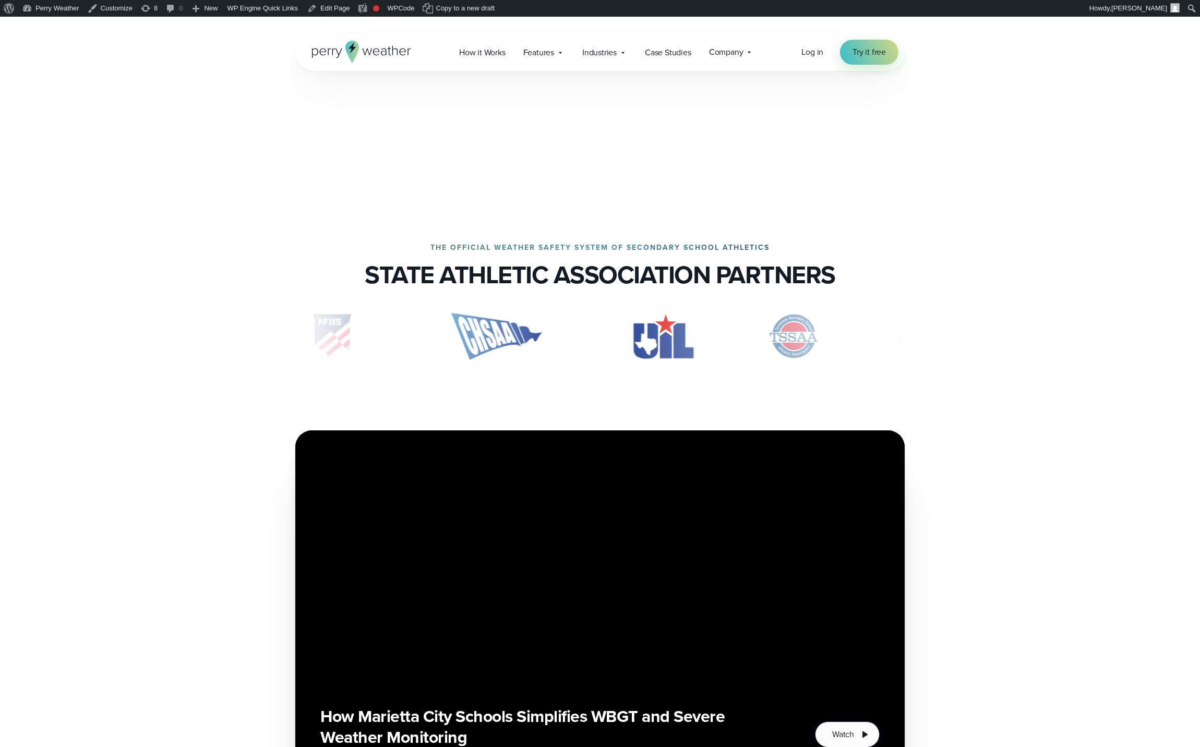
scroll to position [3, 0]
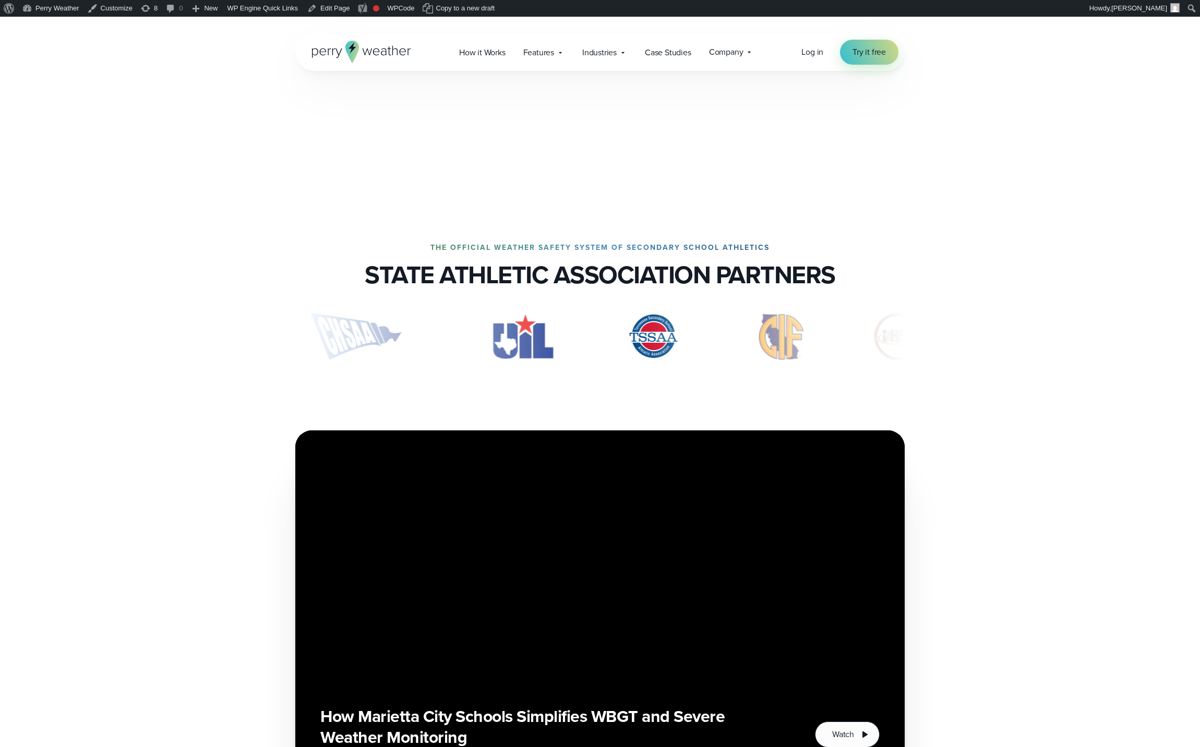
click at [512, 137] on div at bounding box center [600, 129] width 1200 height 104
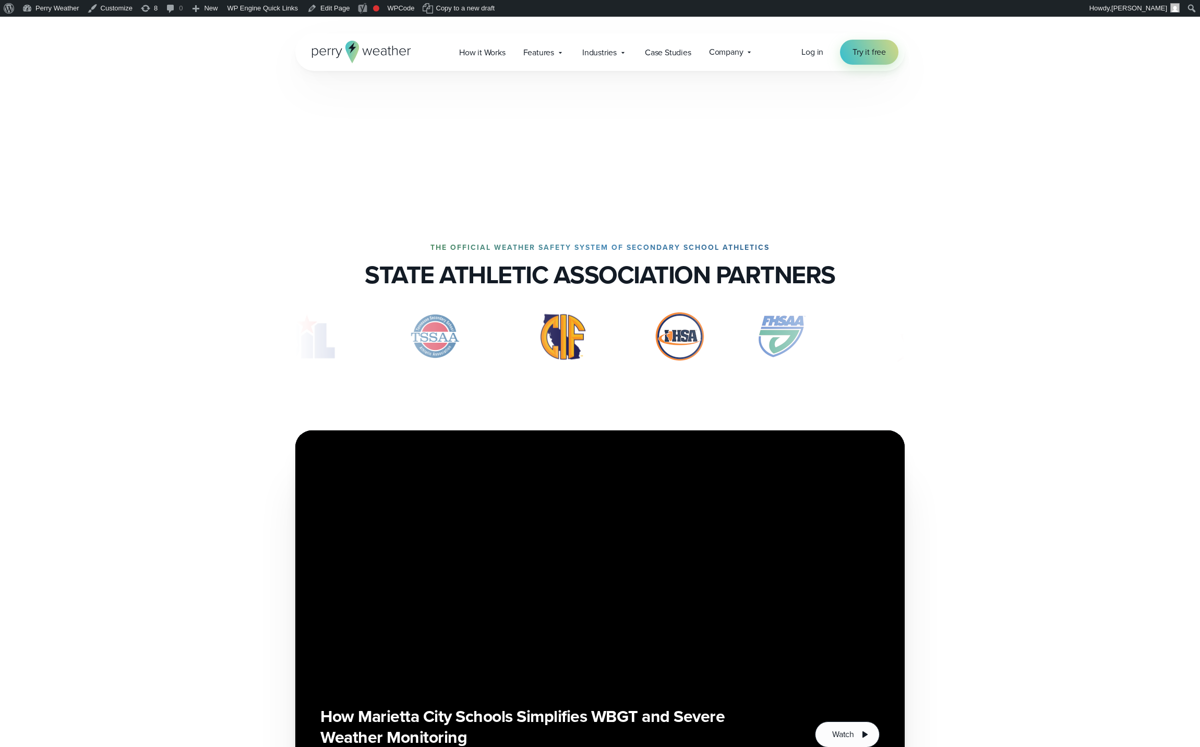
click at [482, 170] on div at bounding box center [600, 129] width 1200 height 104
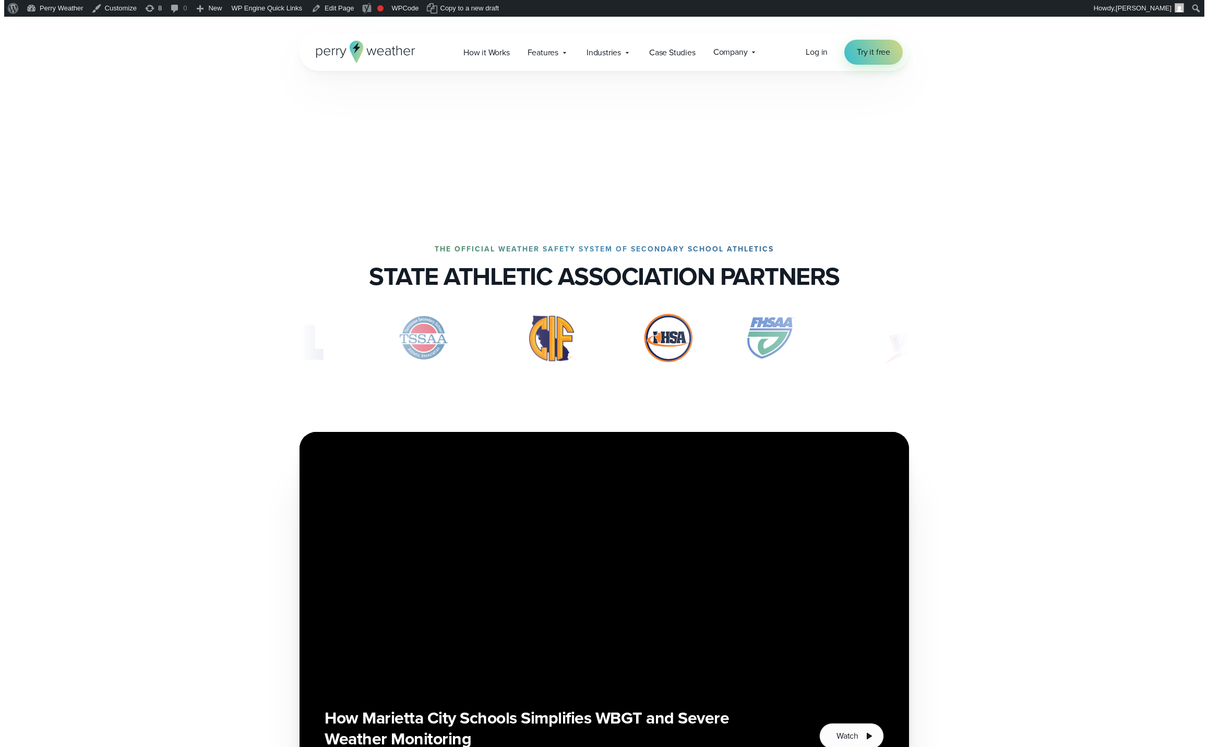
scroll to position [0, 0]
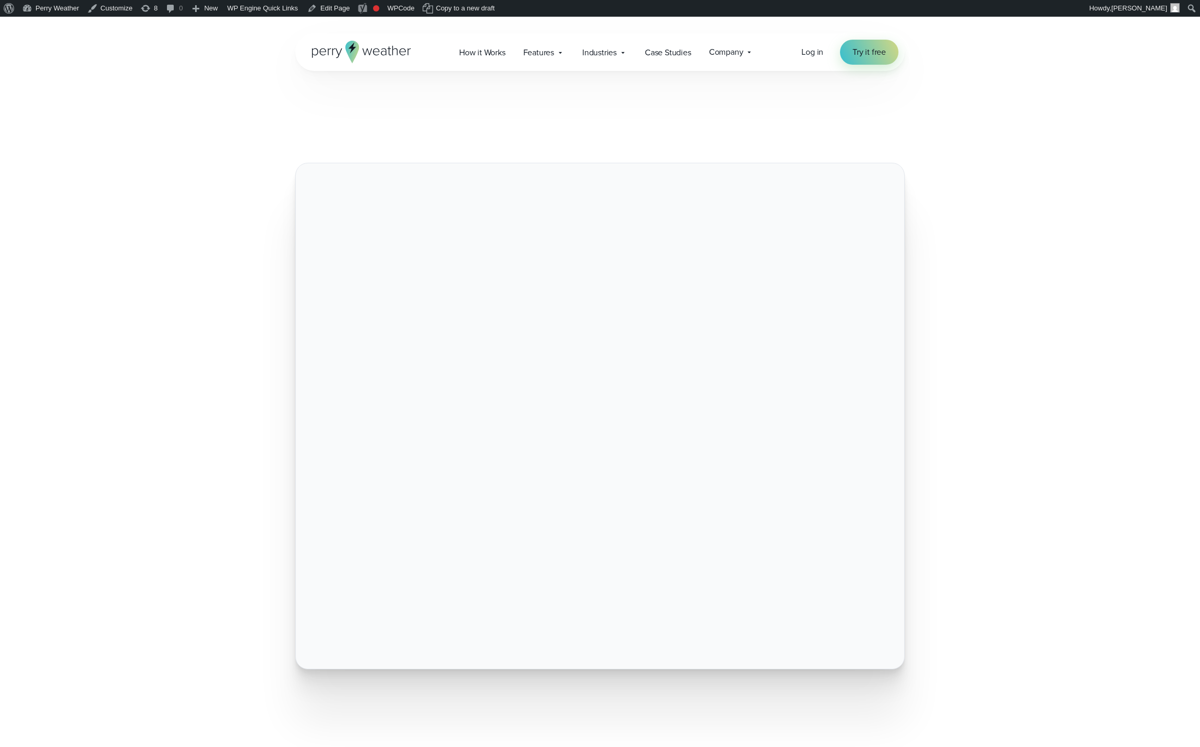
click at [227, 172] on div at bounding box center [599, 416] width 751 height 506
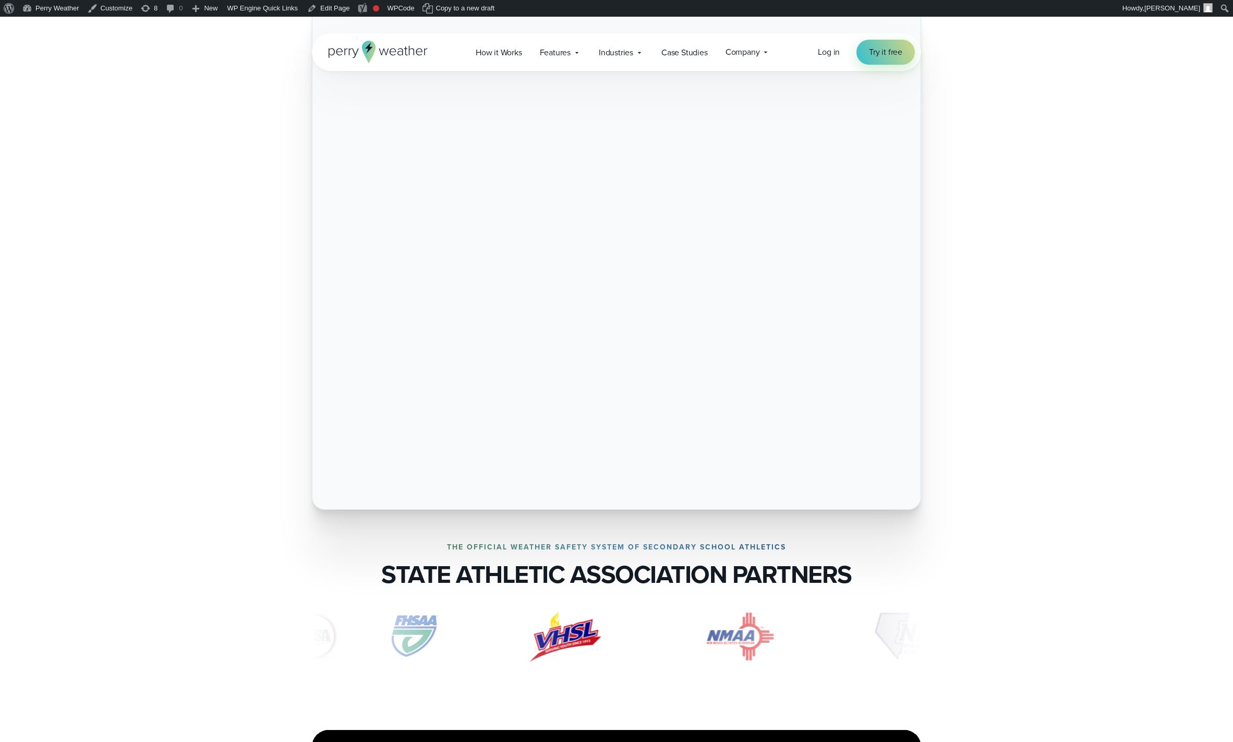
scroll to position [211, 0]
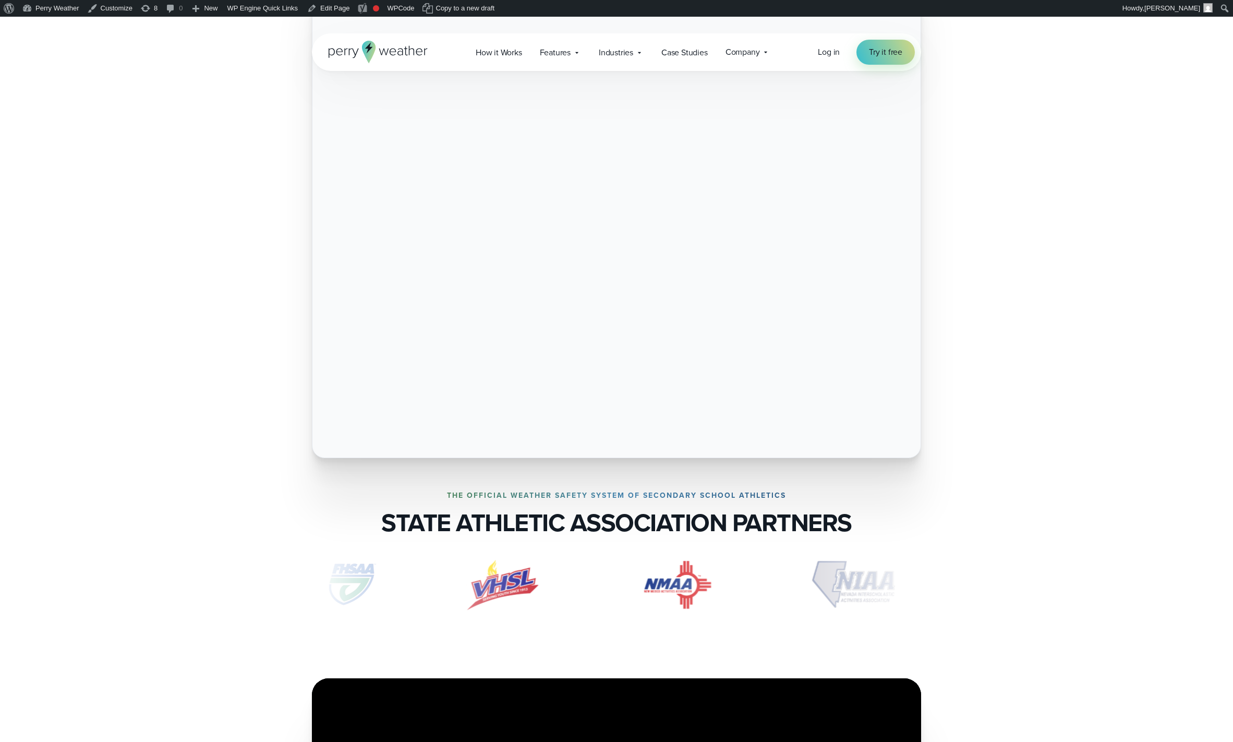
click at [1001, 452] on div at bounding box center [616, 204] width 1233 height 506
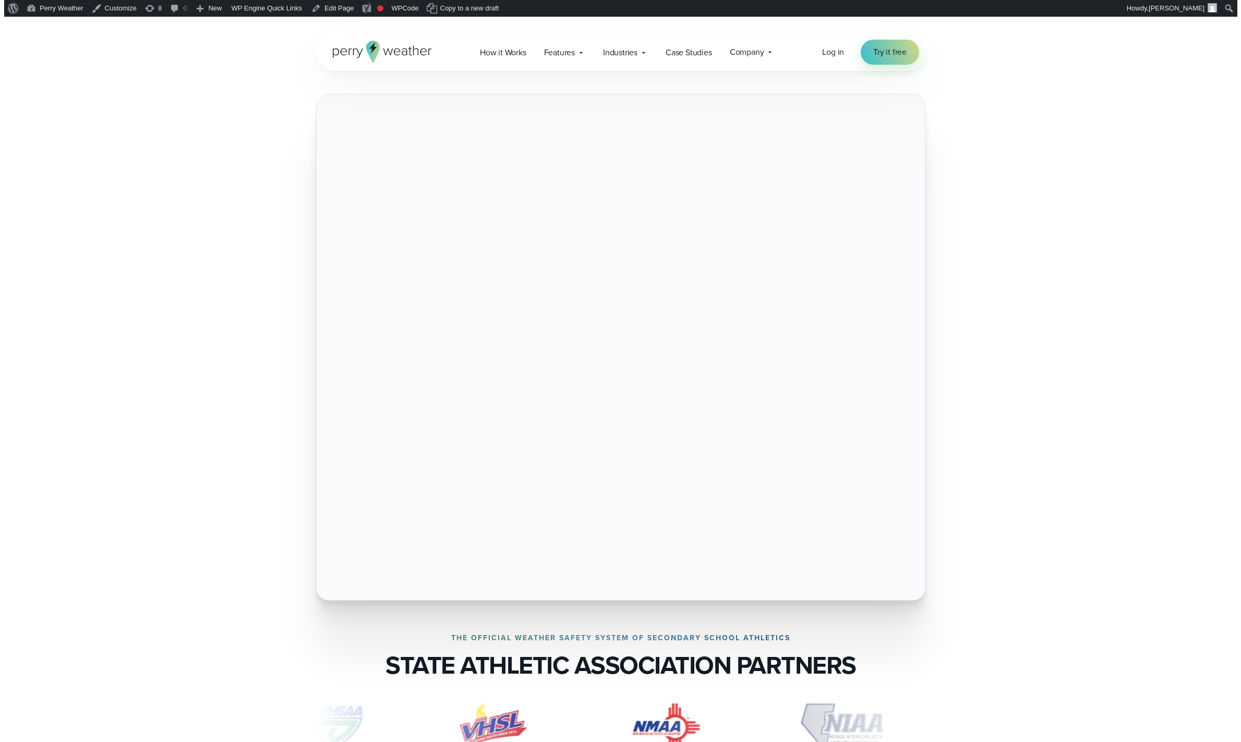
scroll to position [0, 0]
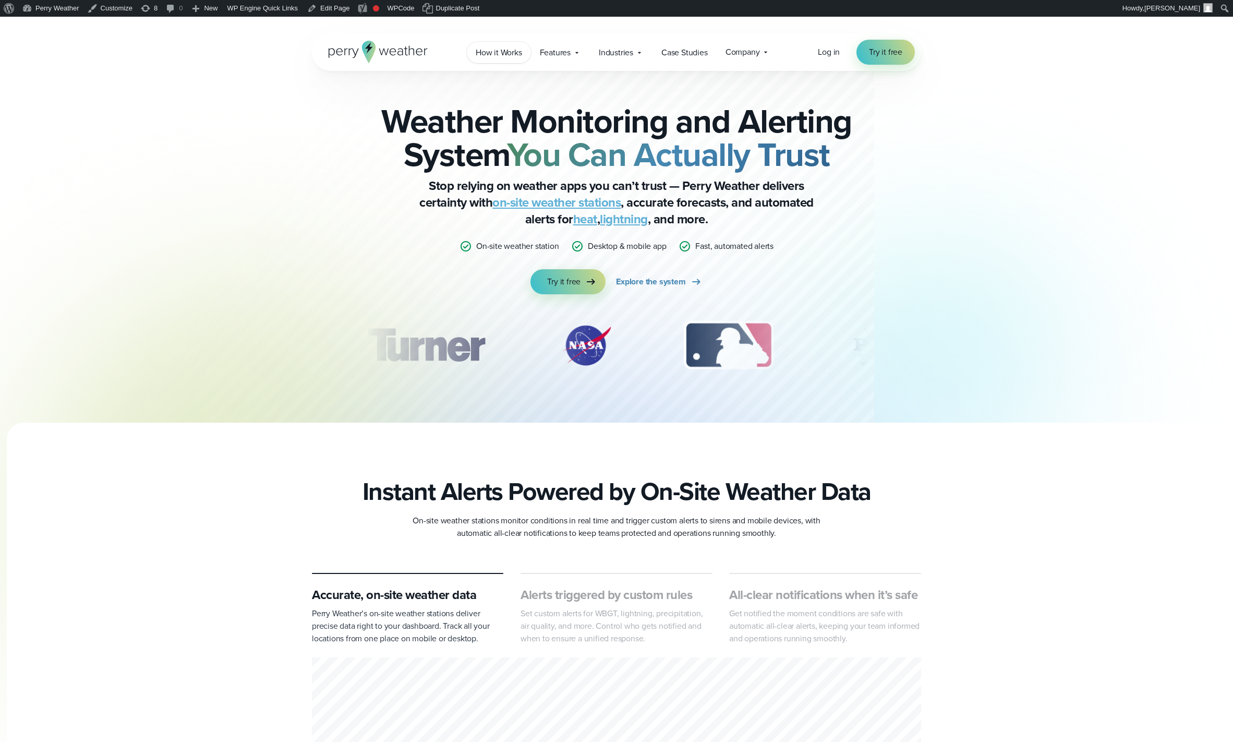
click at [492, 56] on span "How it Works" at bounding box center [499, 52] width 46 height 13
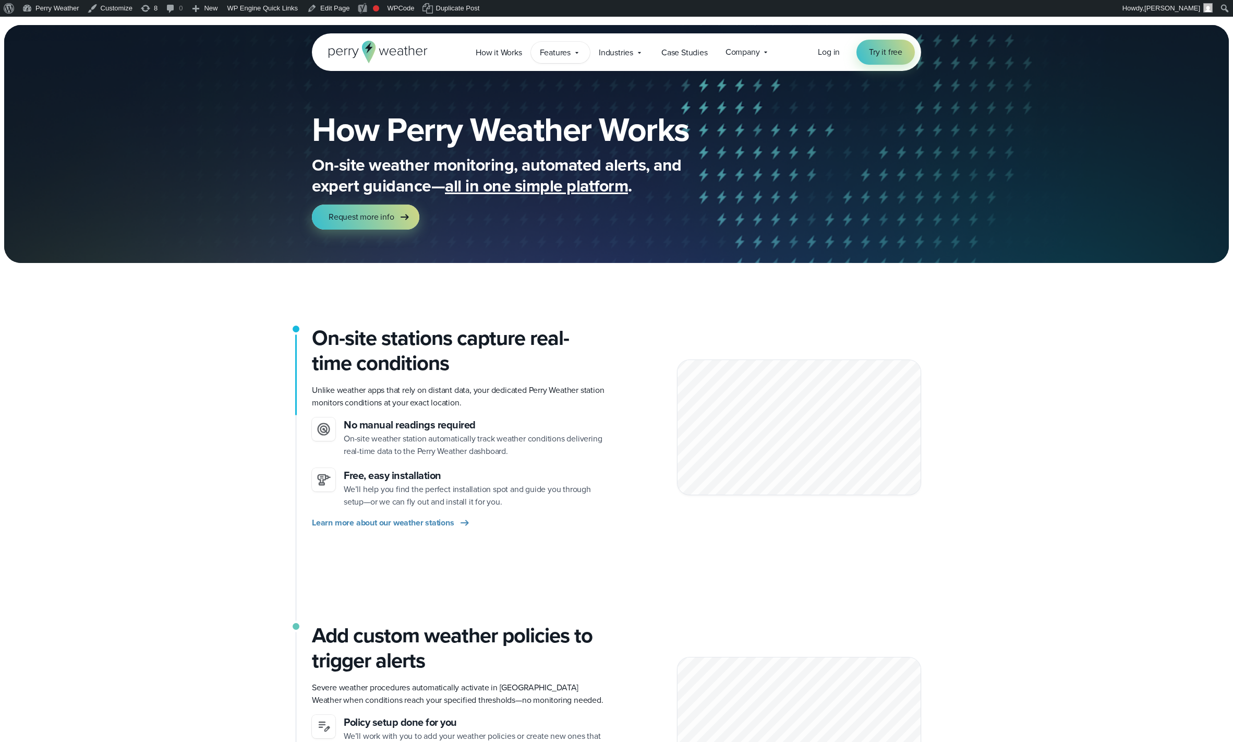
click at [554, 50] on span "Features" at bounding box center [555, 52] width 31 height 13
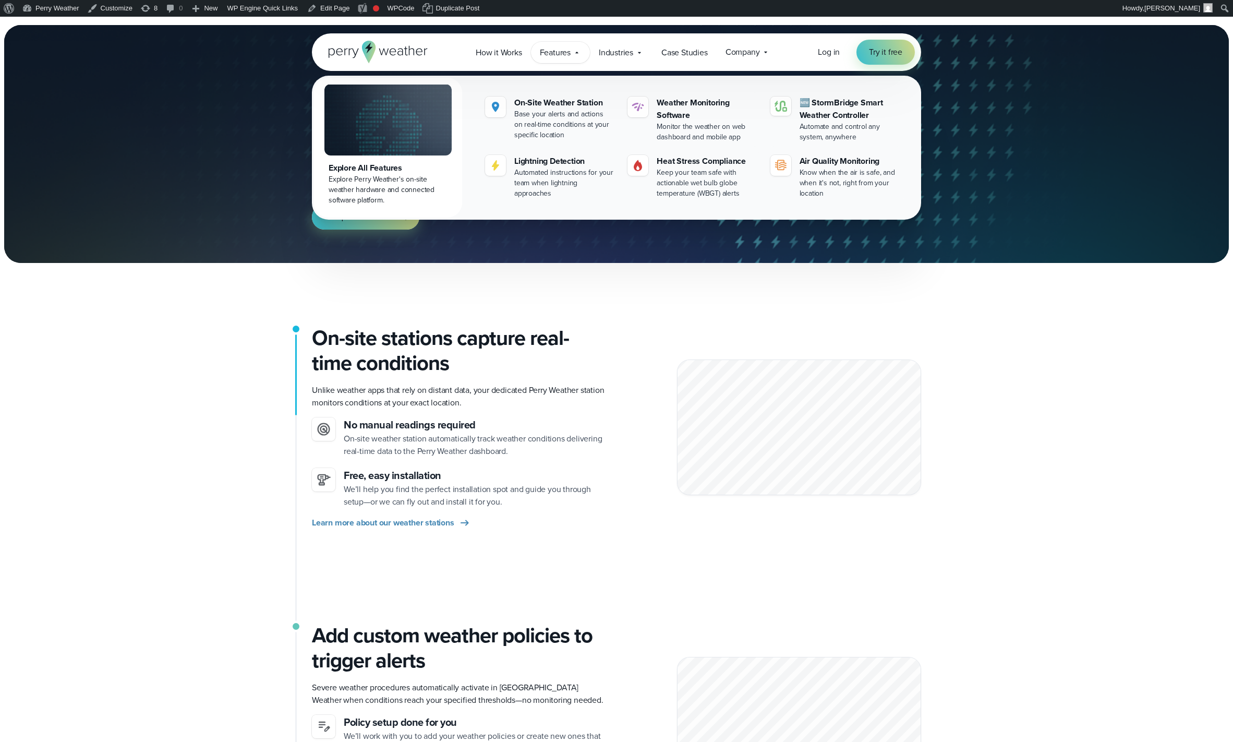
click at [399, 136] on img at bounding box center [387, 119] width 127 height 71
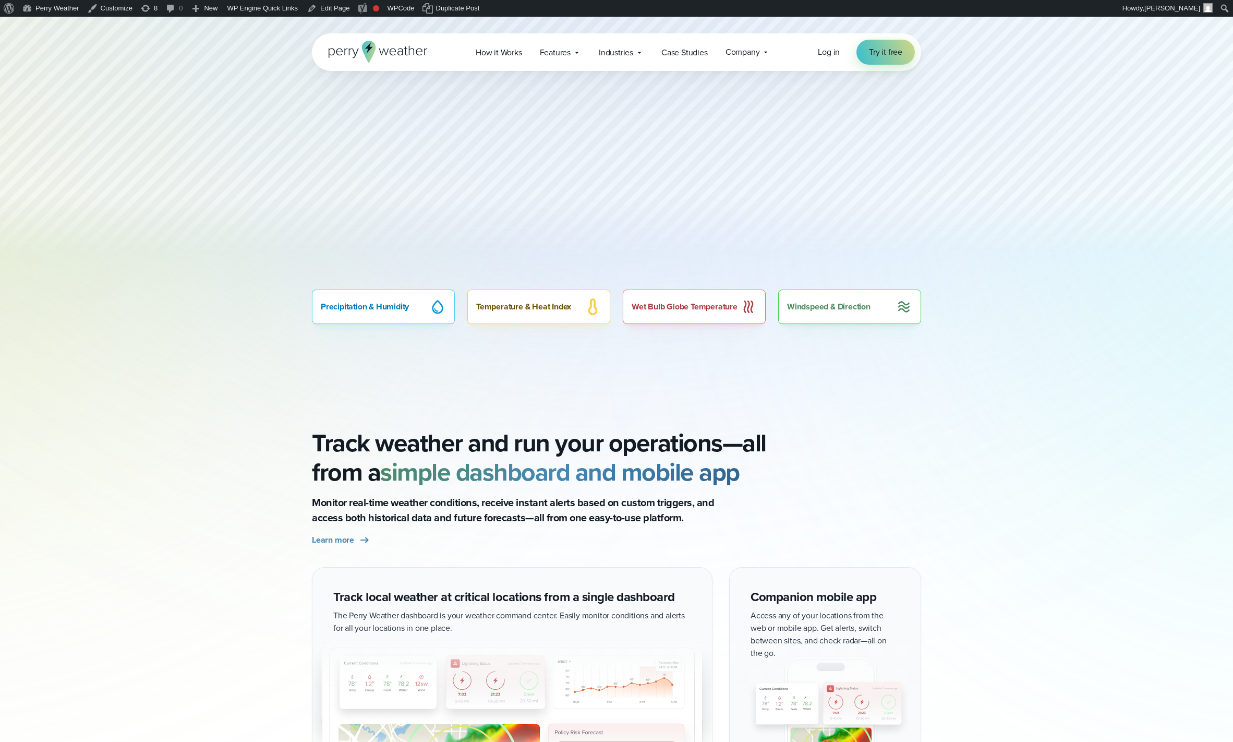
scroll to position [723, 0]
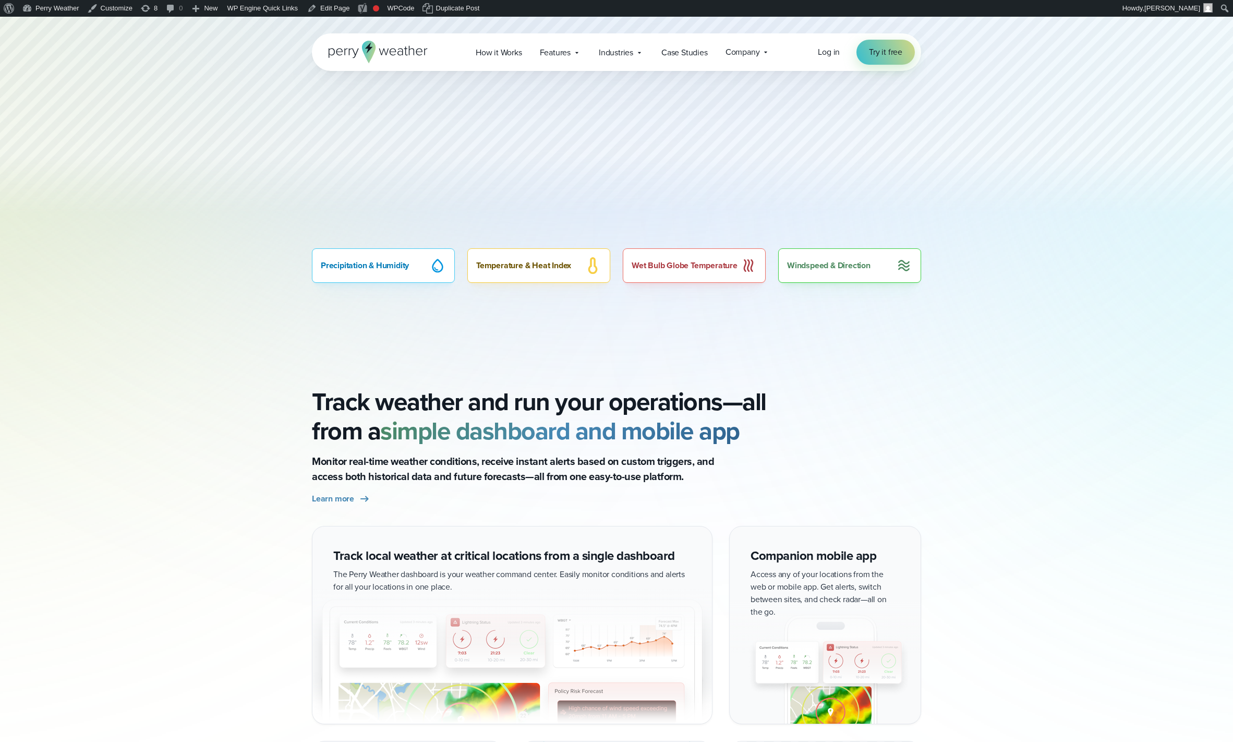
drag, startPoint x: 696, startPoint y: 267, endPoint x: 729, endPoint y: 269, distance: 32.9
click at [717, 268] on div "Wet Bulb Globe Temperature" at bounding box center [694, 265] width 143 height 34
click at [729, 269] on div "Wet Bulb Globe Temperature" at bounding box center [694, 265] width 143 height 34
click at [334, 9] on link "Edit Page" at bounding box center [328, 8] width 51 height 17
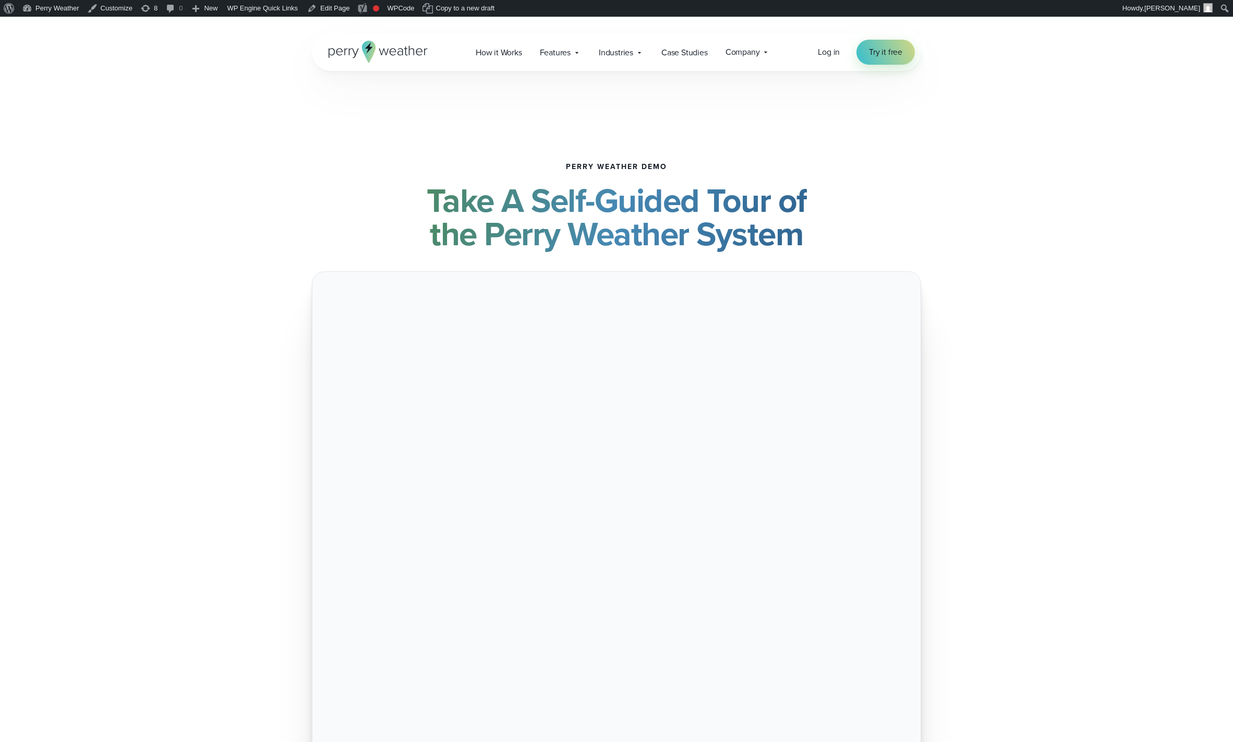
click at [554, 190] on strong "Take A Self-Guided Tour of the Perry Weather System" at bounding box center [617, 217] width 380 height 82
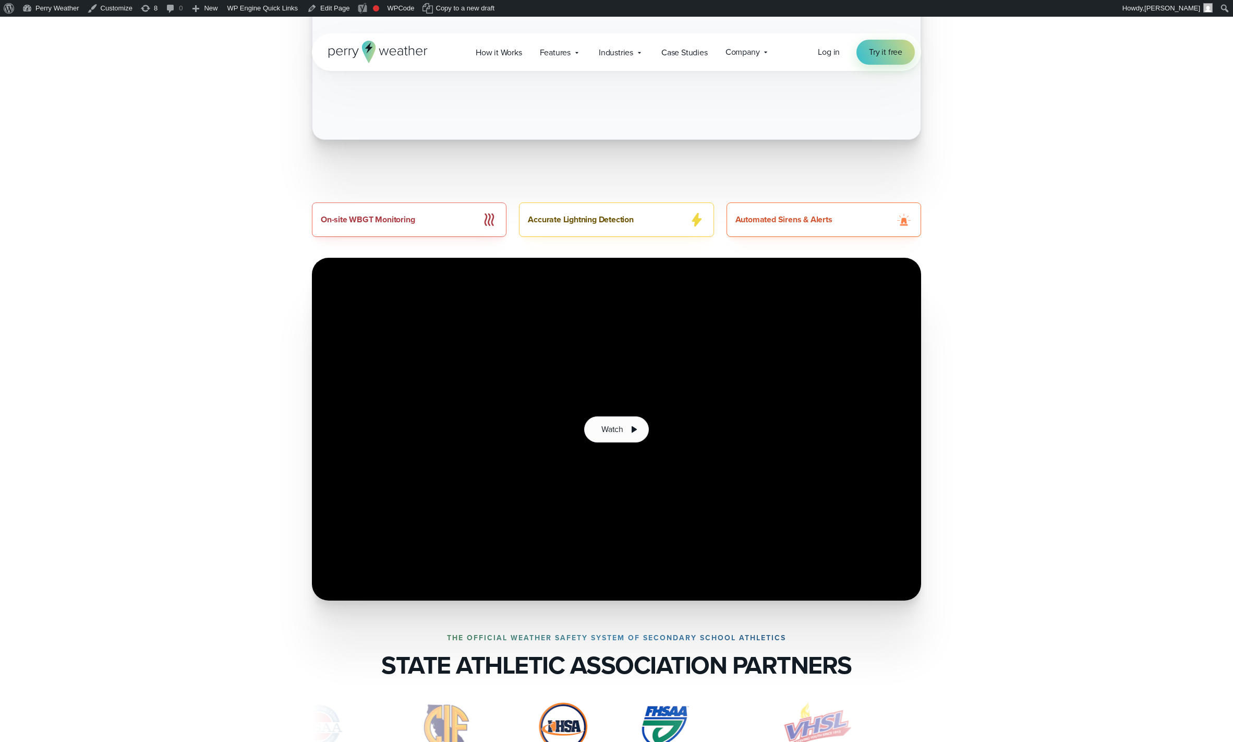
scroll to position [550, 0]
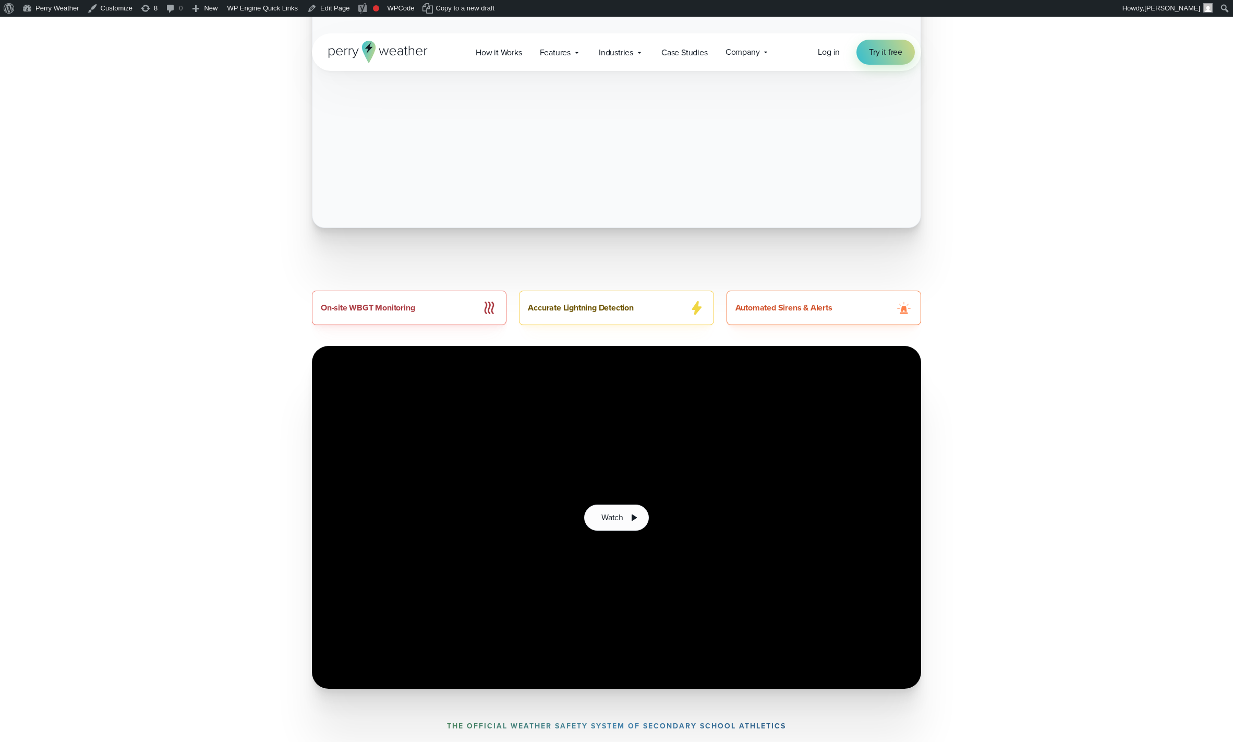
click at [989, 563] on div "Watch" at bounding box center [616, 517] width 751 height 343
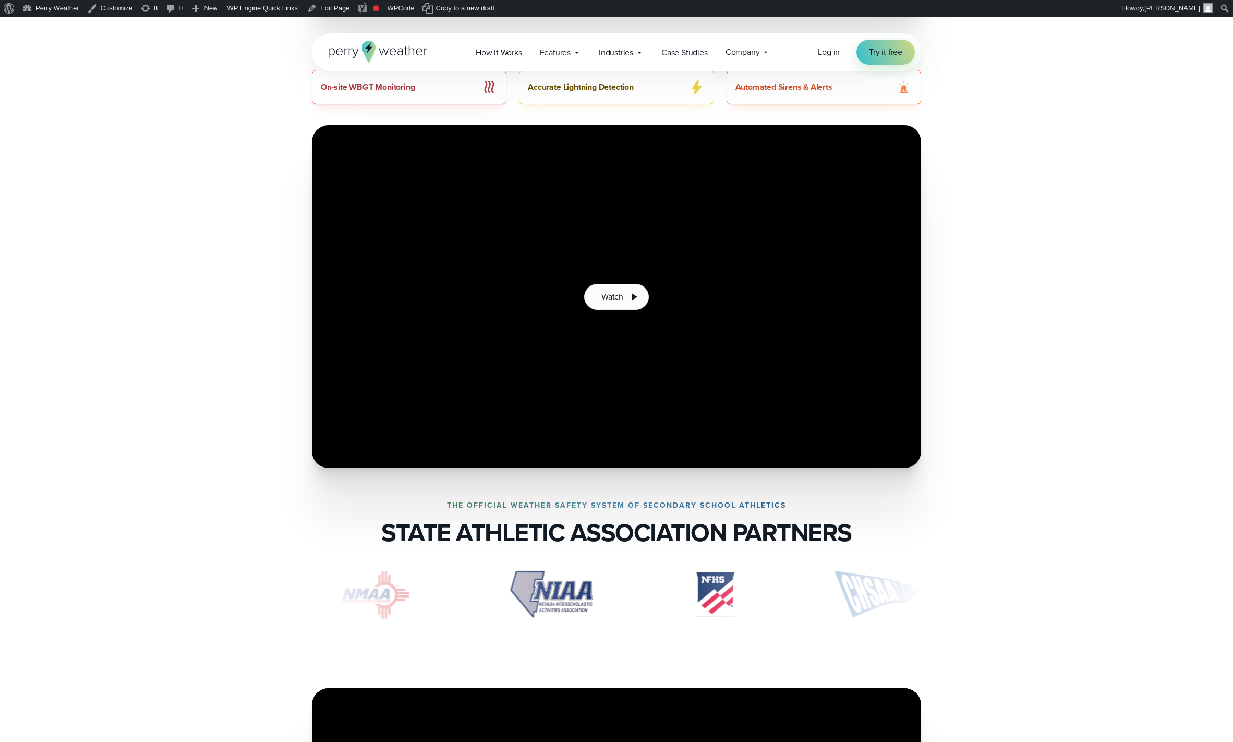
click at [623, 534] on h3 "STATE ATHLETIC ASSOCIATION PARTNERS" at bounding box center [616, 532] width 470 height 29
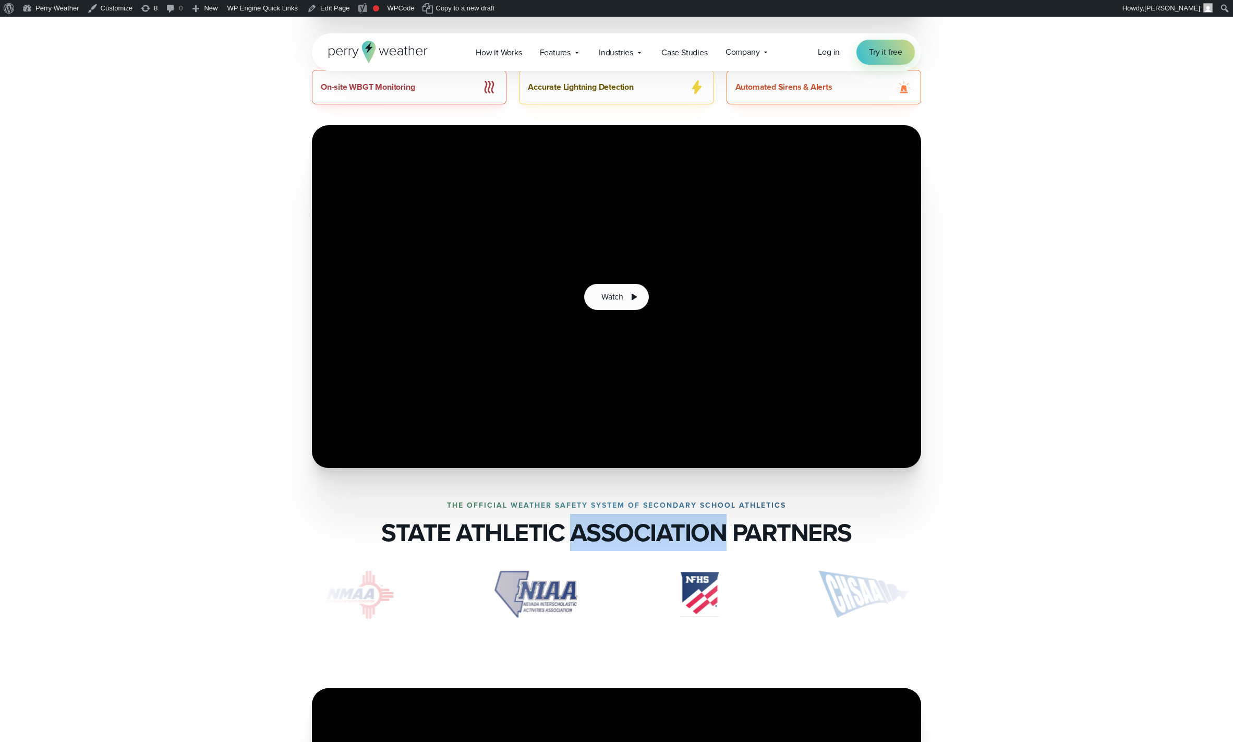
click at [668, 525] on h3 "STATE ATHLETIC ASSOCIATION PARTNERS" at bounding box center [616, 532] width 470 height 29
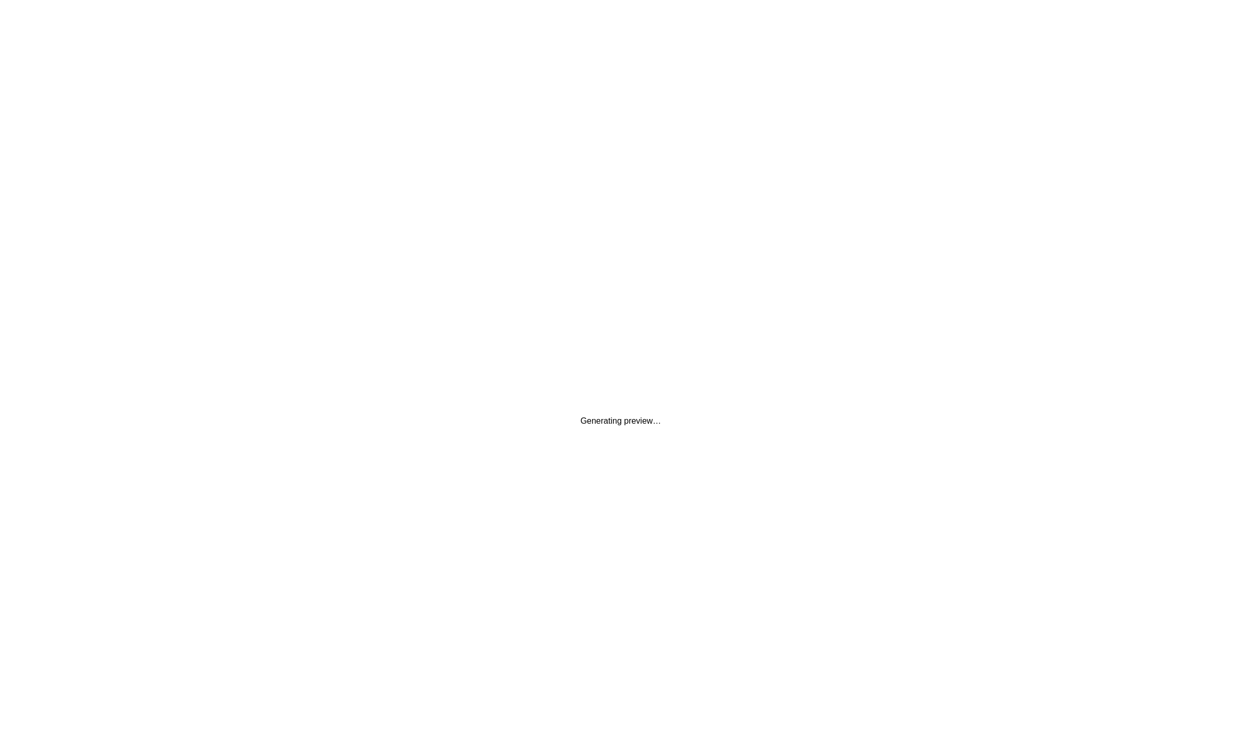
scroll to position [0, 0]
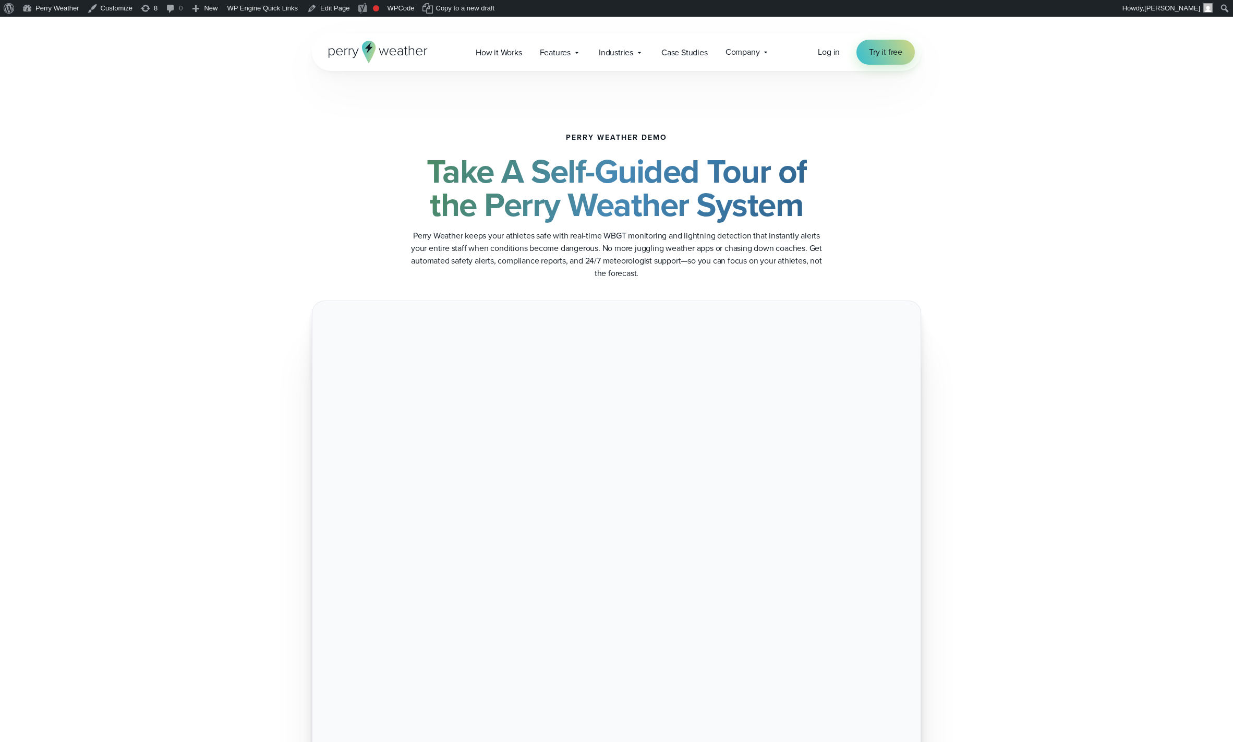
click at [510, 192] on strong "Take A Self-Guided Tour of the Perry Weather System" at bounding box center [617, 188] width 380 height 82
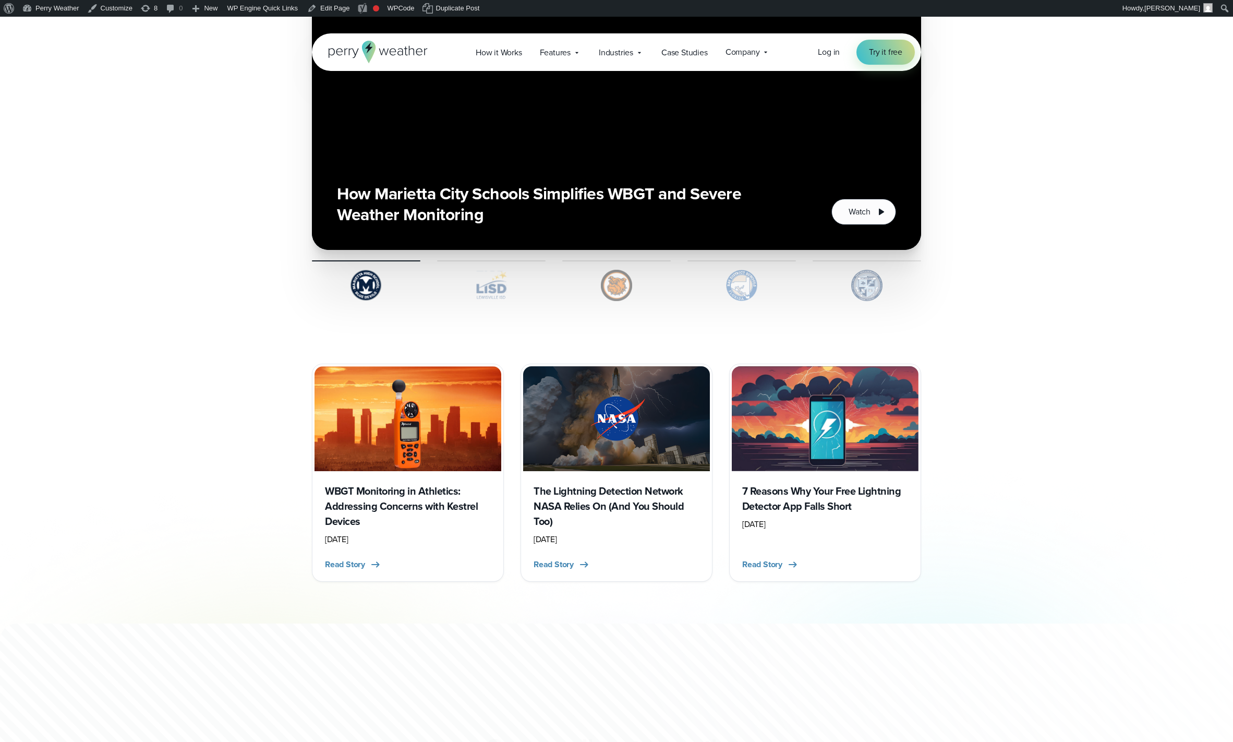
scroll to position [2037, 0]
